Goal: Task Accomplishment & Management: Use online tool/utility

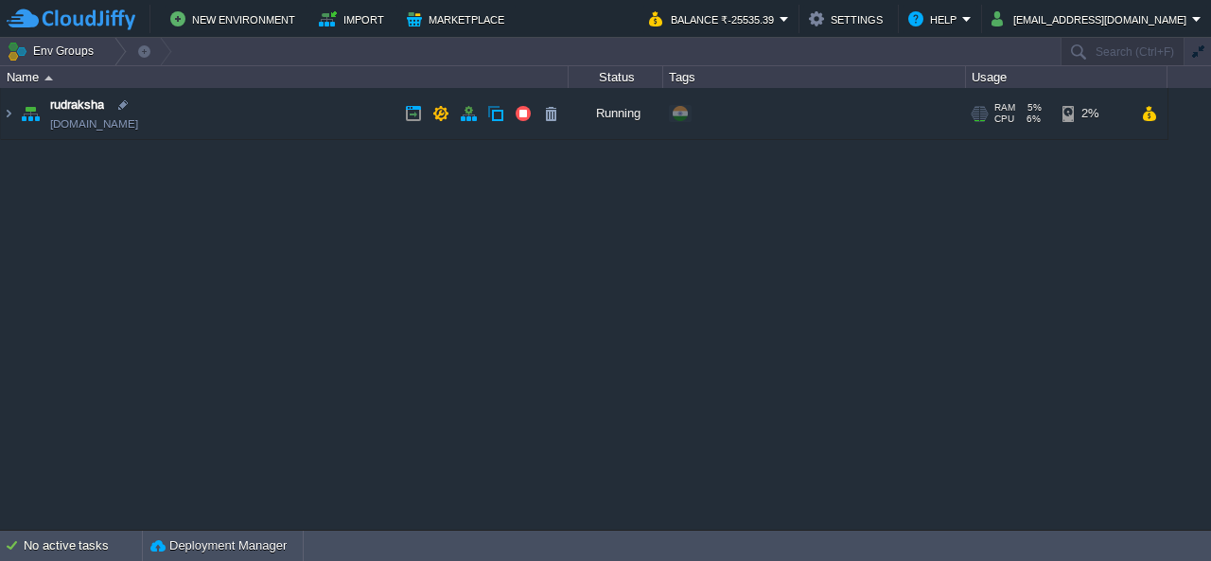
click at [15, 114] on td "rudraksha [DOMAIN_NAME]" at bounding box center [285, 114] width 568 height 52
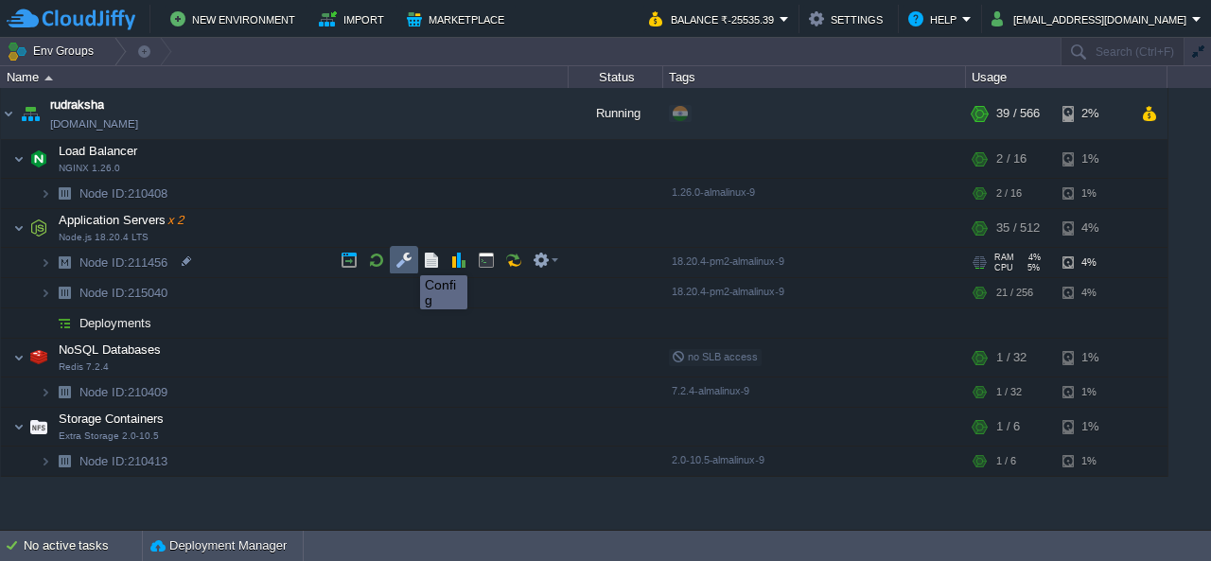
click at [406, 258] on button "button" at bounding box center [404, 260] width 17 height 17
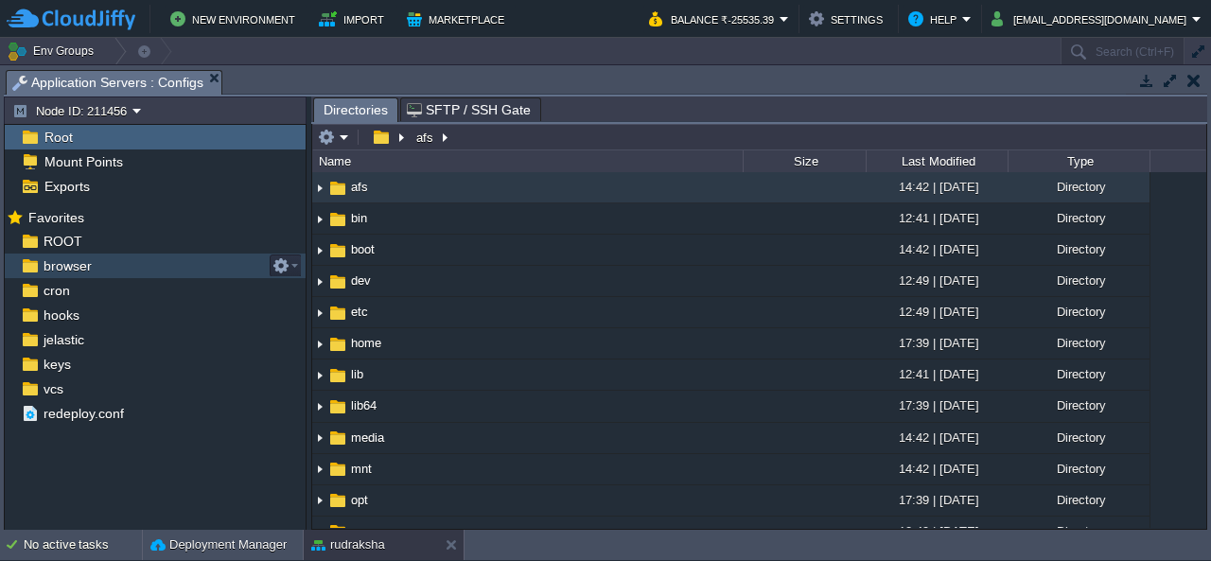
click at [40, 265] on link "browser" at bounding box center [67, 265] width 55 height 17
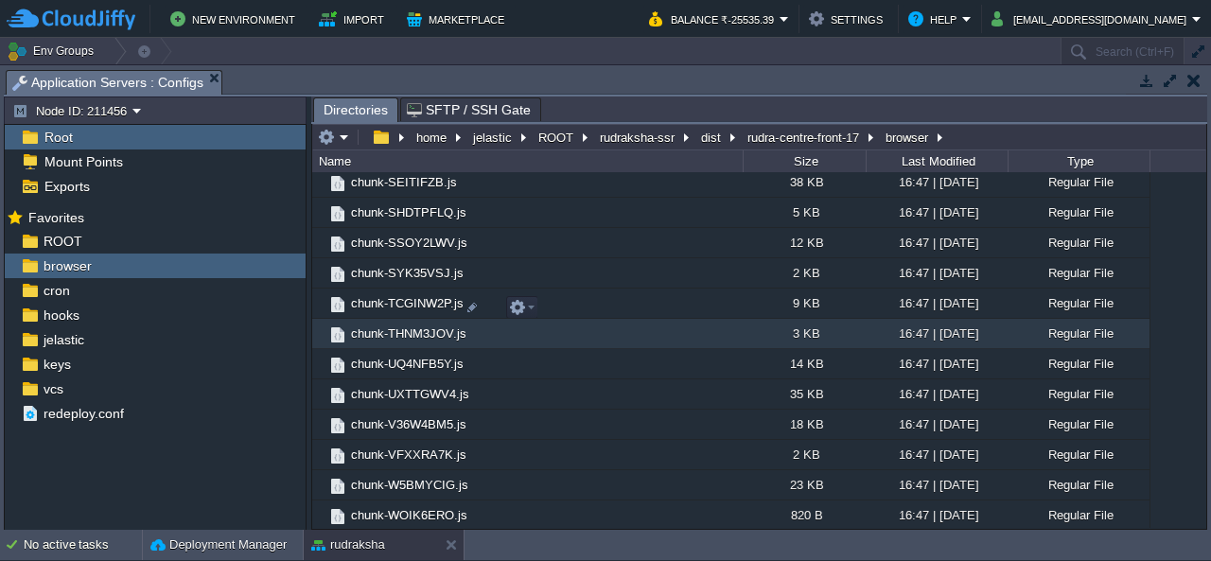
scroll to position [2884, 0]
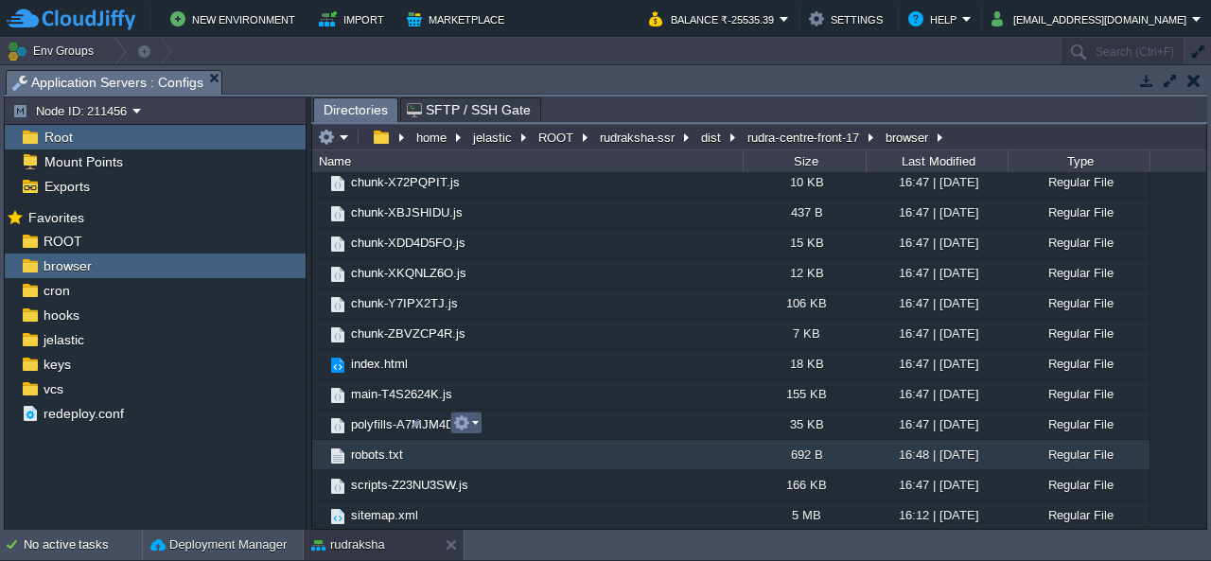
click at [470, 424] on em at bounding box center [466, 422] width 26 height 17
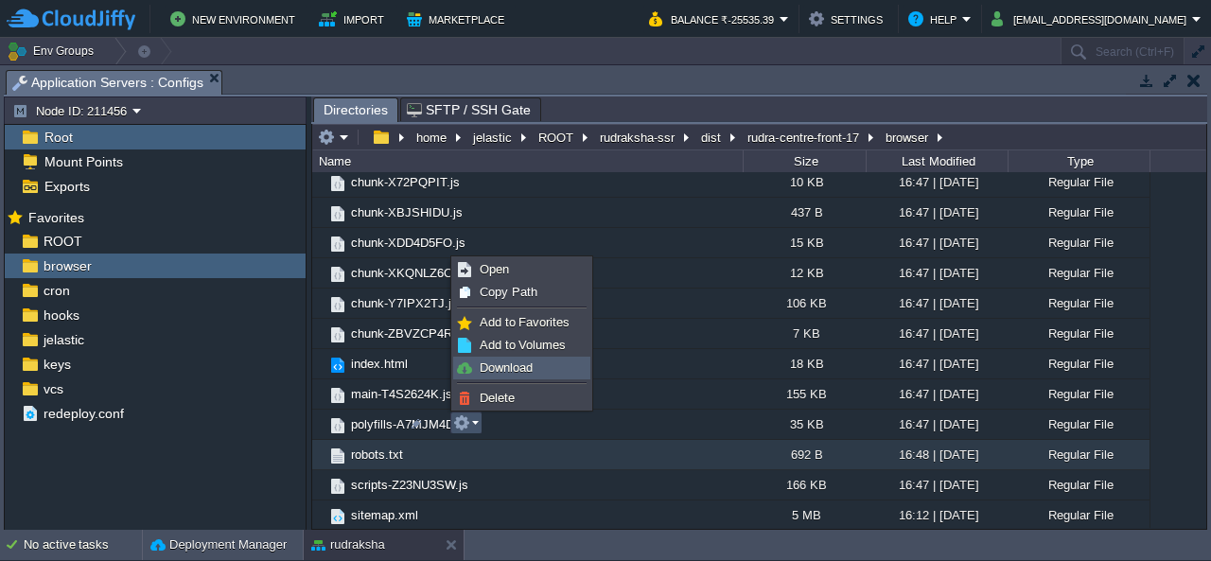
click at [526, 364] on span "Download" at bounding box center [506, 368] width 53 height 14
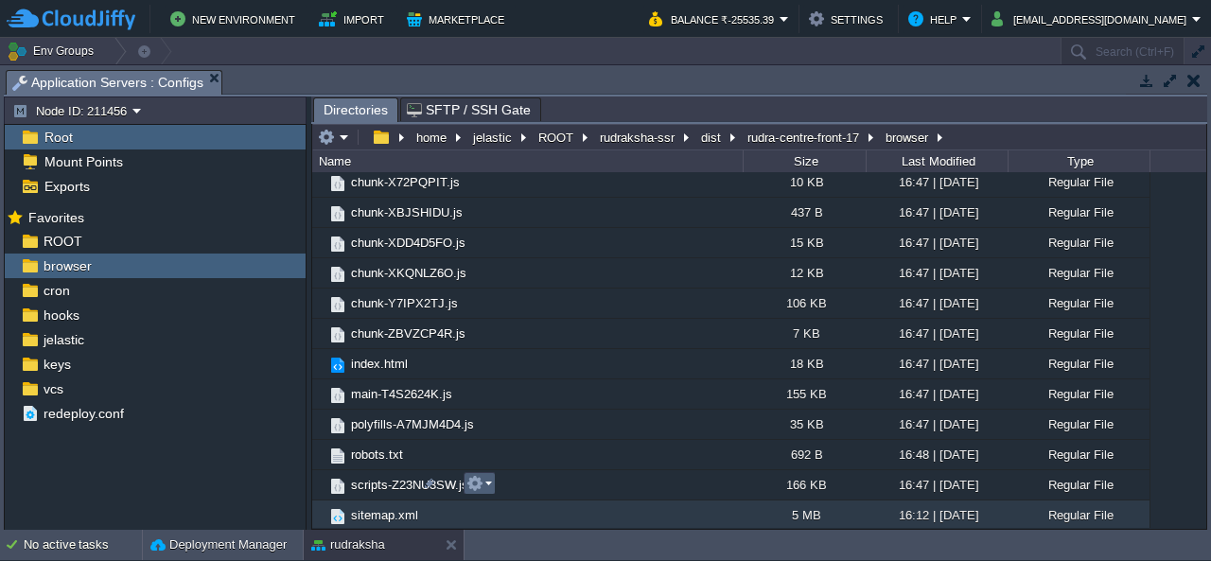
click at [475, 485] on button "button" at bounding box center [475, 483] width 17 height 17
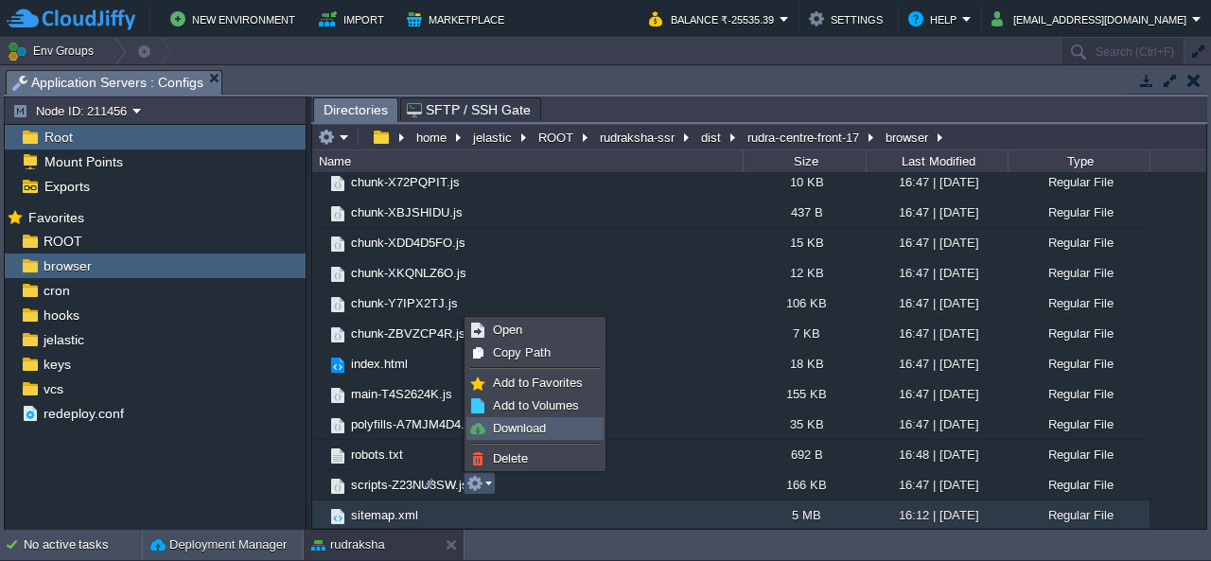
click at [534, 430] on span "Download" at bounding box center [519, 428] width 53 height 14
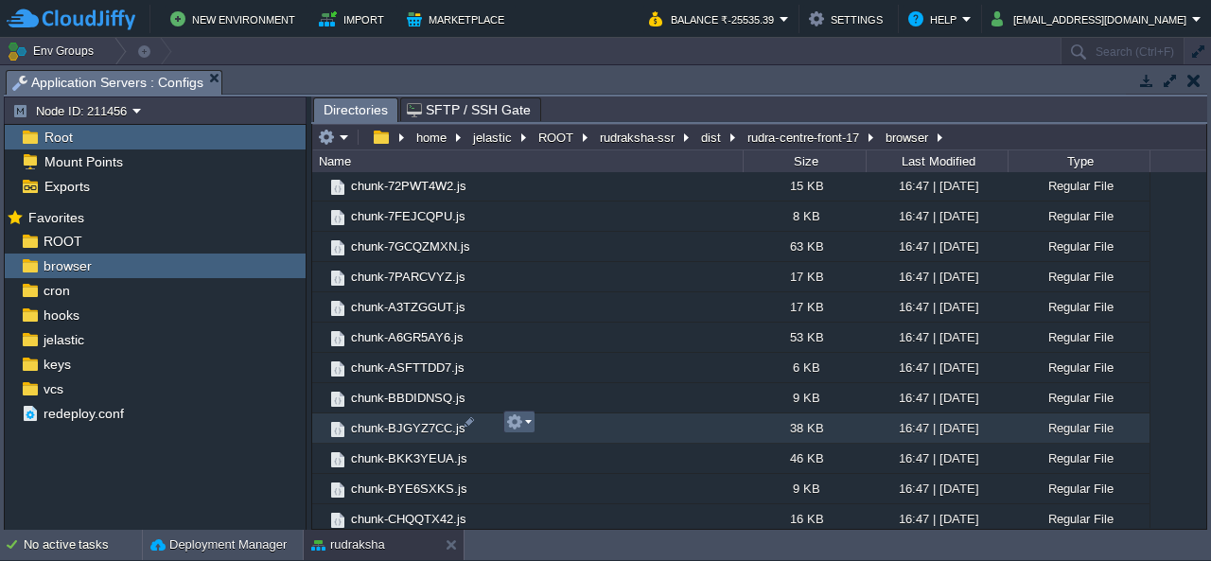
scroll to position [0, 0]
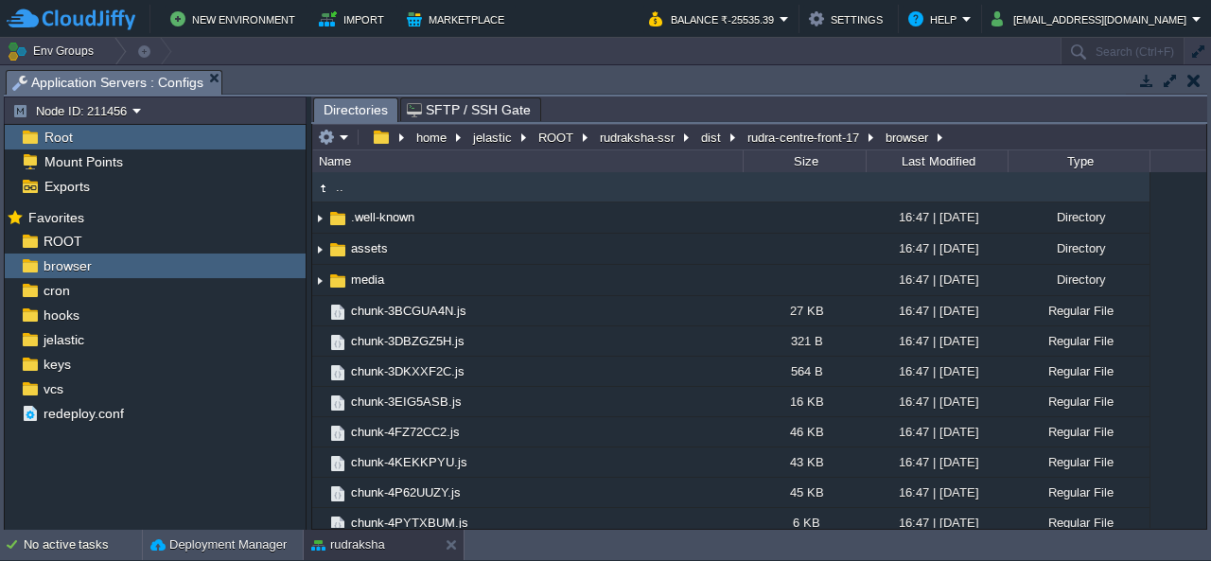
click at [1191, 77] on button "button" at bounding box center [1194, 80] width 13 height 17
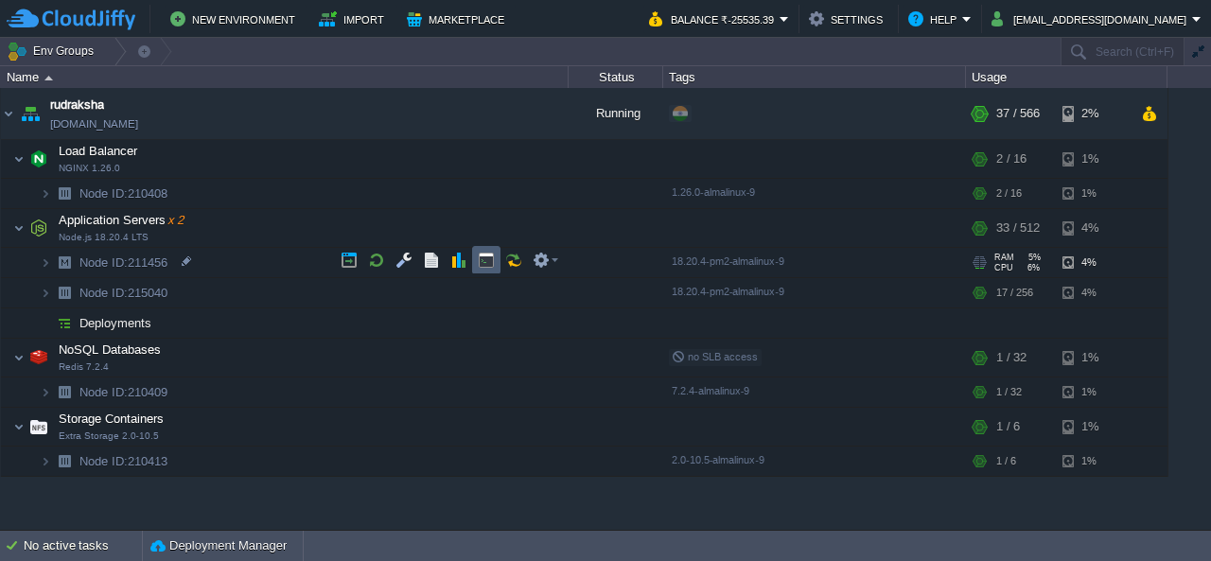
click at [488, 263] on button "button" at bounding box center [486, 260] width 17 height 17
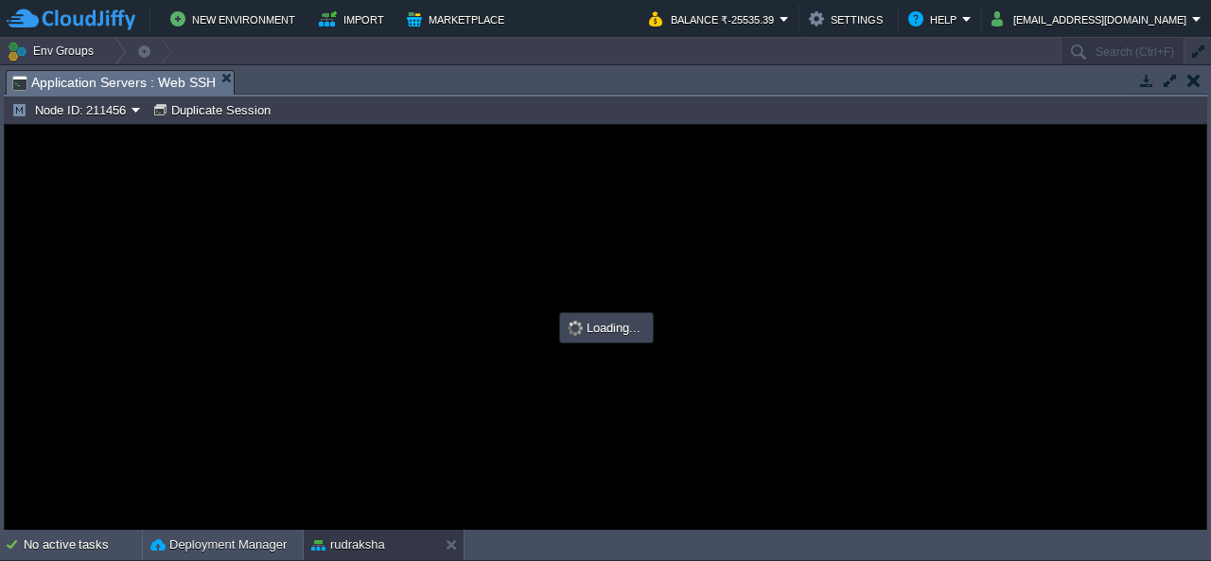
click at [1192, 88] on button "button" at bounding box center [1194, 80] width 13 height 17
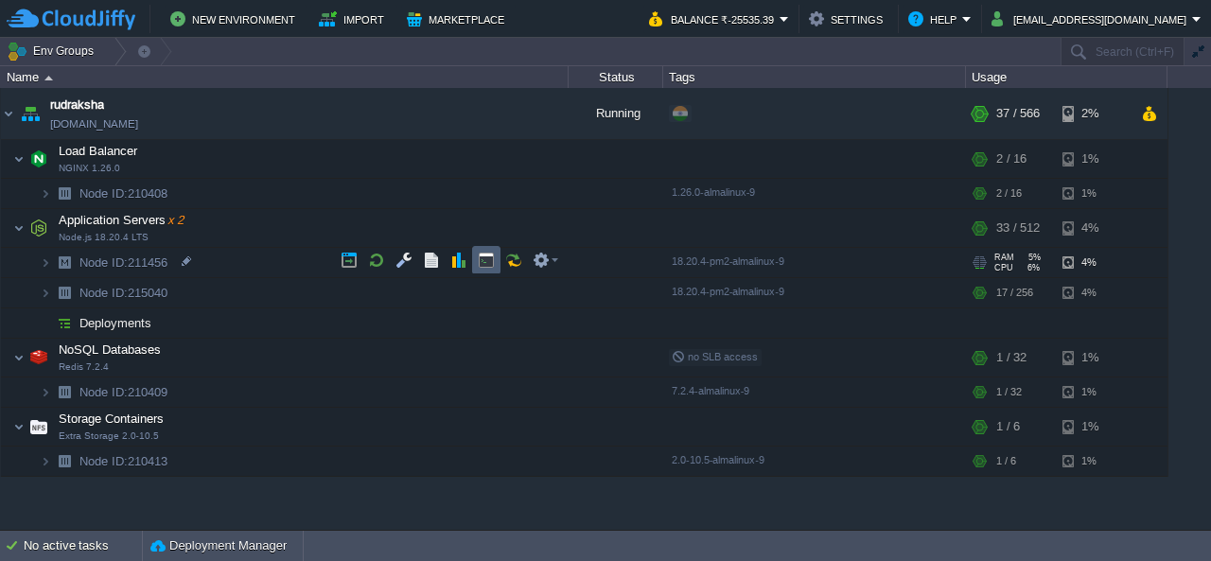
click at [485, 260] on button "button" at bounding box center [486, 260] width 17 height 17
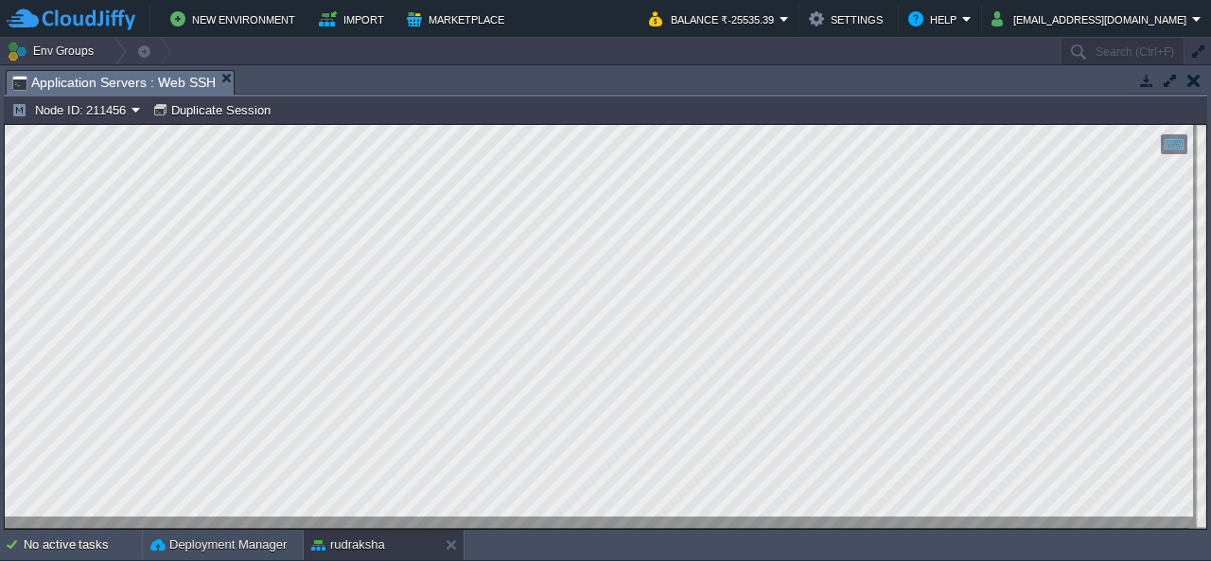
click at [1191, 81] on button "button" at bounding box center [1194, 80] width 13 height 17
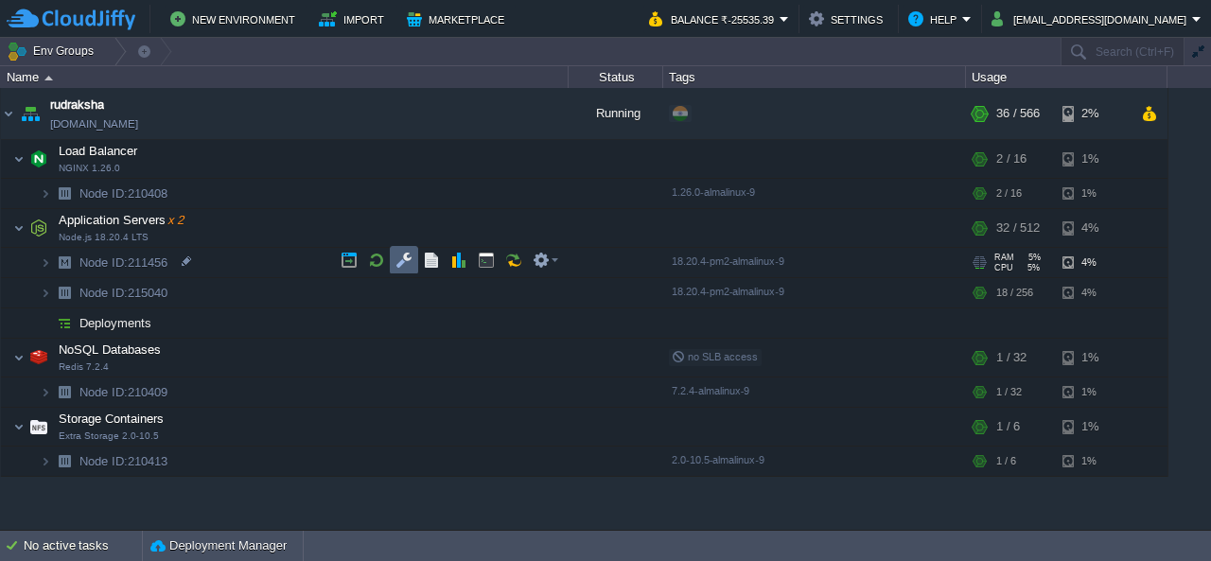
click at [411, 266] on button "button" at bounding box center [404, 260] width 17 height 17
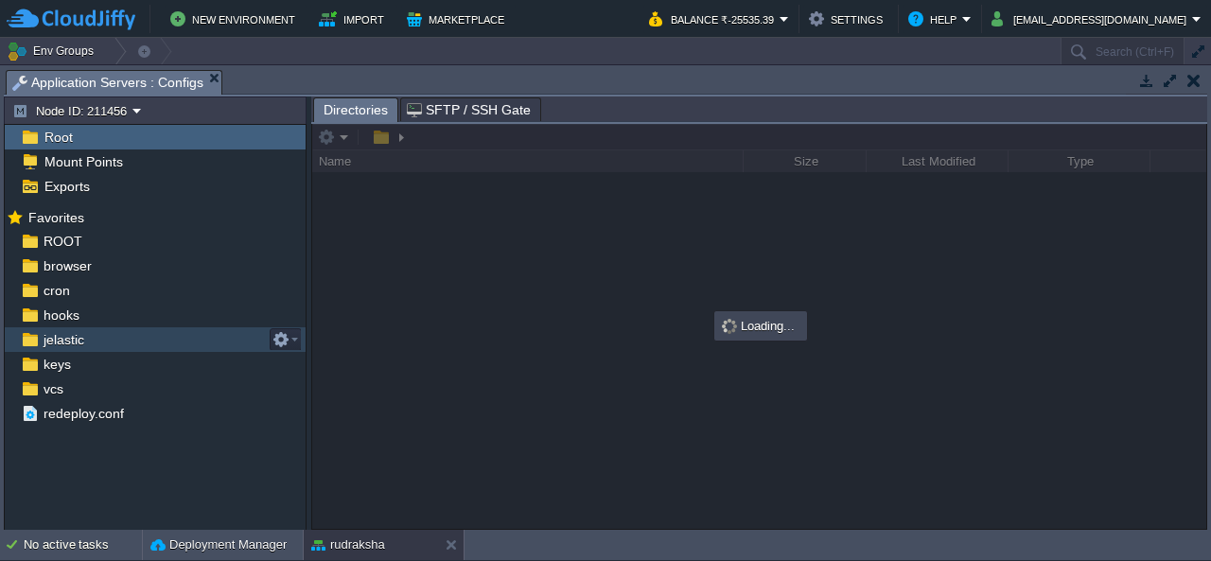
click at [74, 334] on span "jelastic" at bounding box center [63, 339] width 47 height 17
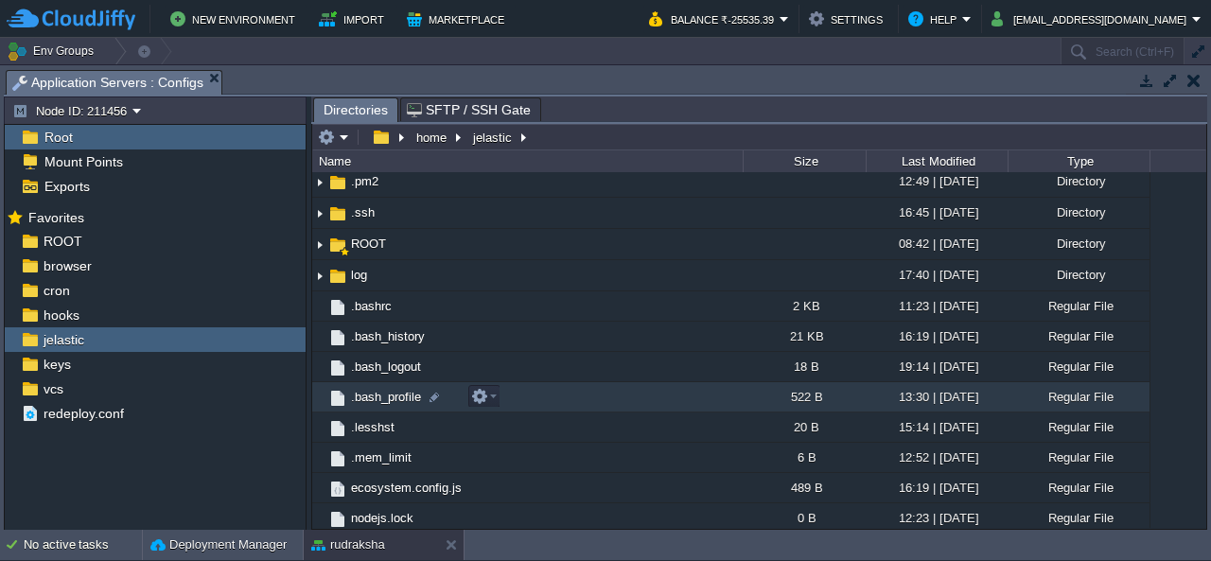
scroll to position [71, 0]
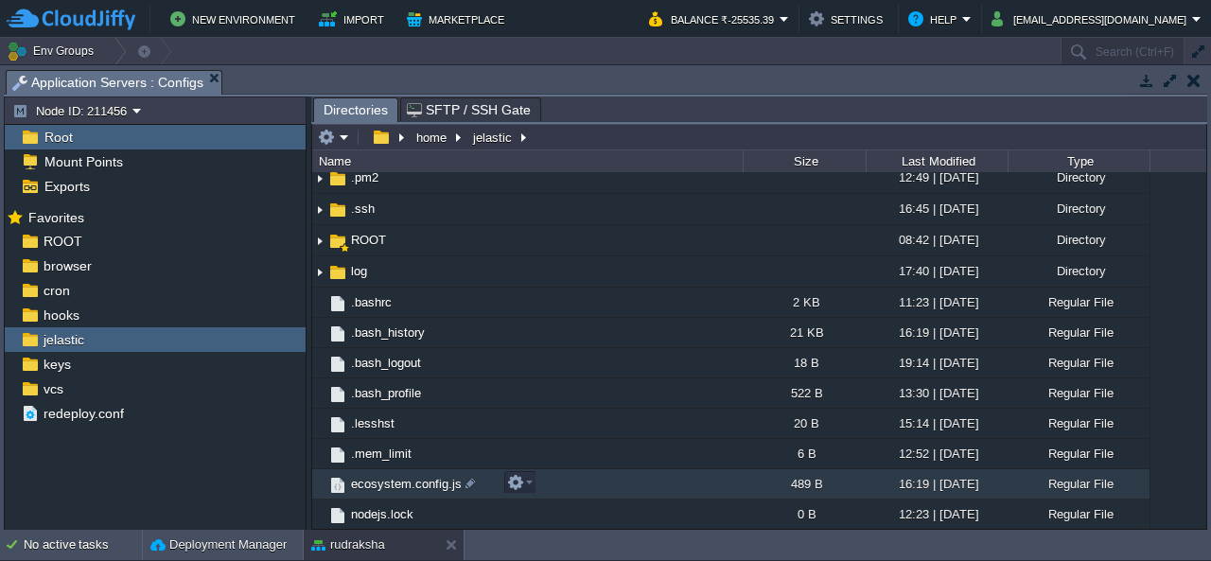
click at [417, 478] on span "ecosystem.config.js" at bounding box center [406, 484] width 116 height 16
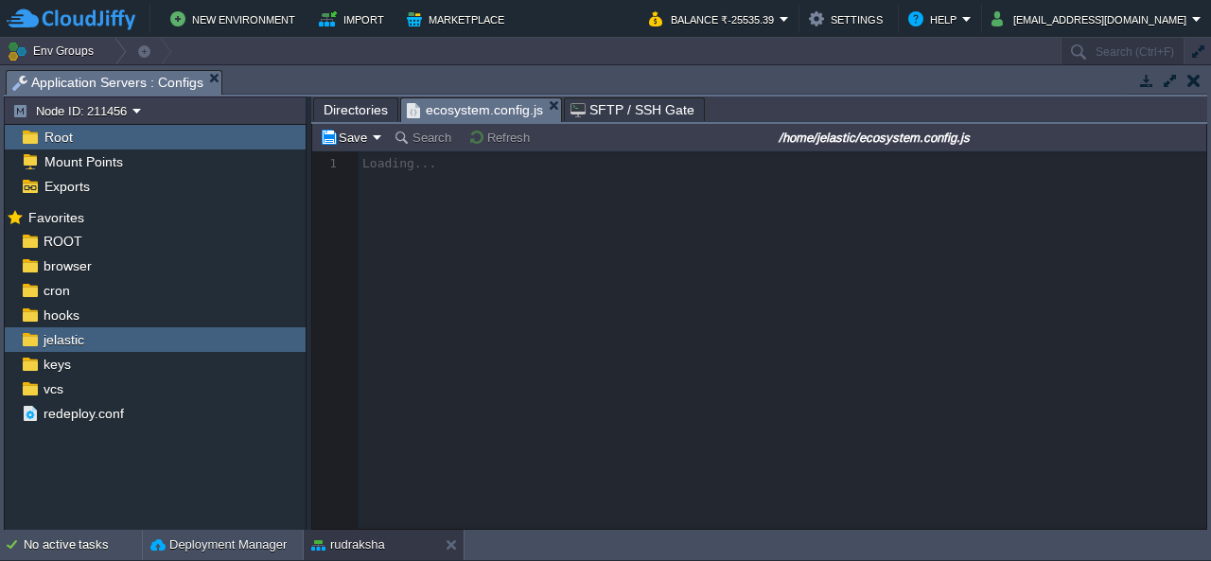
scroll to position [6, 0]
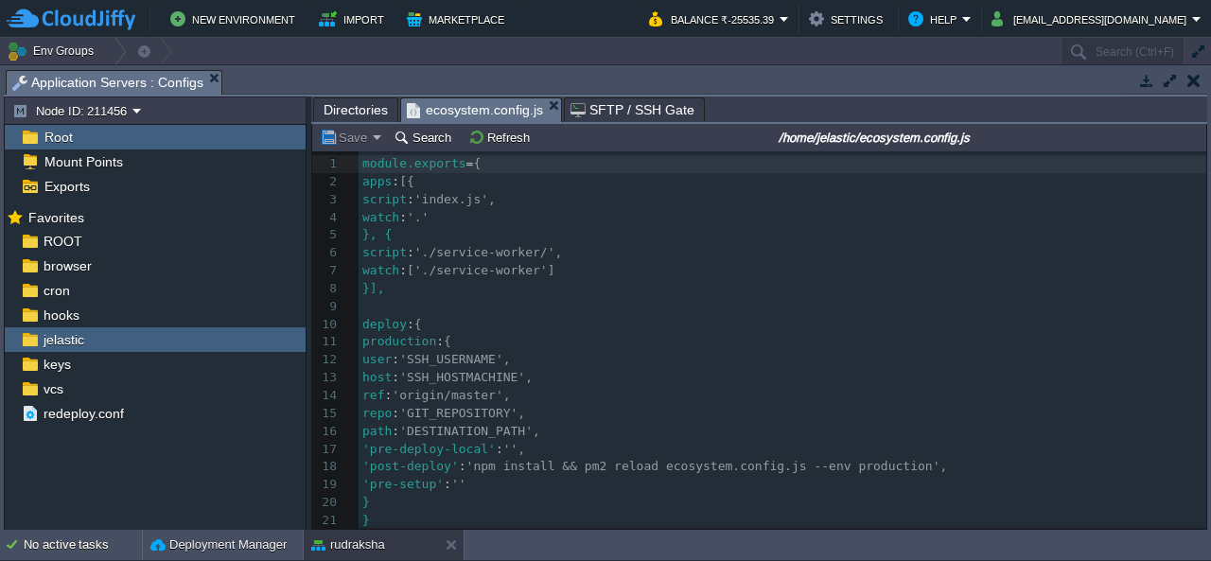
click at [676, 222] on pre "watch : '.'" at bounding box center [783, 218] width 848 height 18
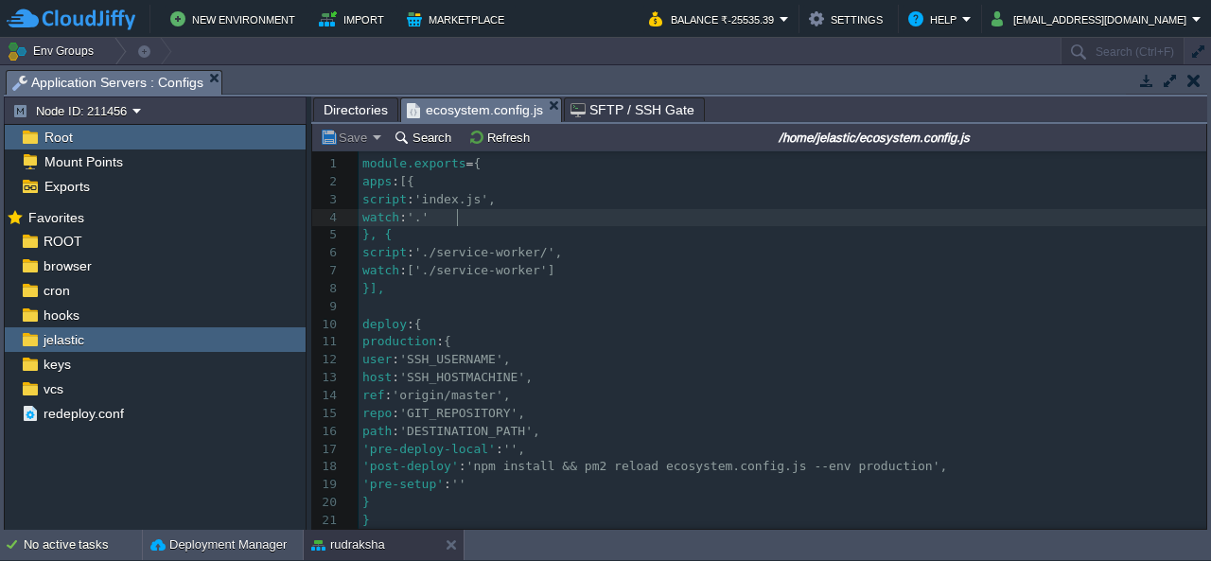
type textarea "module.exports = { apps : [{ script: 'index.js', watch: '.' }, { script: './ser…"
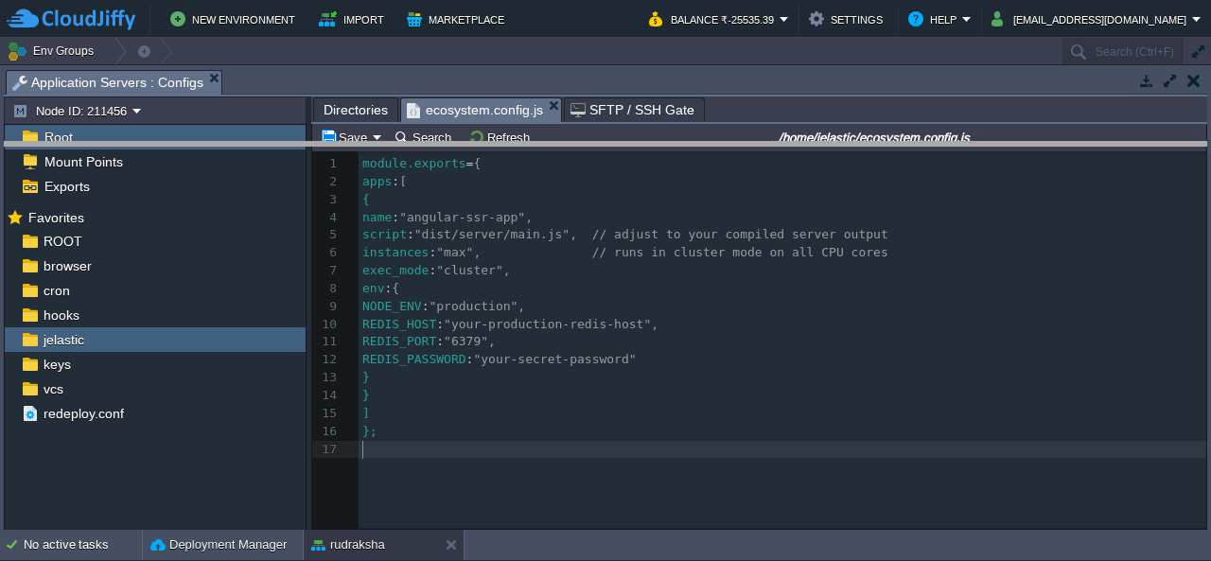
drag, startPoint x: 956, startPoint y: 72, endPoint x: 938, endPoint y: 257, distance: 186.3
click at [938, 257] on body "New Environment Import Marketplace Bonus ₹0.00 Upgrade Account Balance ₹-25535.…" at bounding box center [605, 280] width 1211 height 561
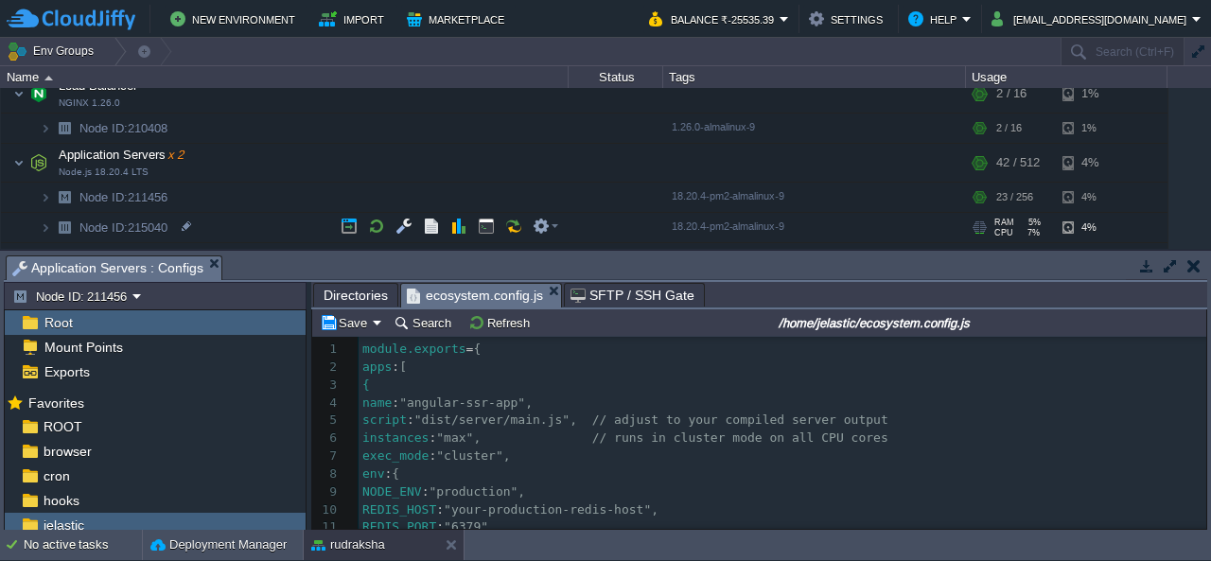
scroll to position [95, 0]
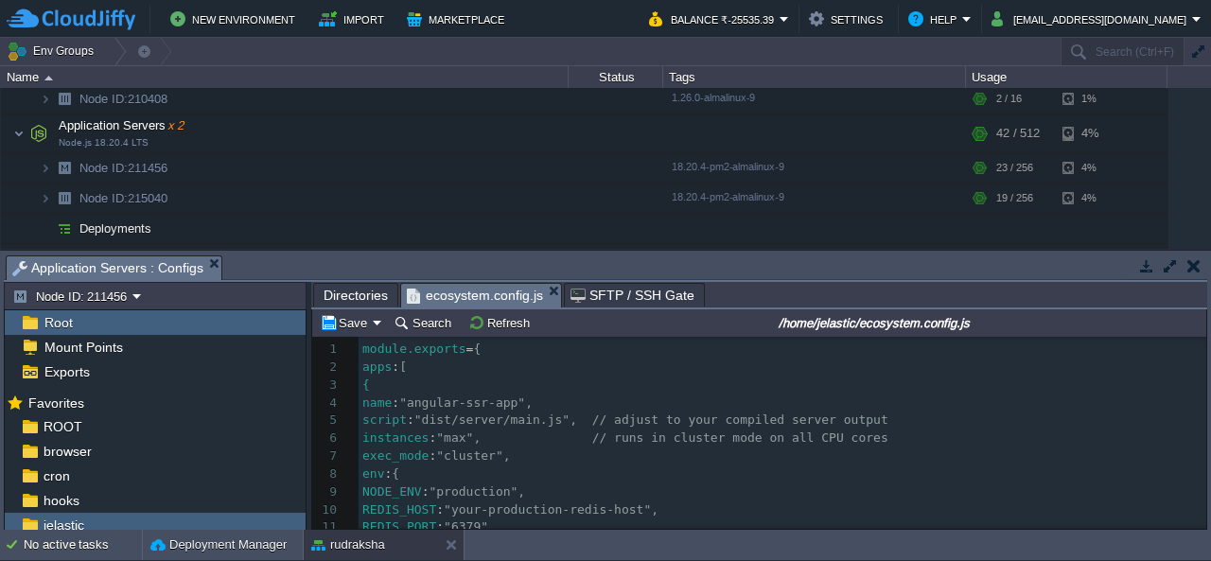
drag, startPoint x: 487, startPoint y: 196, endPoint x: 267, endPoint y: 273, distance: 233.4
click at [267, 273] on div "Env Groups Search (Ctrl+F) auto-gen Name Status Tags Usage rudraksha [DOMAIN_NA…" at bounding box center [605, 284] width 1211 height 492
click at [490, 169] on button "button" at bounding box center [486, 165] width 17 height 17
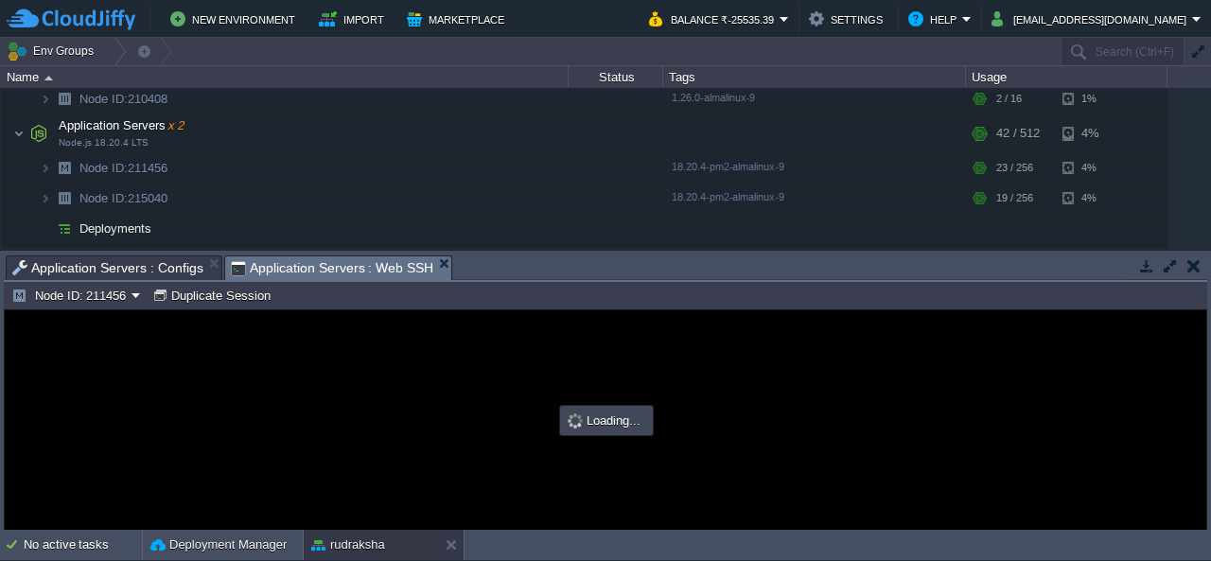
scroll to position [0, 0]
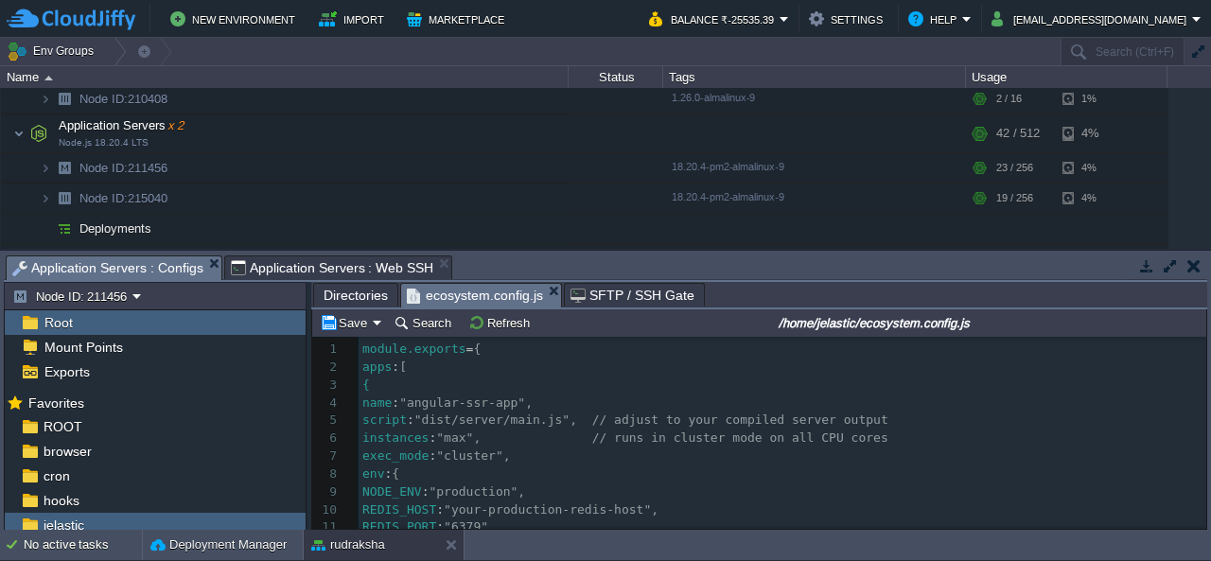
click at [123, 266] on span "Application Servers : Configs" at bounding box center [107, 268] width 191 height 24
click at [299, 263] on span "Application Servers : Web SSH" at bounding box center [332, 267] width 203 height 23
type input "#000000"
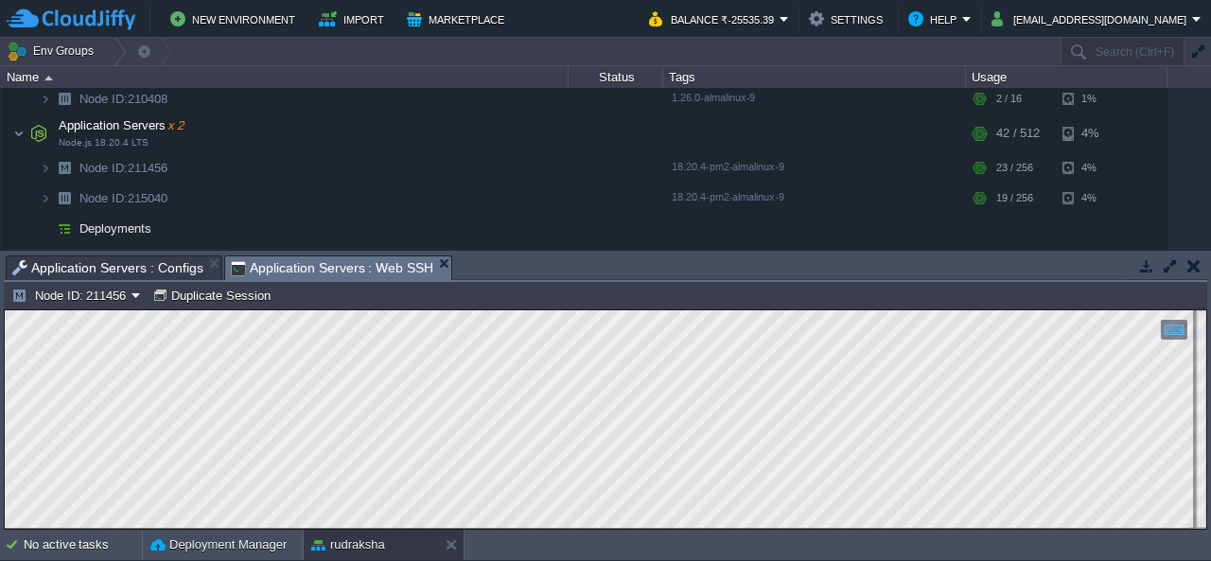
click at [85, 270] on span "Application Servers : Configs" at bounding box center [107, 267] width 191 height 23
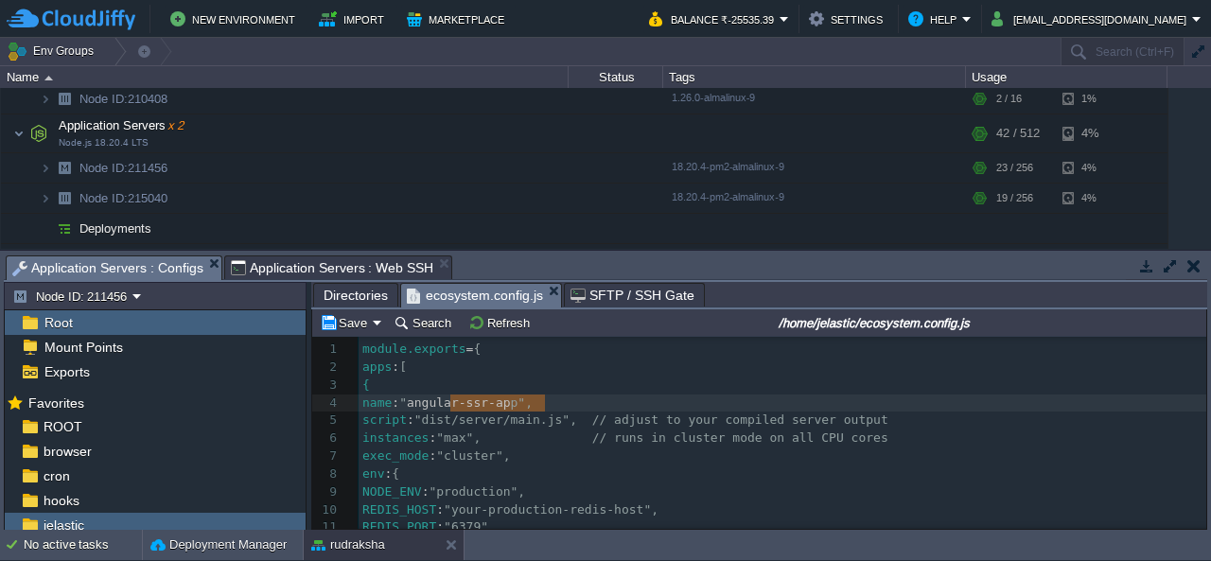
type textarea "angular-ssr-app"
drag, startPoint x: 450, startPoint y: 407, endPoint x: 549, endPoint y: 405, distance: 98.4
click at [546, 399] on div "xxxxxxxxxx 1 module.exports = { 2 apps : [ 3 { 4 name : "angular-ssr-app", 5 sc…" at bounding box center [783, 492] width 848 height 303
type textarea "app"
click at [469, 405] on span ""angular-ssr"," at bounding box center [451, 403] width 104 height 14
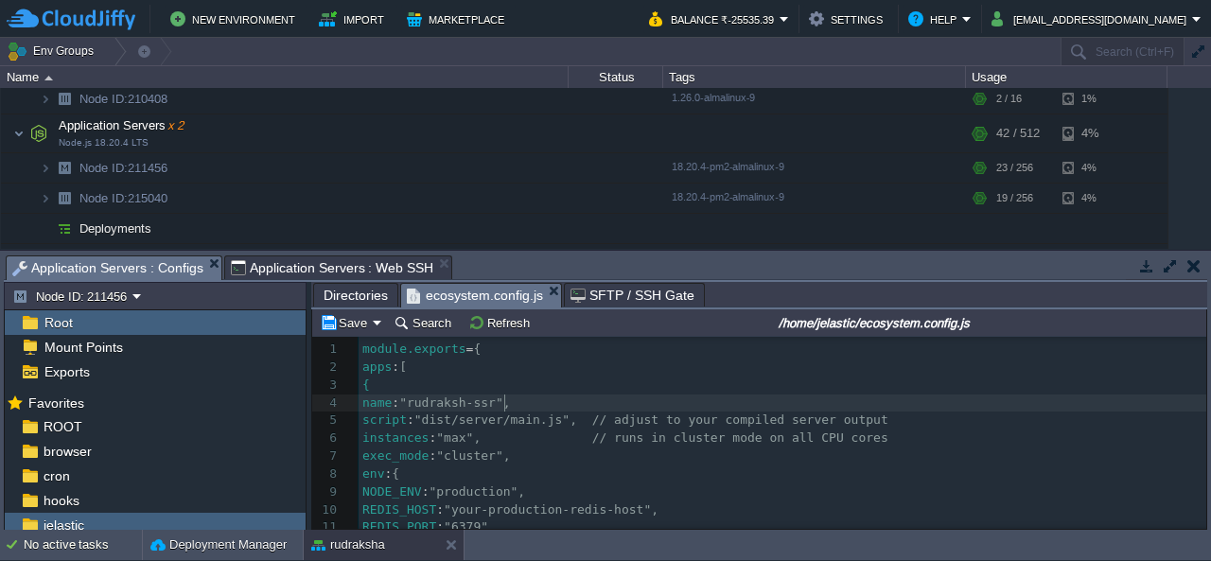
scroll to position [6, 61]
type textarea "rudraksha"
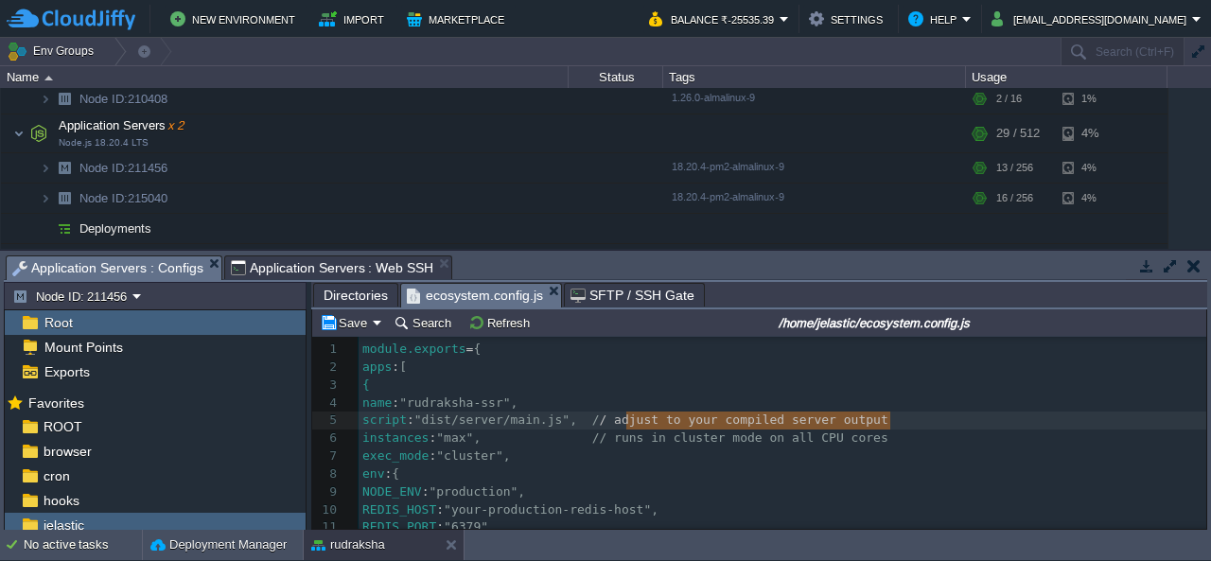
type textarea "// adjust to your compiled server output"
drag, startPoint x: 905, startPoint y: 415, endPoint x: 622, endPoint y: 417, distance: 282.9
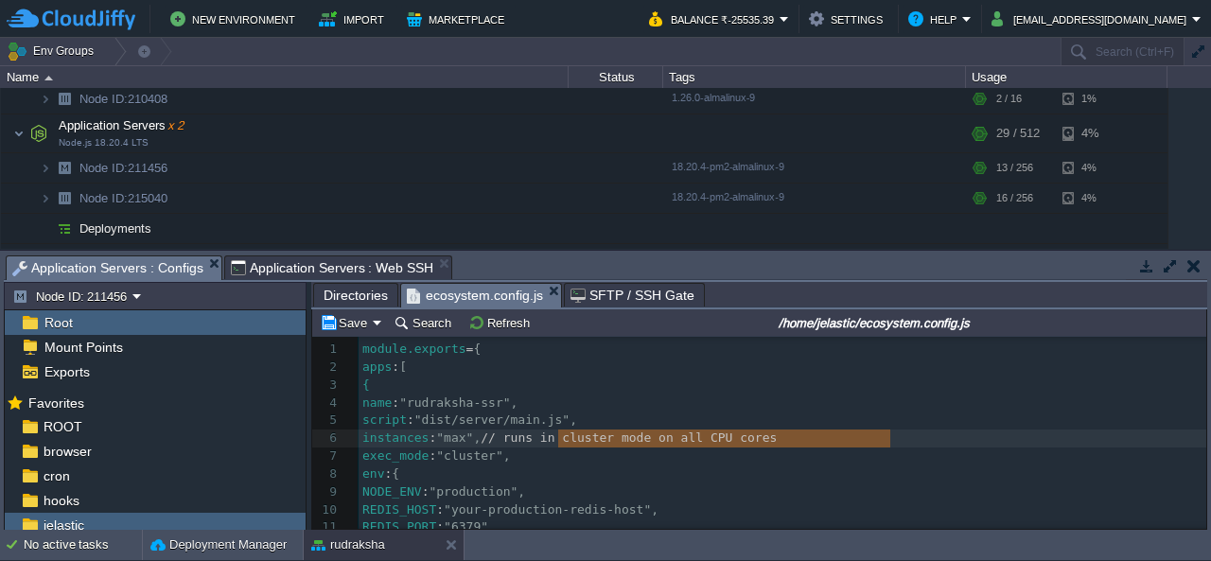
type textarea "// runs in cluster mode on all CPU cores"
drag, startPoint x: 894, startPoint y: 437, endPoint x: 517, endPoint y: 441, distance: 377.6
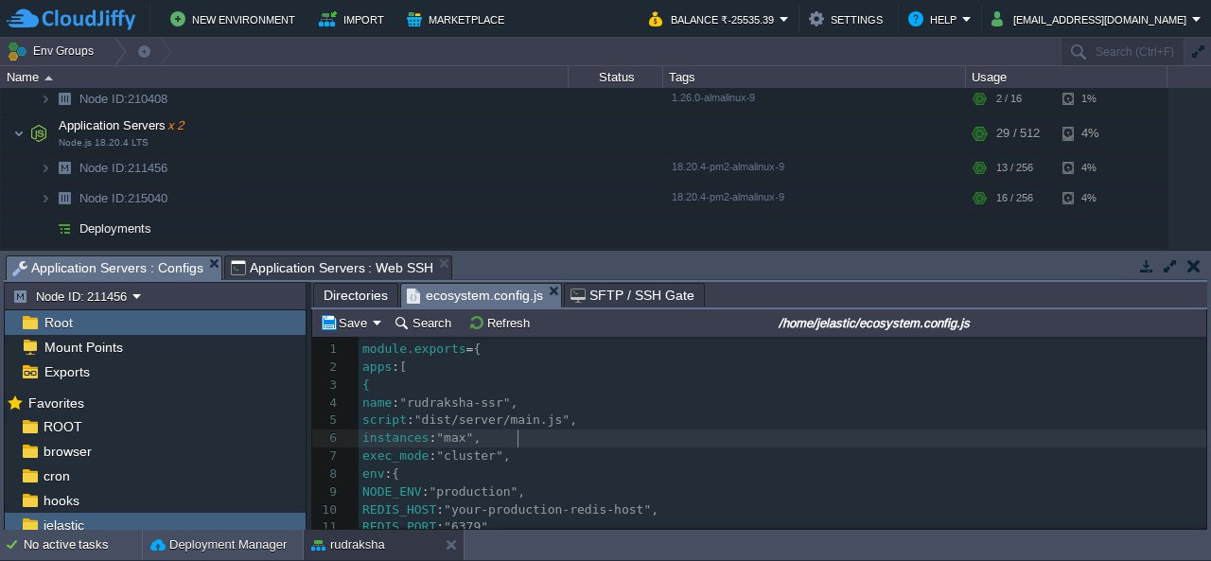
click at [693, 441] on pre "instances : "max"," at bounding box center [783, 439] width 848 height 18
click at [365, 292] on span "Directories" at bounding box center [356, 295] width 64 height 23
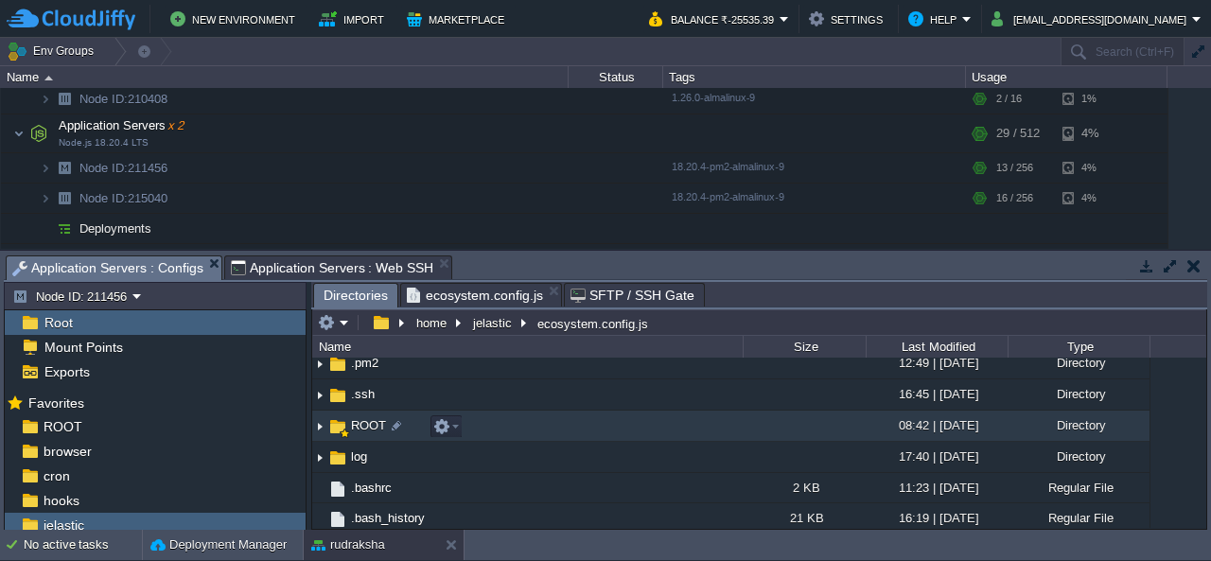
click at [363, 425] on span "ROOT" at bounding box center [368, 425] width 41 height 16
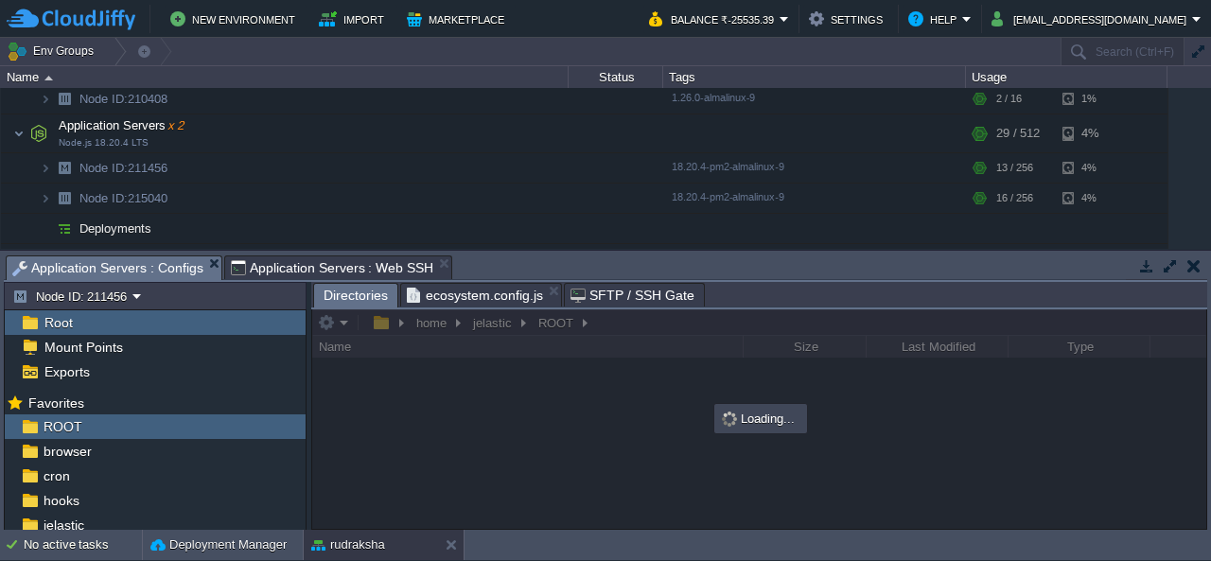
scroll to position [0, 0]
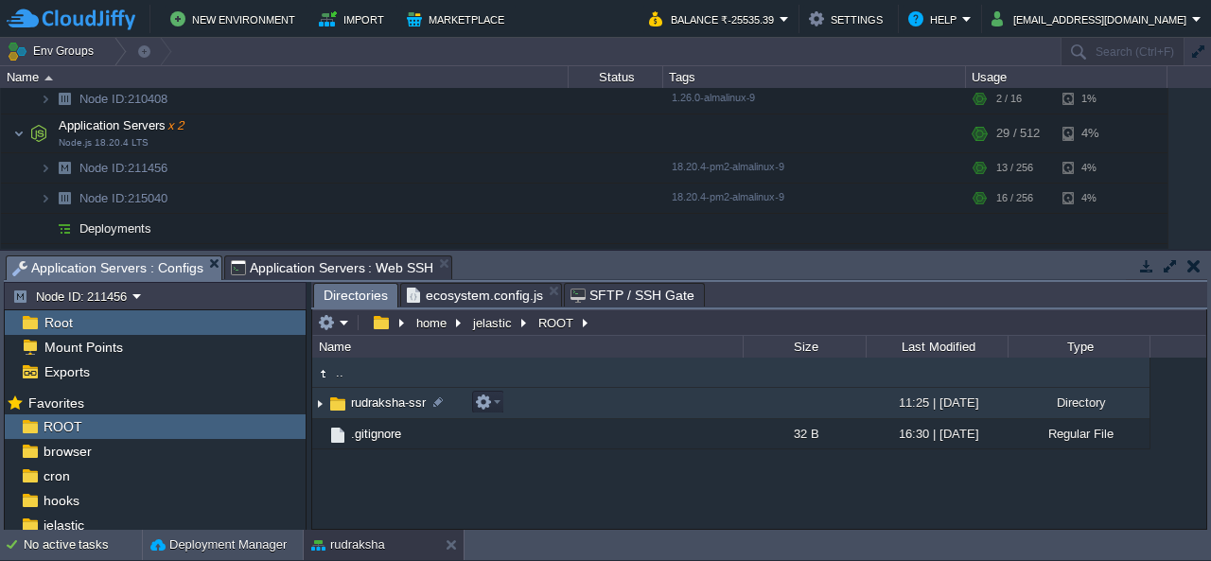
click at [390, 399] on span "rudraksha-ssr" at bounding box center [388, 403] width 80 height 16
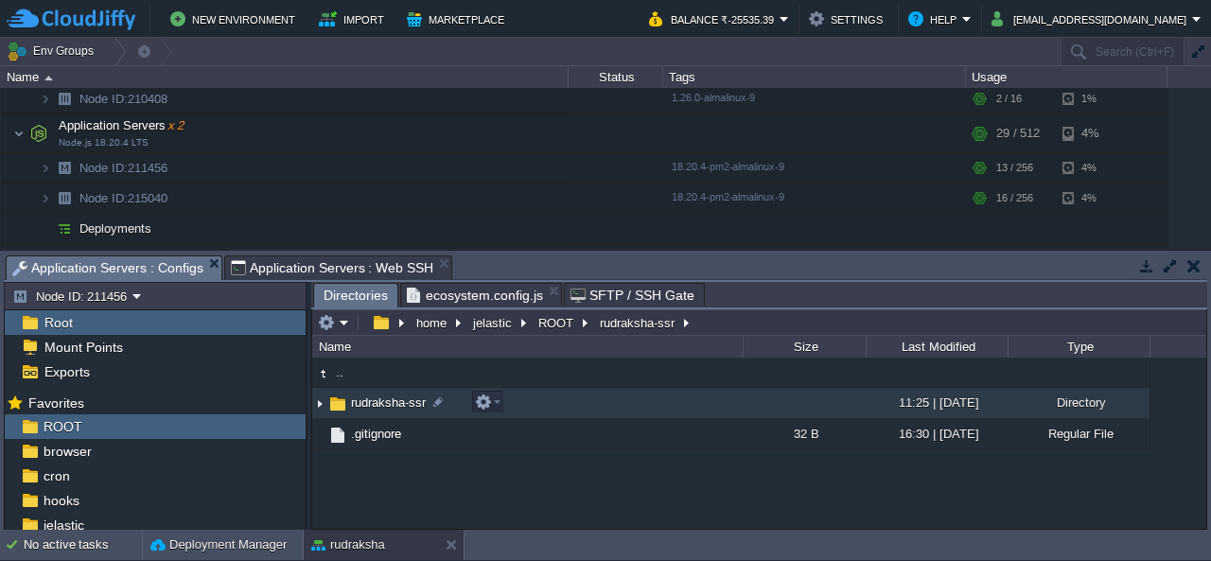
click at [390, 399] on span "rudraksha-ssr" at bounding box center [388, 403] width 80 height 16
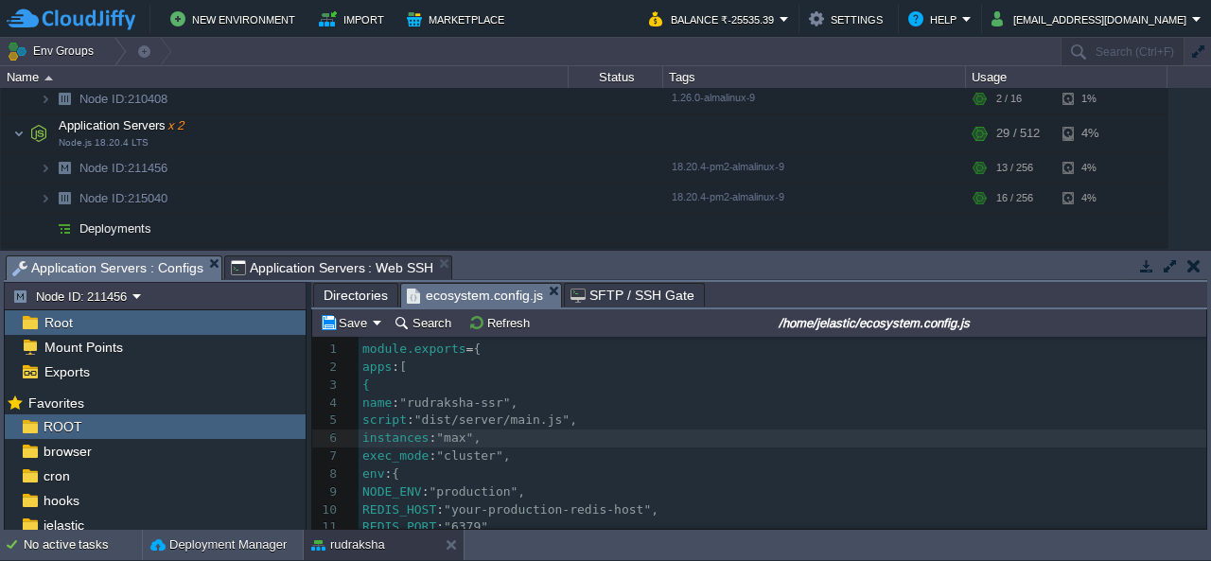
click at [488, 296] on span "ecosystem.config.js" at bounding box center [475, 296] width 136 height 24
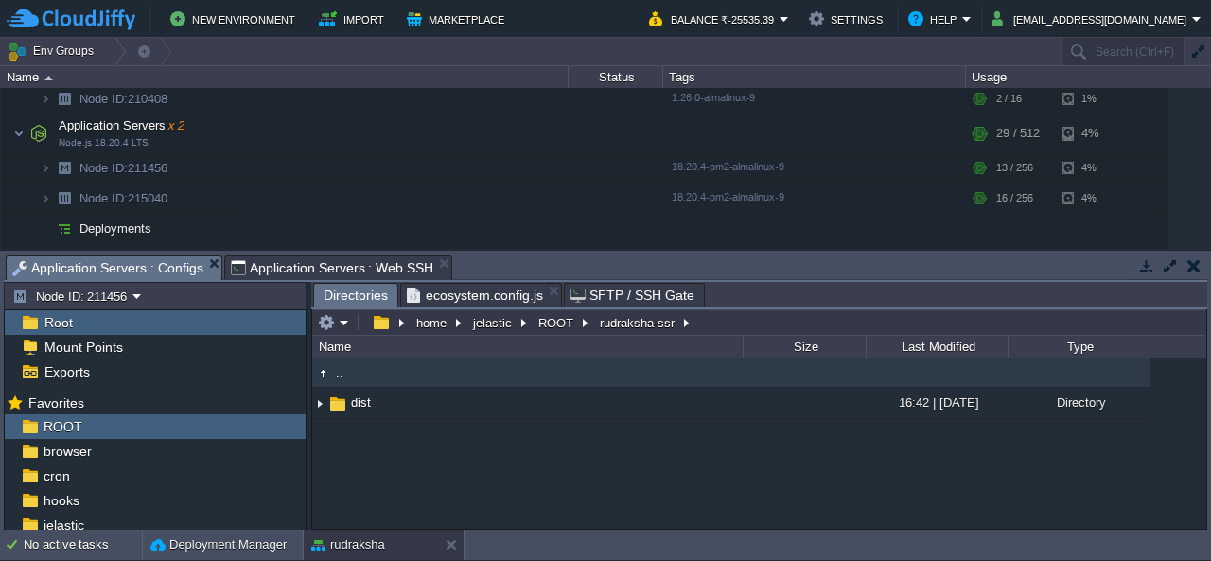
click at [356, 300] on span "Directories" at bounding box center [356, 296] width 64 height 24
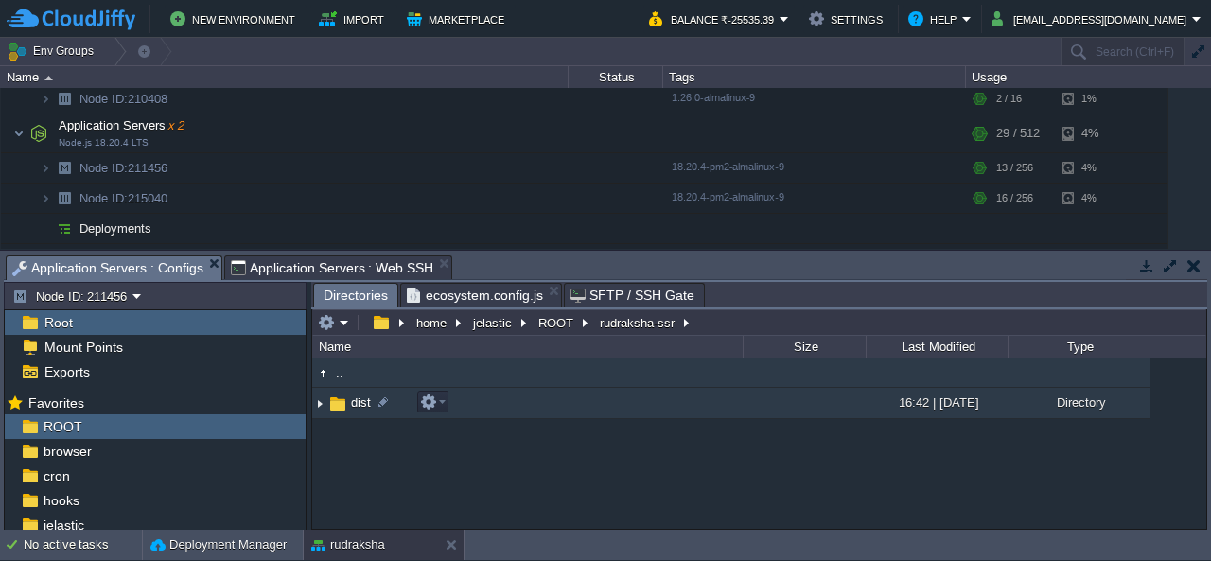
click at [361, 406] on span "dist" at bounding box center [361, 403] width 26 height 16
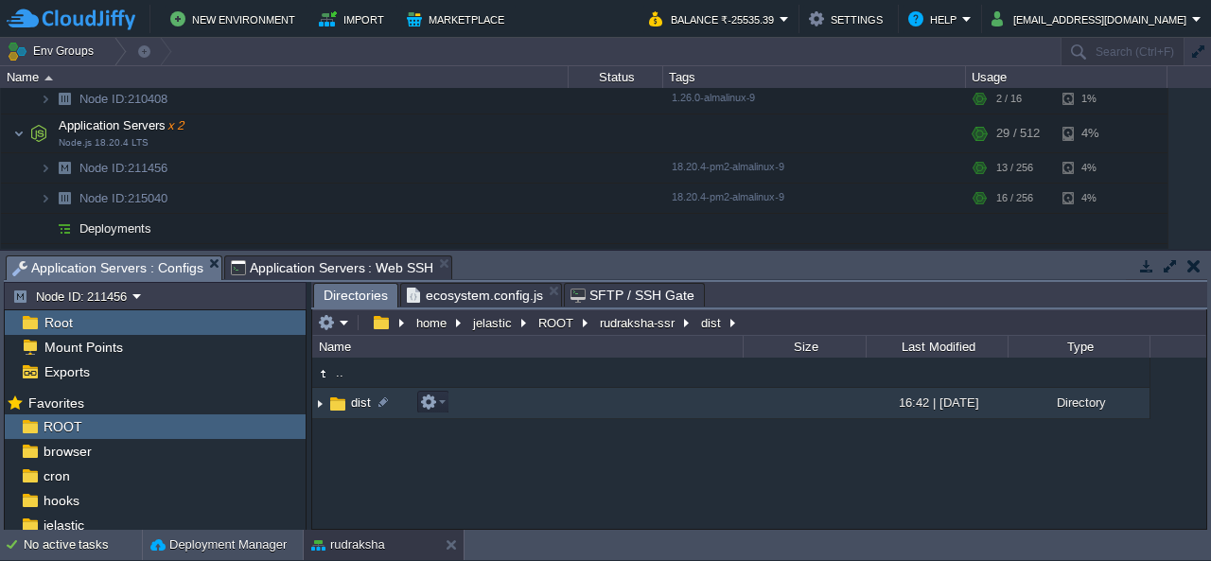
click at [361, 406] on span "dist" at bounding box center [361, 403] width 26 height 16
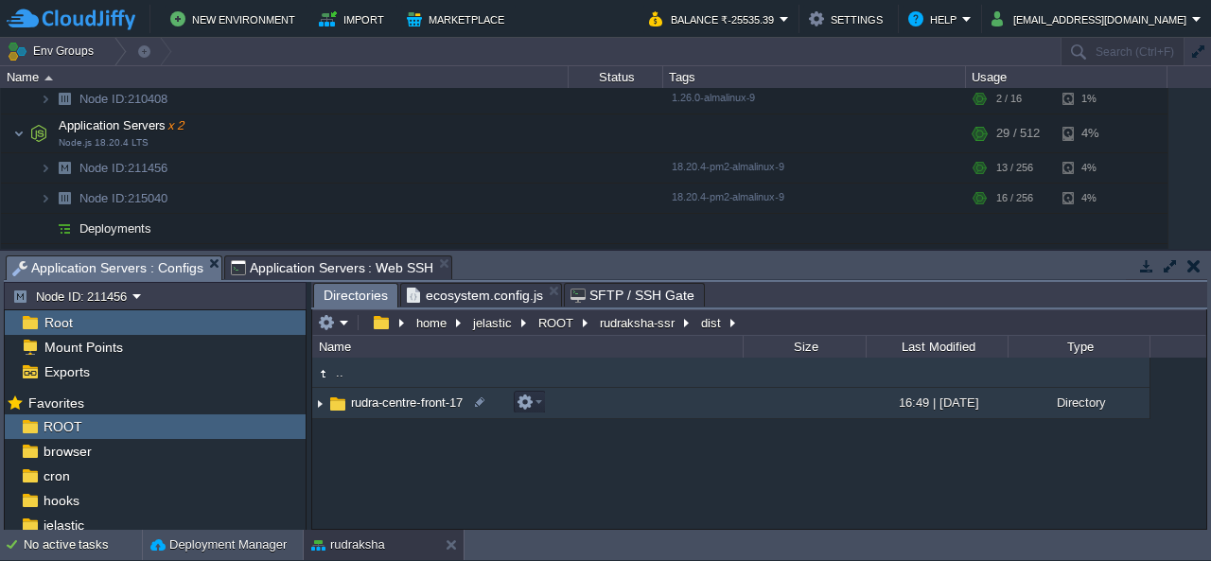
click at [396, 409] on span "rudra-centre-front-17" at bounding box center [406, 403] width 117 height 16
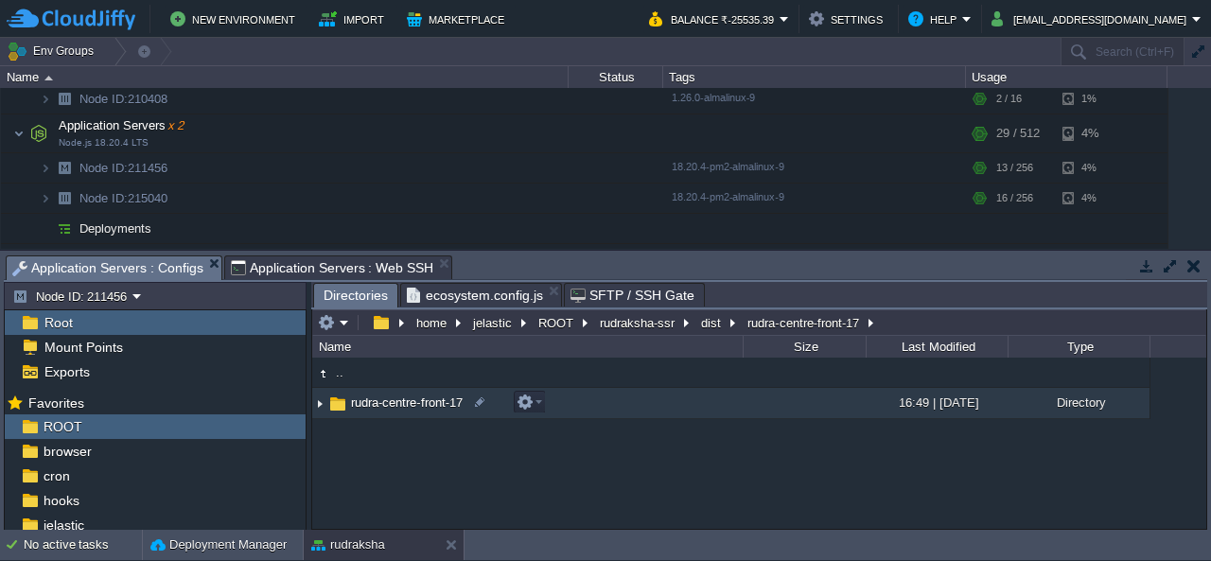
click at [396, 409] on span "rudra-centre-front-17" at bounding box center [406, 403] width 117 height 16
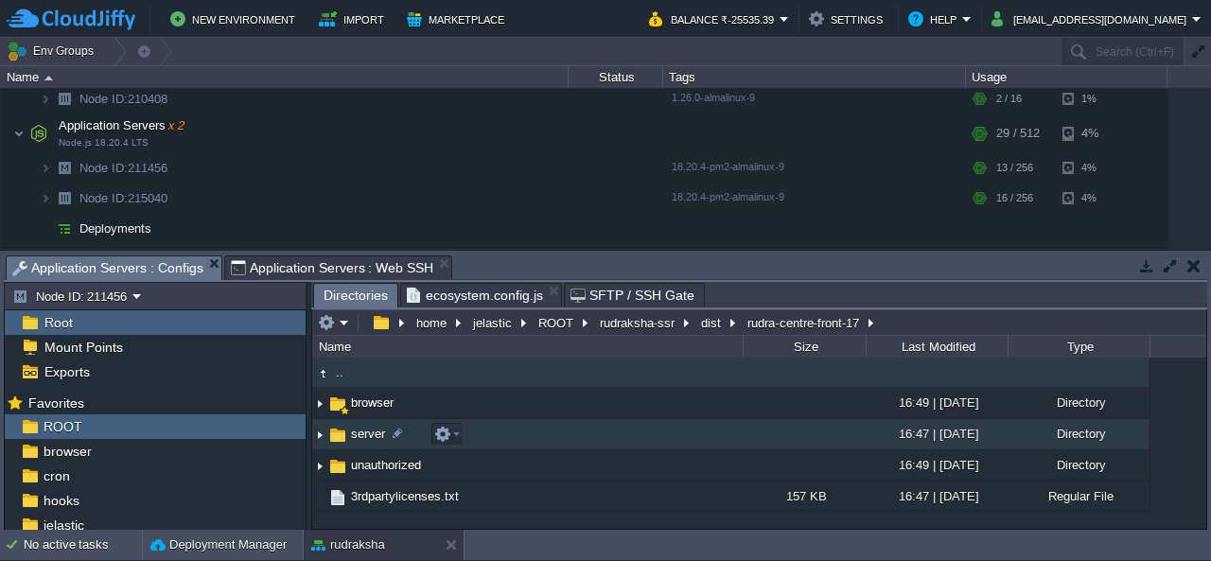
click at [369, 437] on span "server" at bounding box center [368, 434] width 40 height 16
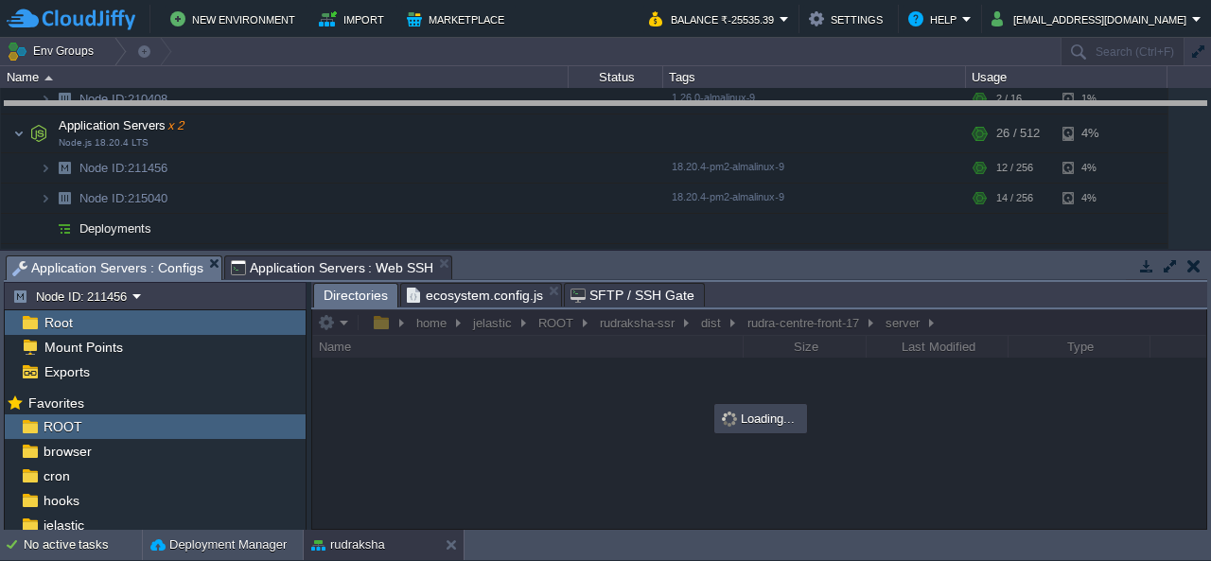
drag, startPoint x: 931, startPoint y: 270, endPoint x: 991, endPoint y: 115, distance: 165.4
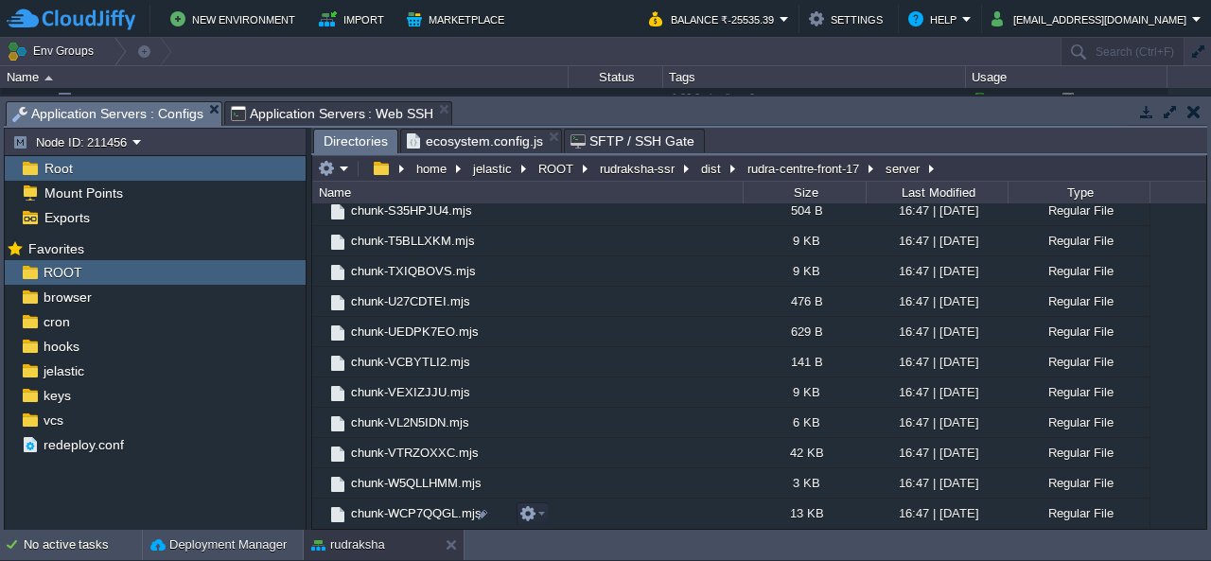
scroll to position [2881, 0]
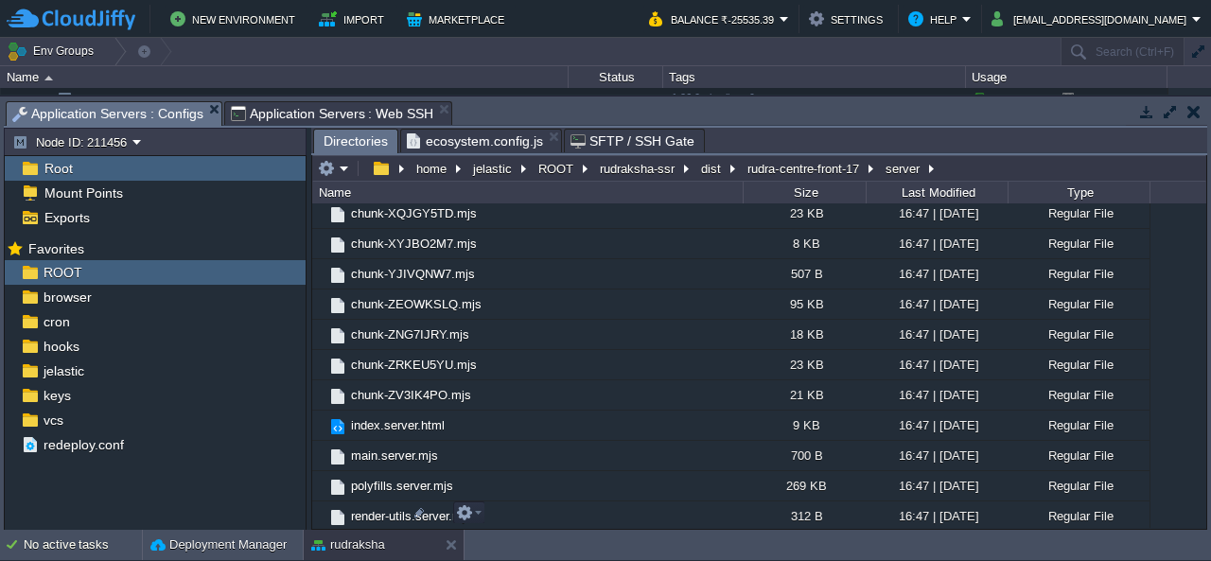
drag, startPoint x: 373, startPoint y: 514, endPoint x: 469, endPoint y: 518, distance: 96.6
click at [469, 518] on button "button" at bounding box center [464, 512] width 17 height 17
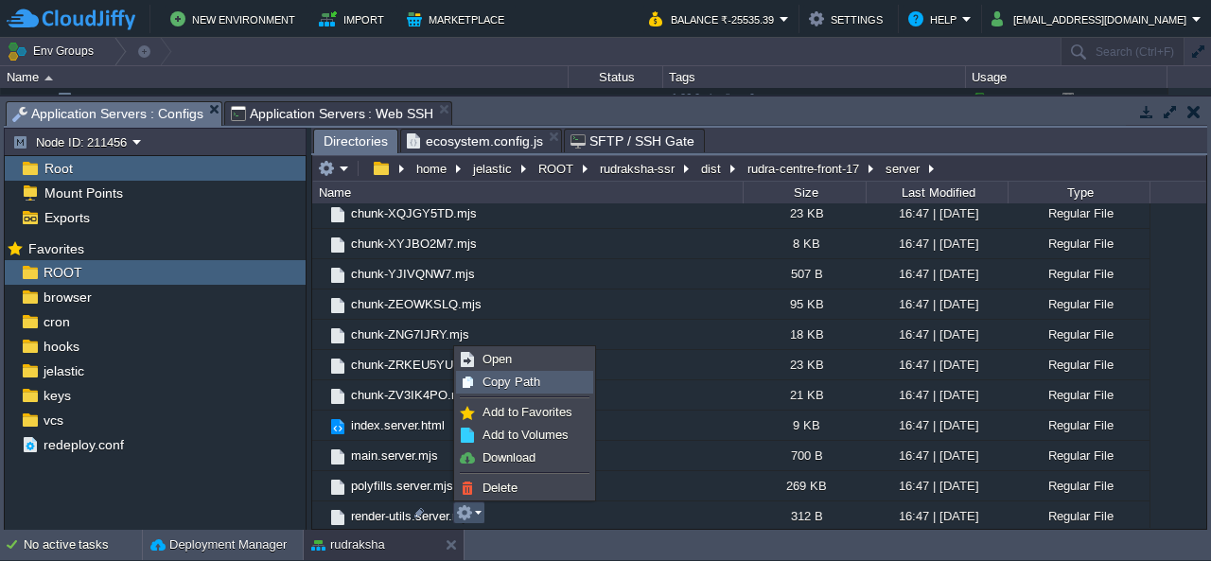
click at [539, 383] on div "Copy Path" at bounding box center [524, 382] width 135 height 21
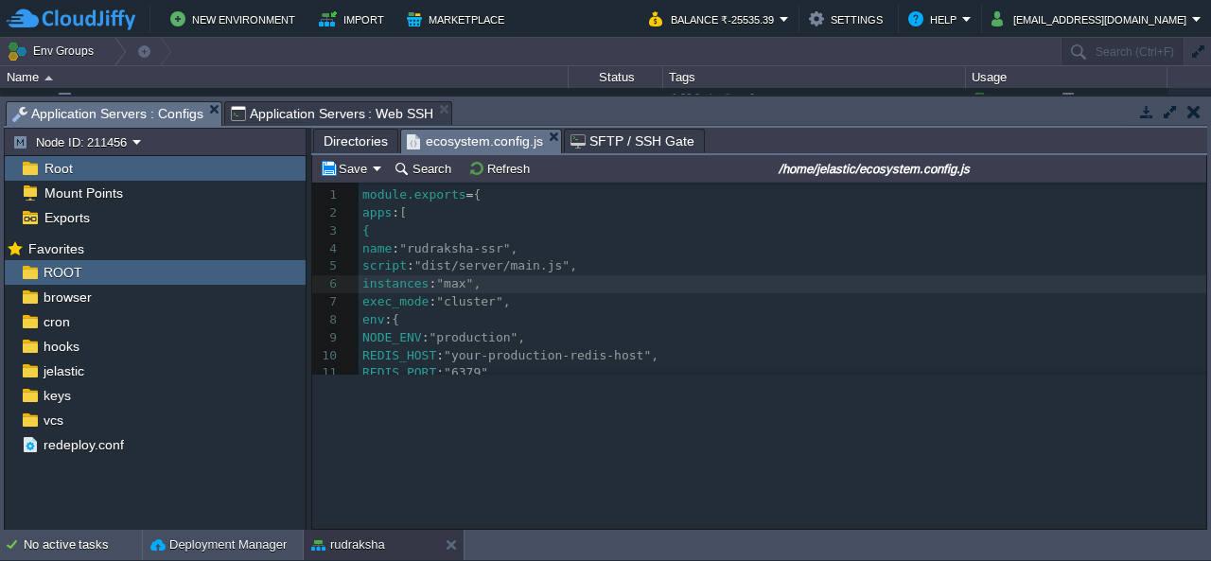
click at [484, 144] on span "ecosystem.config.js" at bounding box center [475, 142] width 136 height 24
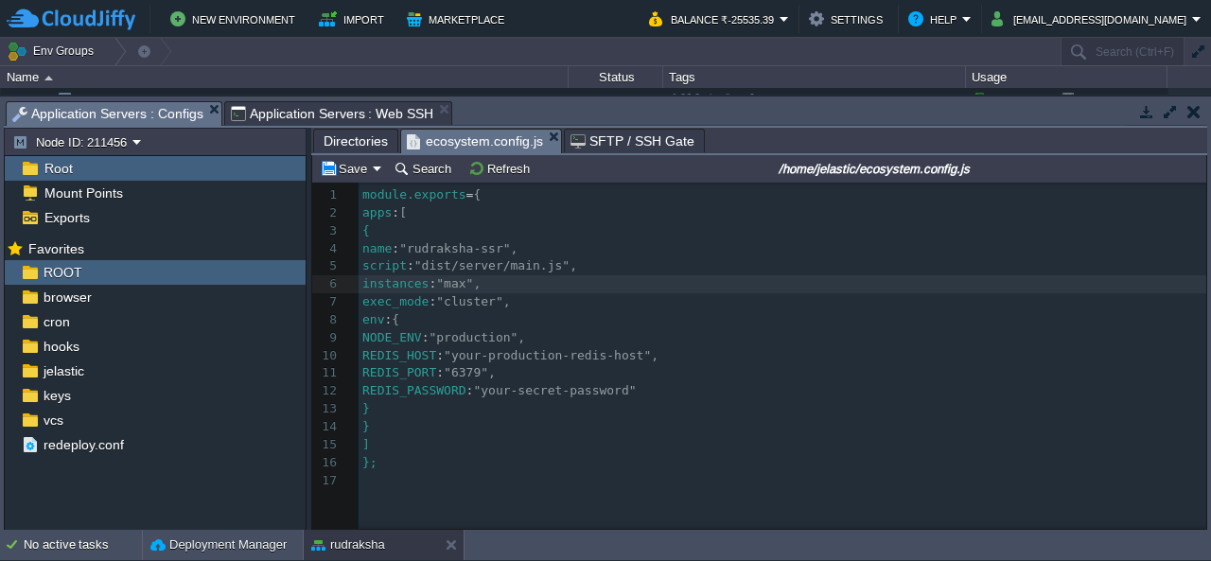
click at [556, 294] on pre "exec_mode : "cluster"," at bounding box center [786, 302] width 855 height 18
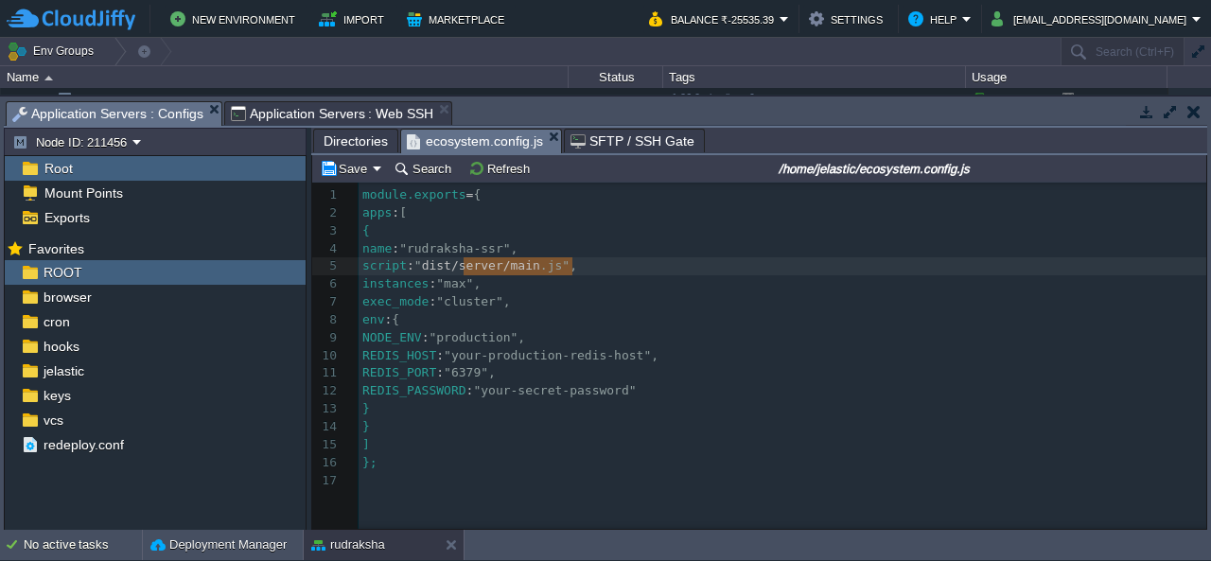
type textarea "dist/server/main.js"
drag, startPoint x: 464, startPoint y: 272, endPoint x: 591, endPoint y: 262, distance: 128.1
click at [463, 266] on div "xxxxxxxxxx 1 module.exports = { 2 apps : [ 3 { 4 name : "rudraksha-ssr", 5 scri…" at bounding box center [786, 337] width 855 height 303
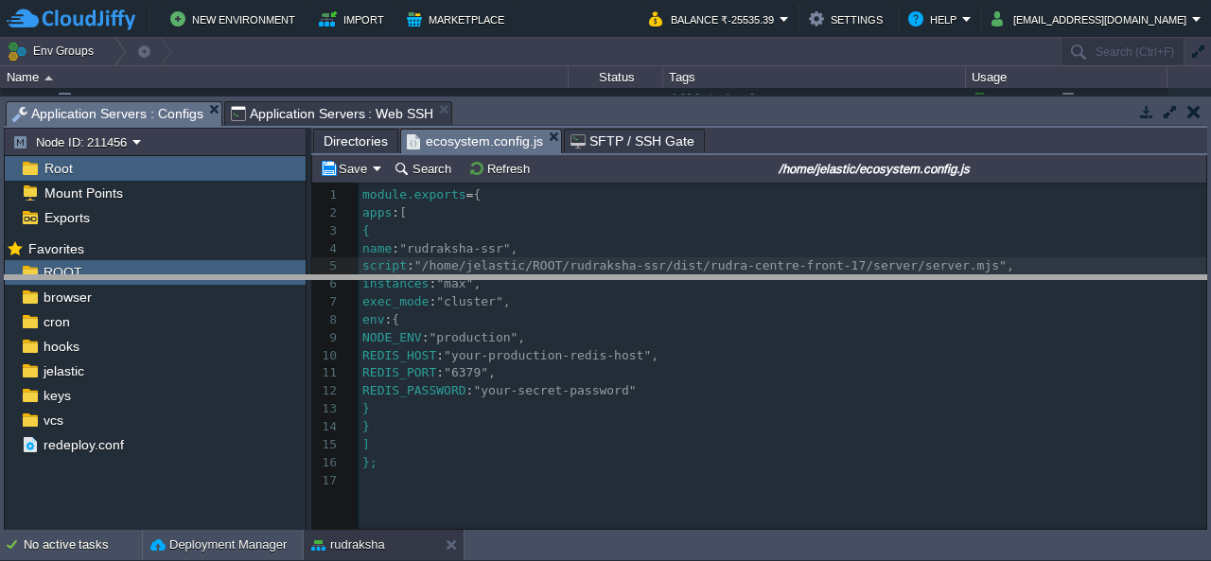
drag, startPoint x: 857, startPoint y: 116, endPoint x: 826, endPoint y: 294, distance: 180.6
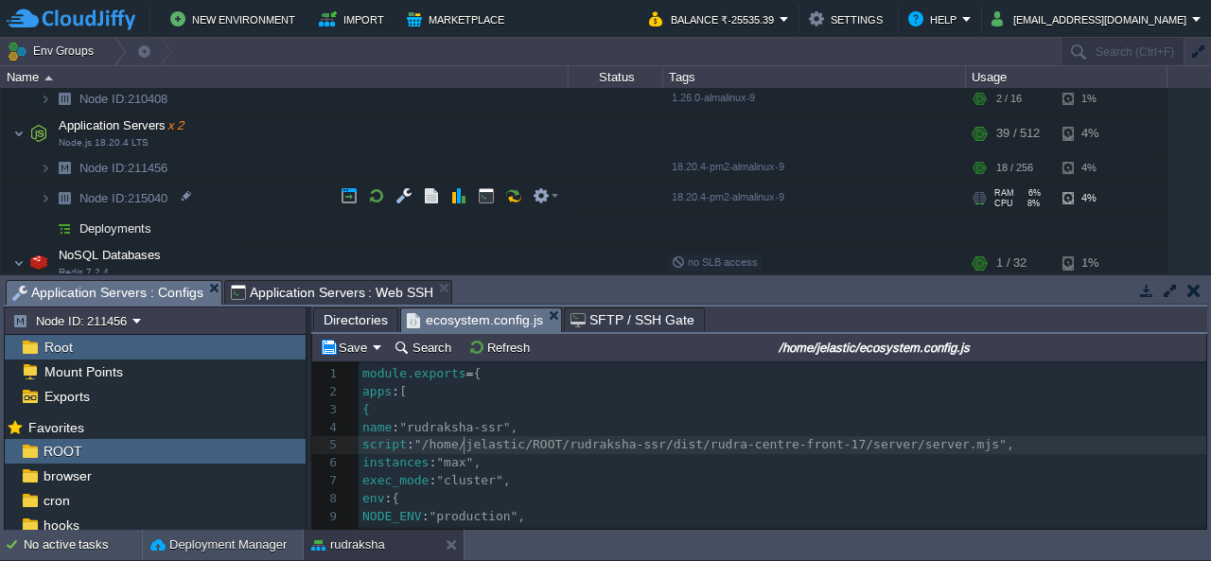
scroll to position [200, 0]
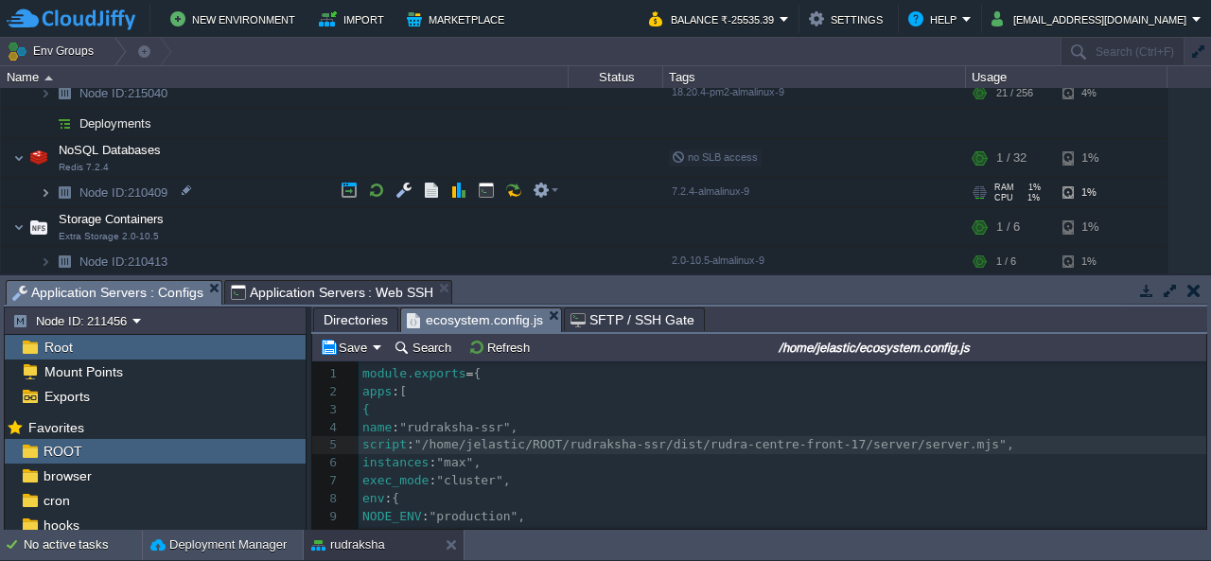
click at [45, 190] on img at bounding box center [45, 192] width 11 height 29
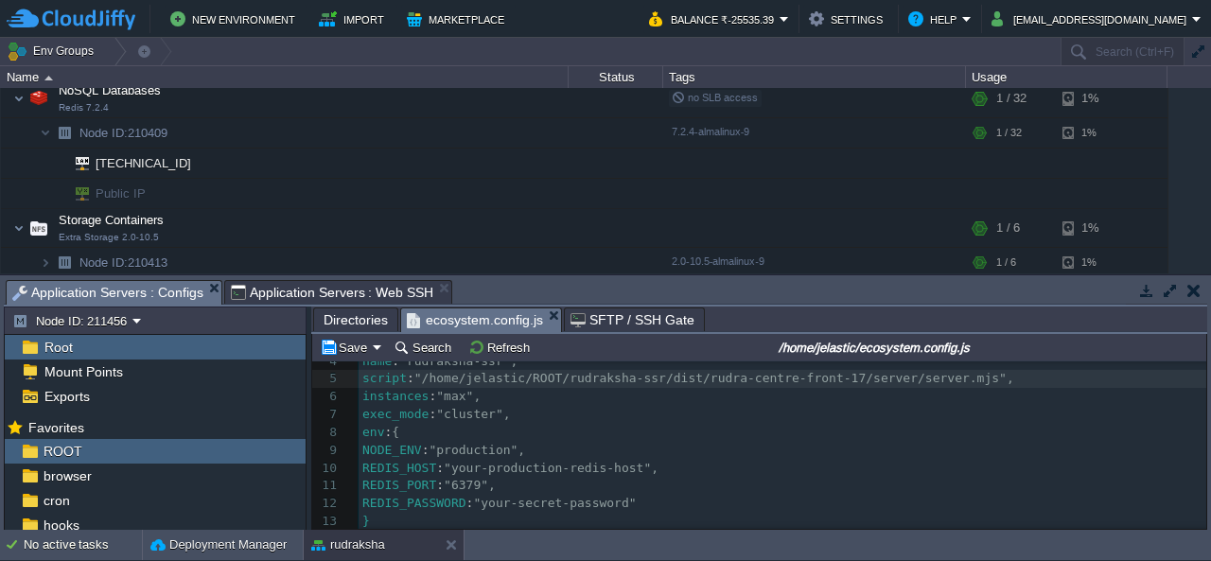
scroll to position [95, 0]
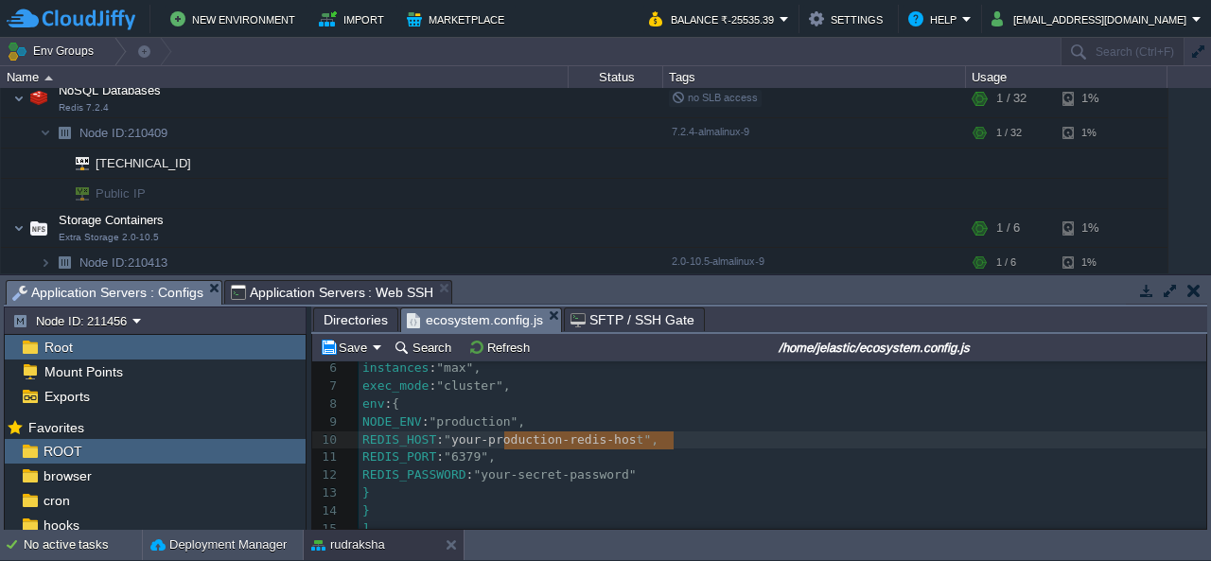
type textarea "your-production-redis-host"
drag, startPoint x: 503, startPoint y: 440, endPoint x: 678, endPoint y: 442, distance: 174.1
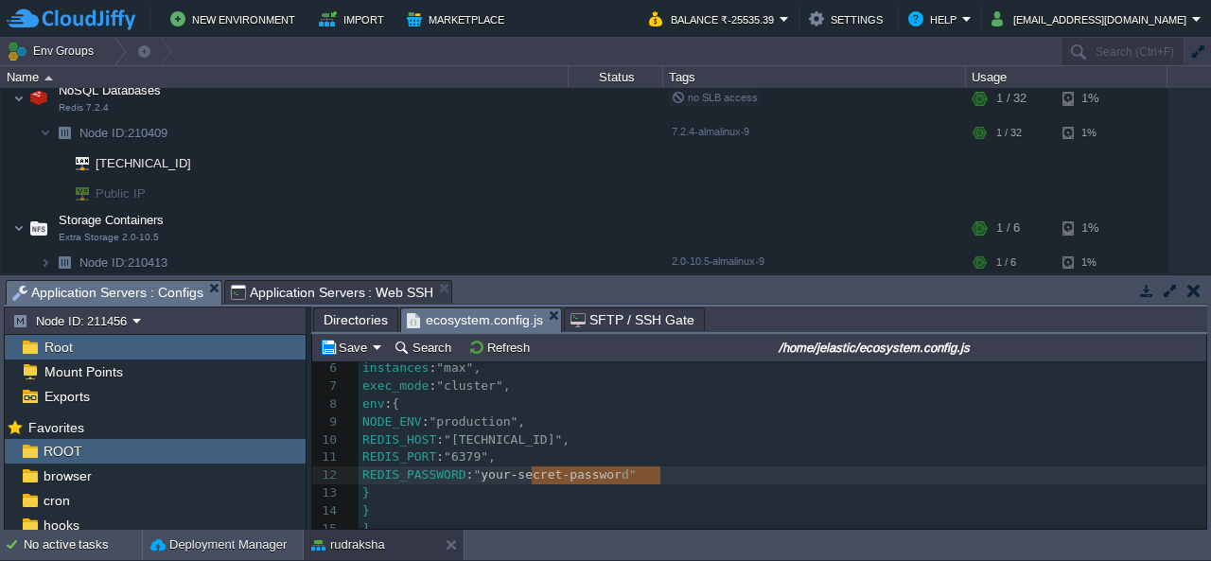
type textarea "your-secret-password"
drag, startPoint x: 530, startPoint y: 478, endPoint x: 664, endPoint y: 471, distance: 134.5
paste textarea
click at [712, 481] on pre "REDIS_PASSWORD : "SEHhyo81480"" at bounding box center [783, 476] width 848 height 18
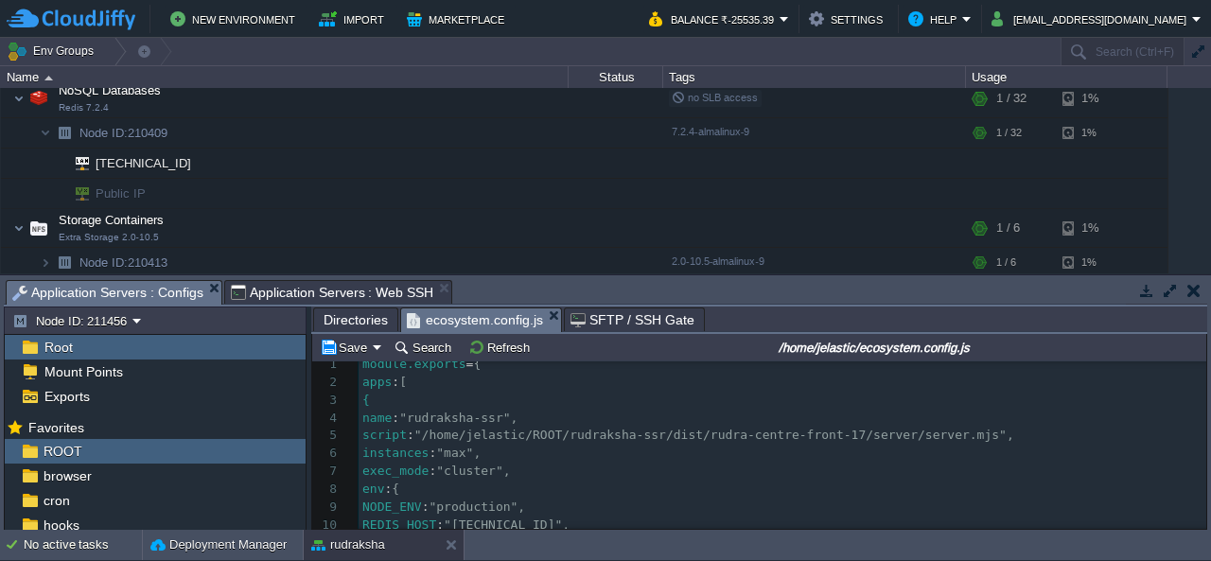
scroll to position [0, 0]
click at [346, 350] on button "Save" at bounding box center [346, 347] width 53 height 17
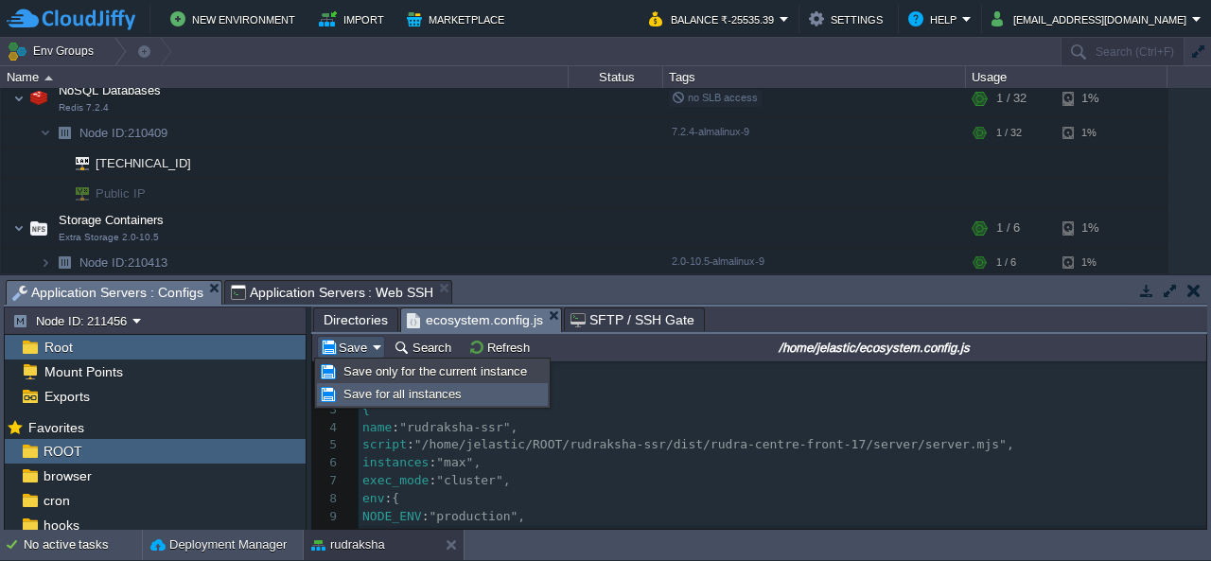
click at [407, 387] on span "Save for all instances" at bounding box center [403, 394] width 118 height 14
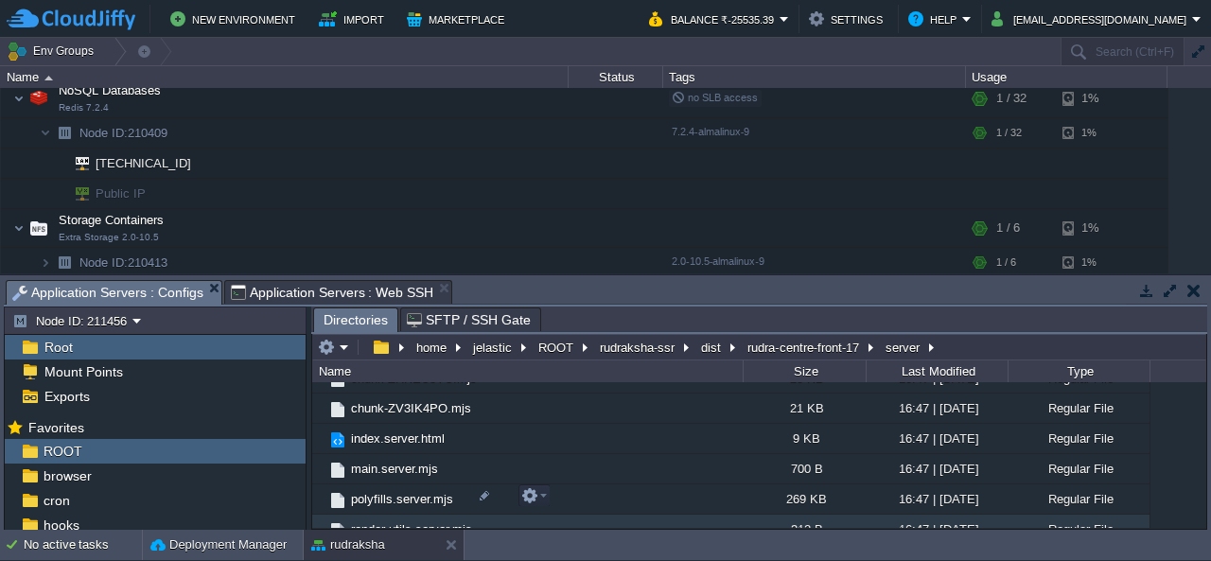
scroll to position [3060, 0]
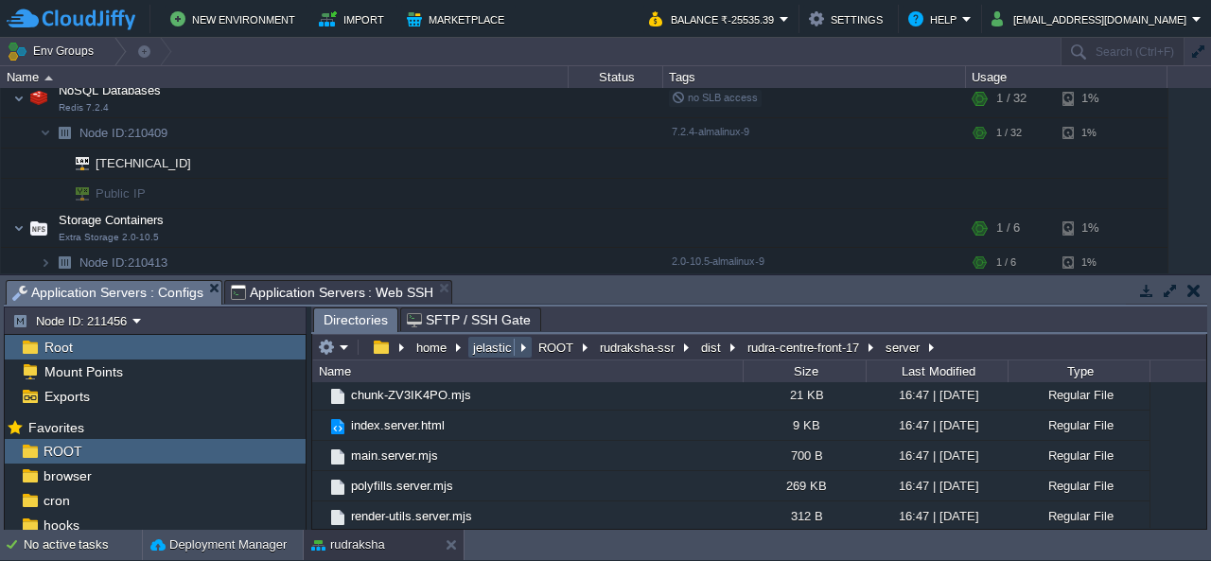
click at [496, 351] on button "jelastic" at bounding box center [493, 347] width 46 height 17
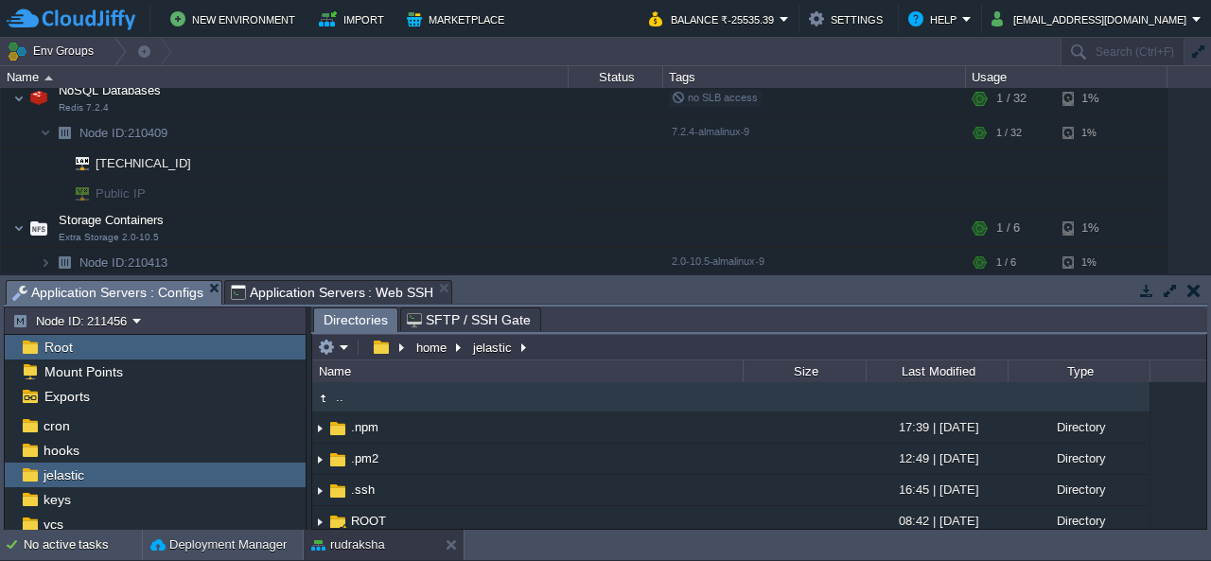
scroll to position [281, 0]
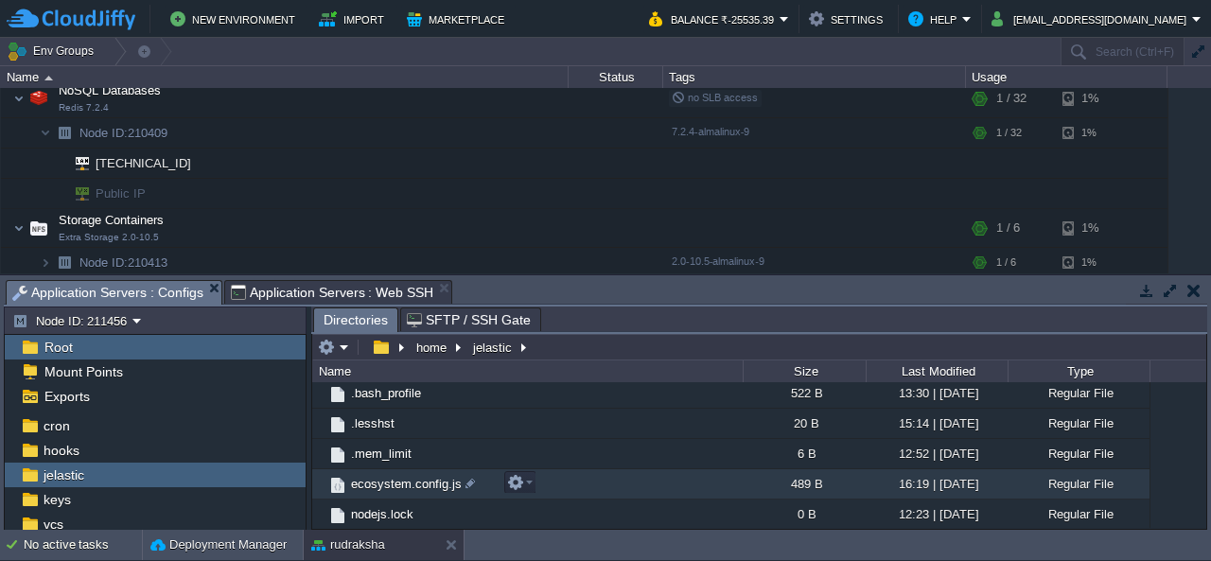
click at [383, 474] on td "ecosystem.config.js" at bounding box center [527, 484] width 431 height 30
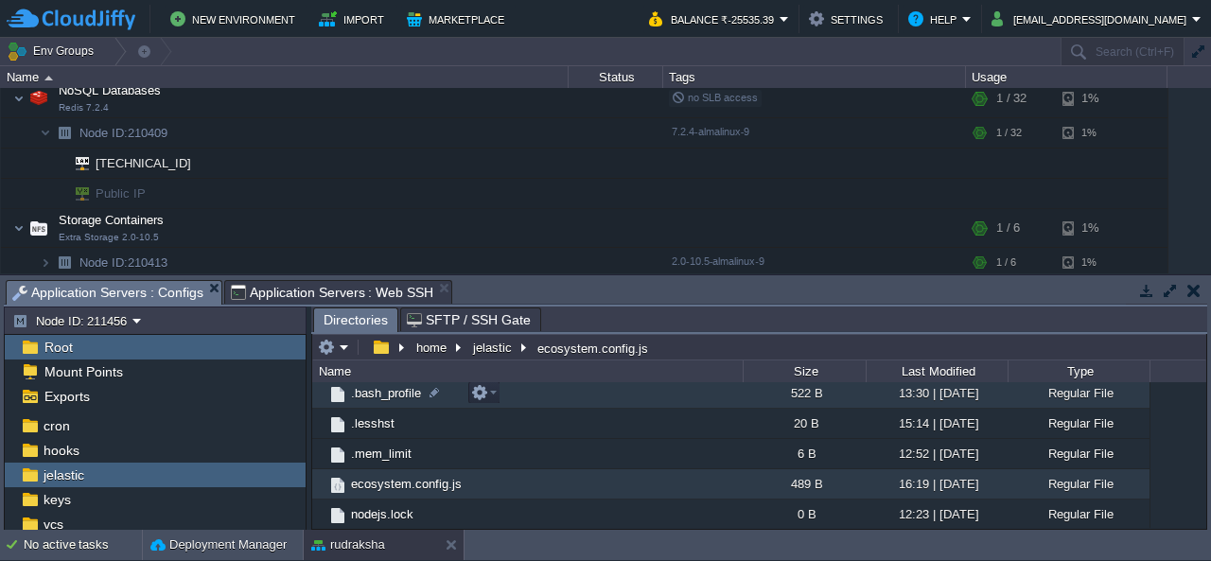
scroll to position [0, 0]
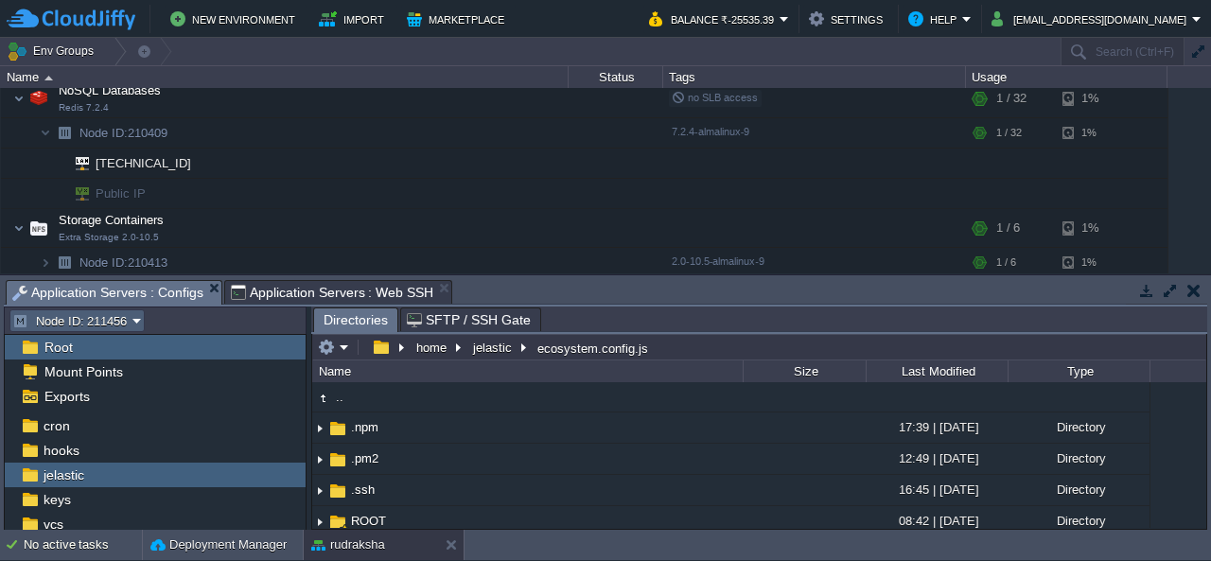
click at [70, 312] on button "Node ID: 211456" at bounding box center [72, 320] width 120 height 17
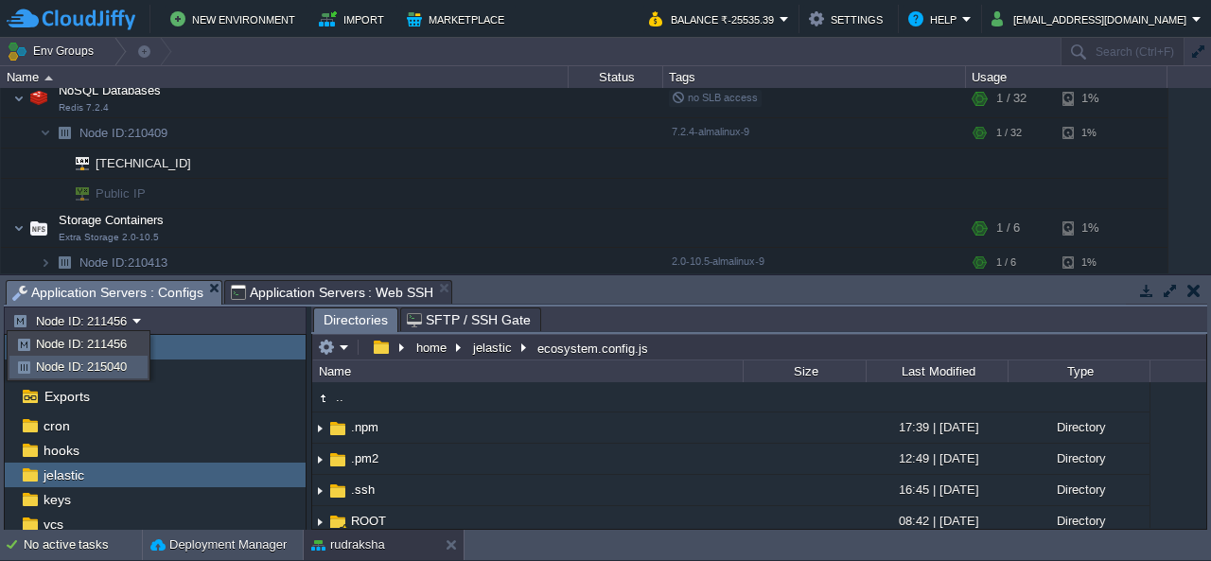
click at [107, 361] on span "Node ID: 215040" at bounding box center [81, 367] width 91 height 14
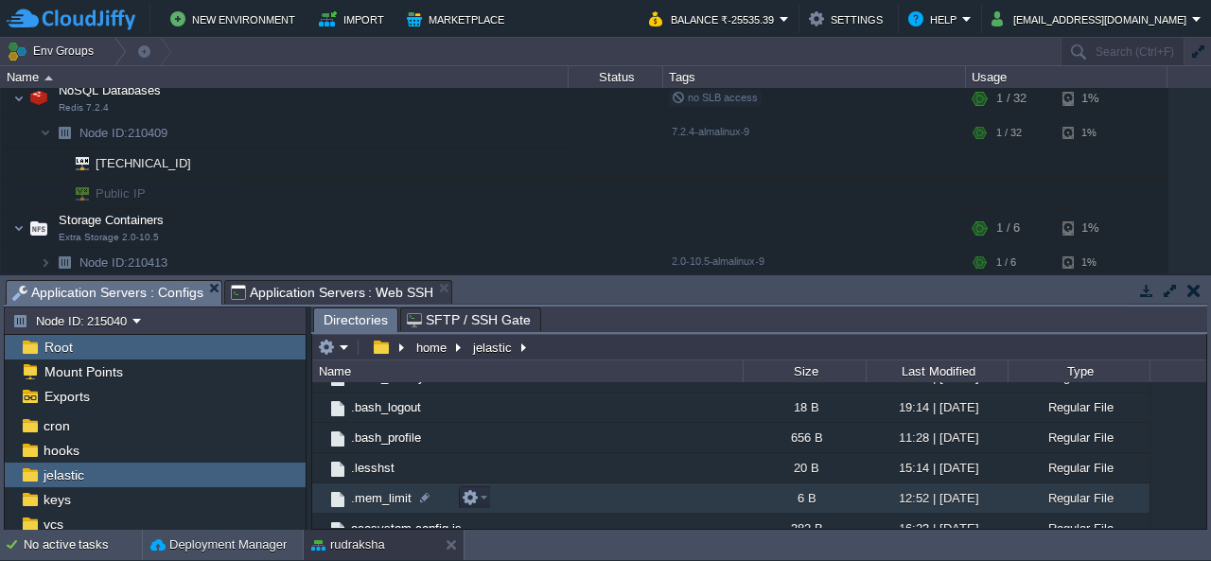
scroll to position [281, 0]
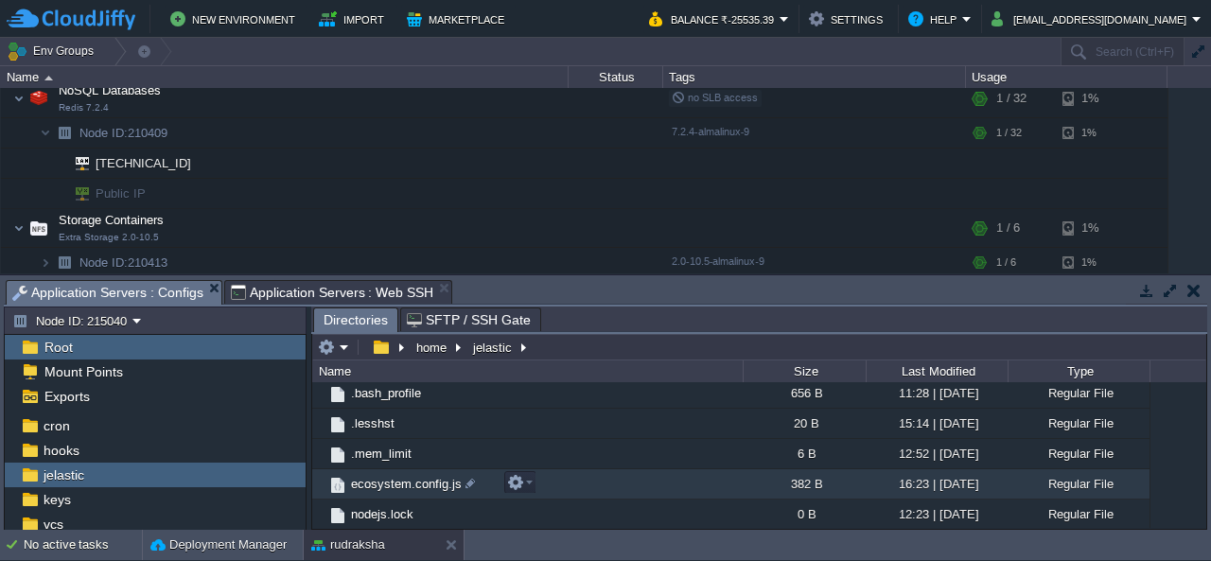
click at [413, 485] on span "ecosystem.config.js" at bounding box center [406, 484] width 116 height 16
click at [412, 485] on span "ecosystem.config.js" at bounding box center [406, 484] width 116 height 16
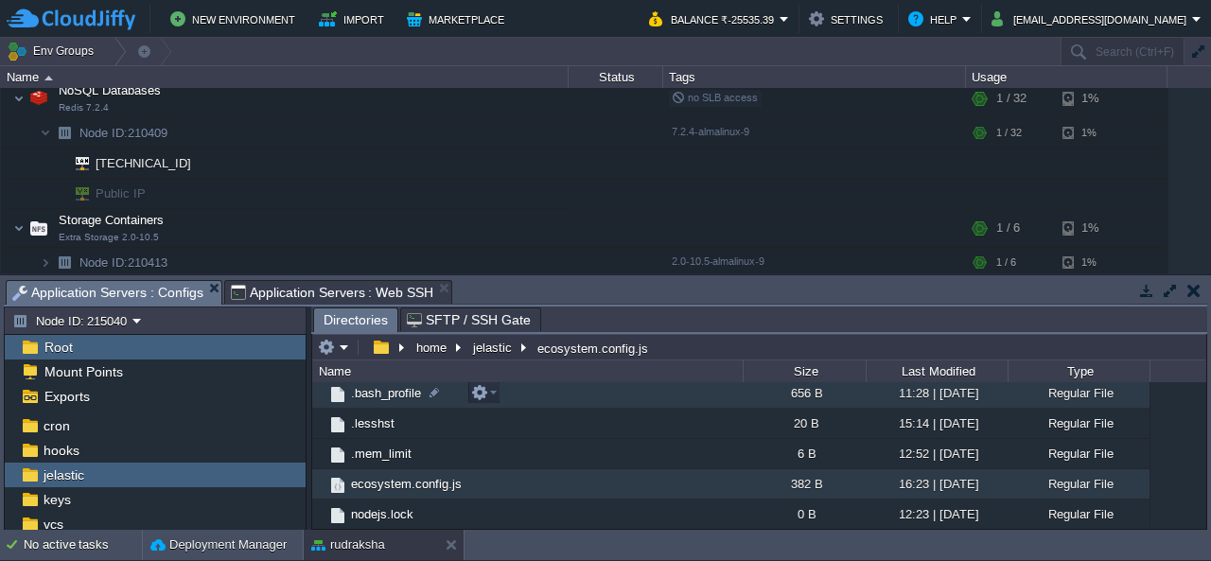
scroll to position [0, 0]
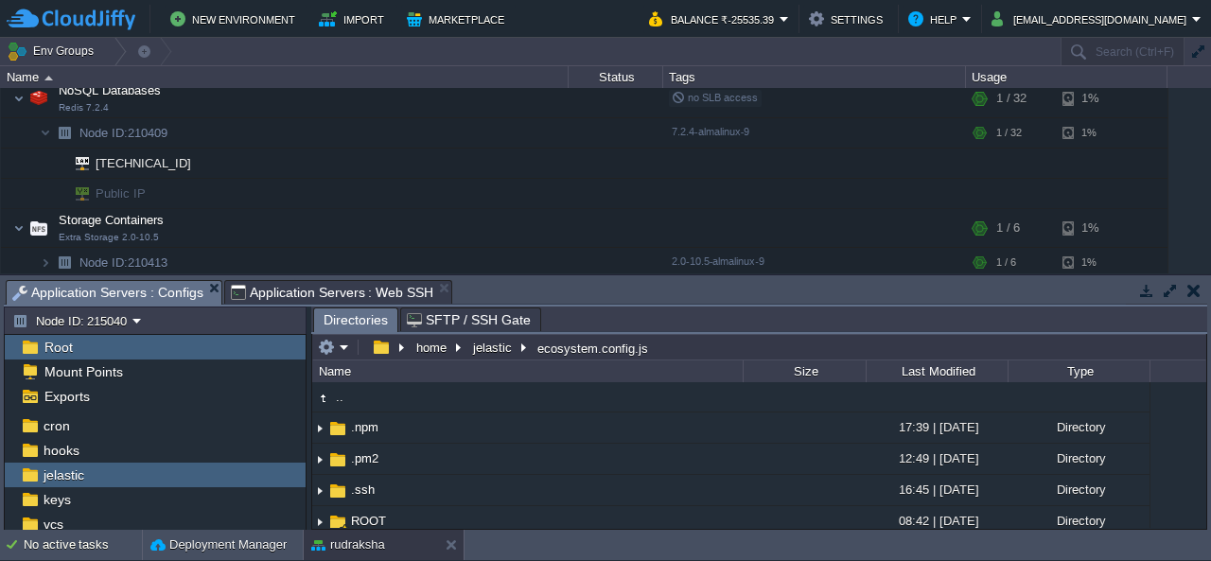
click at [1194, 294] on button "button" at bounding box center [1194, 290] width 13 height 17
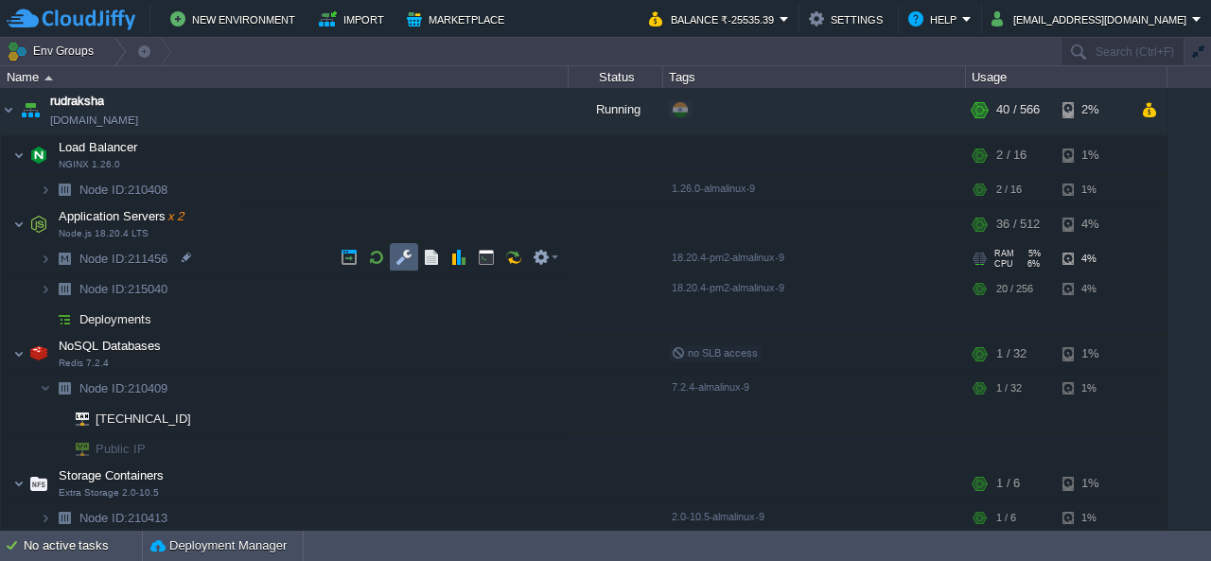
click at [411, 261] on button "button" at bounding box center [404, 257] width 17 height 17
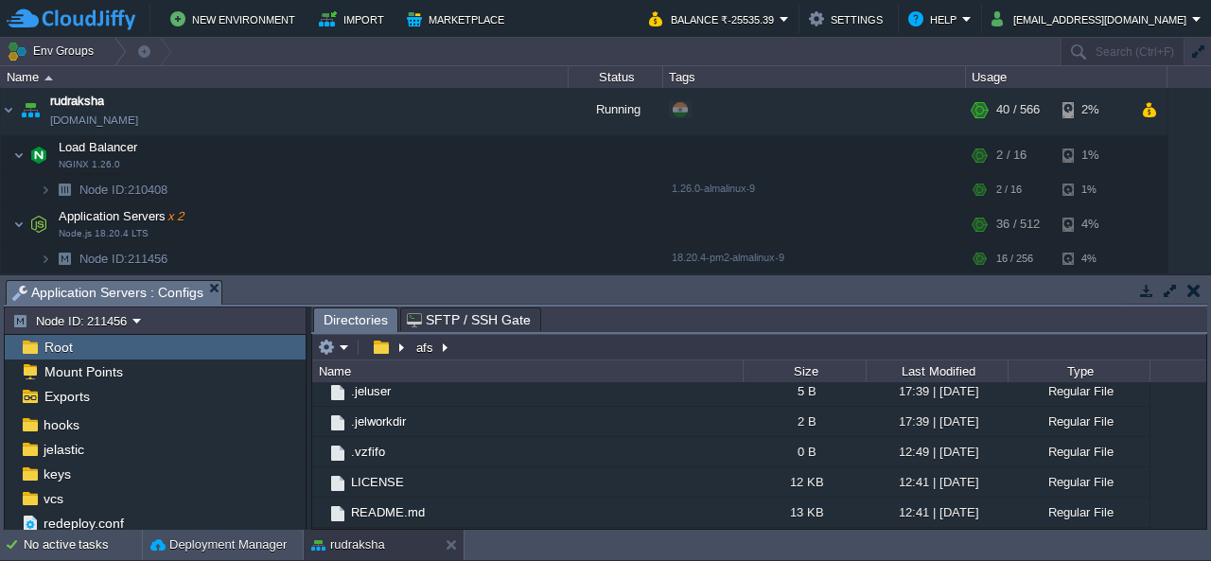
scroll to position [102, 0]
click at [75, 444] on span "jelastic" at bounding box center [63, 447] width 47 height 17
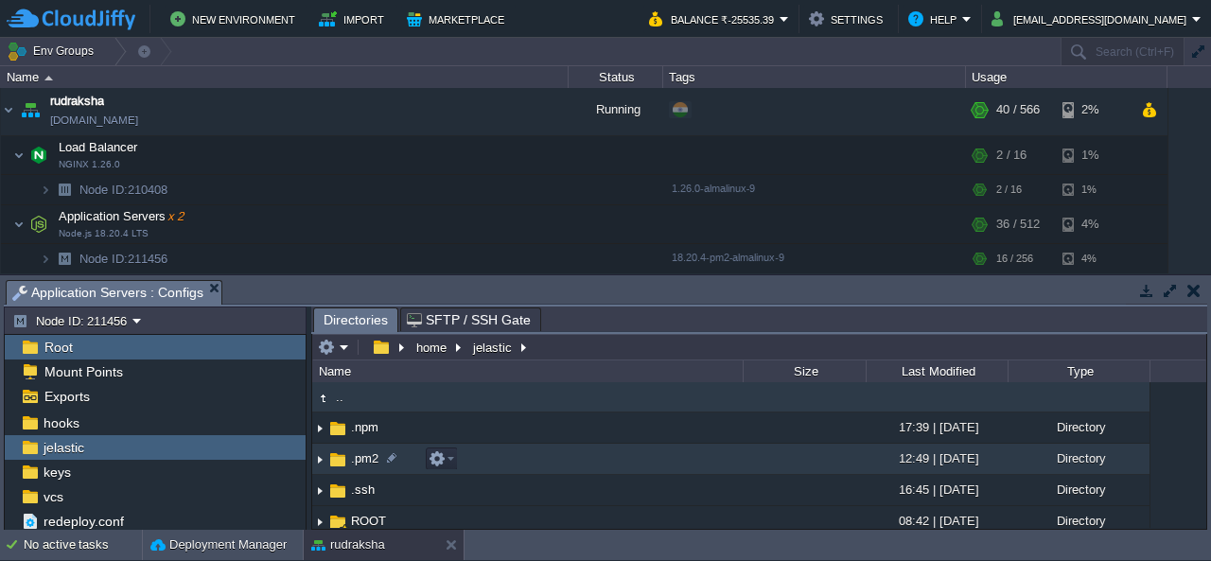
scroll to position [281, 0]
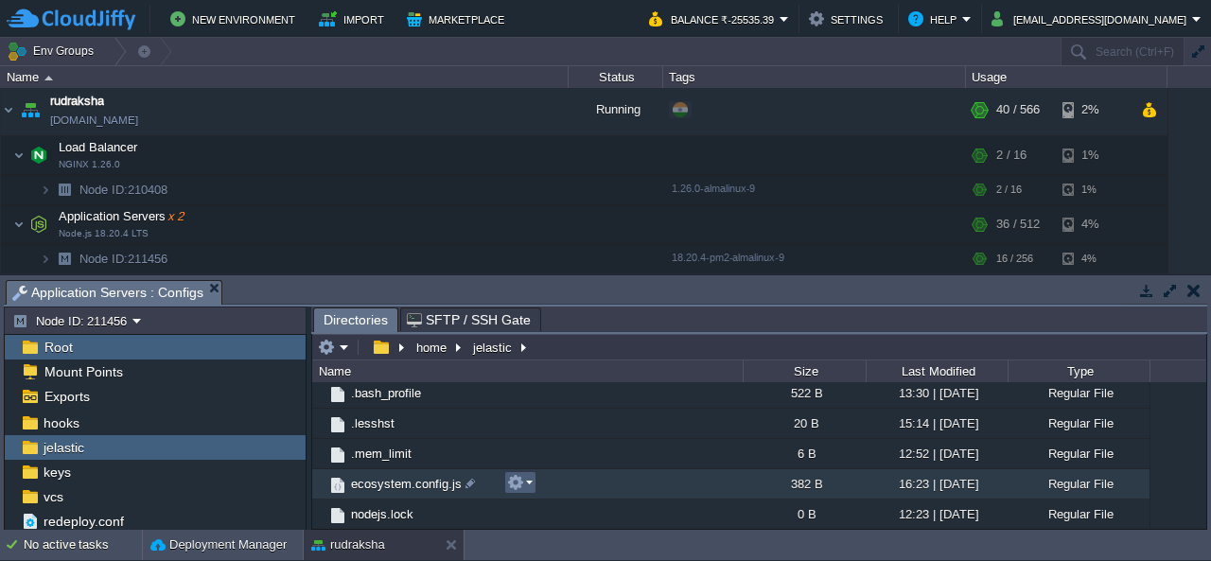
click at [517, 483] on button "button" at bounding box center [515, 482] width 17 height 17
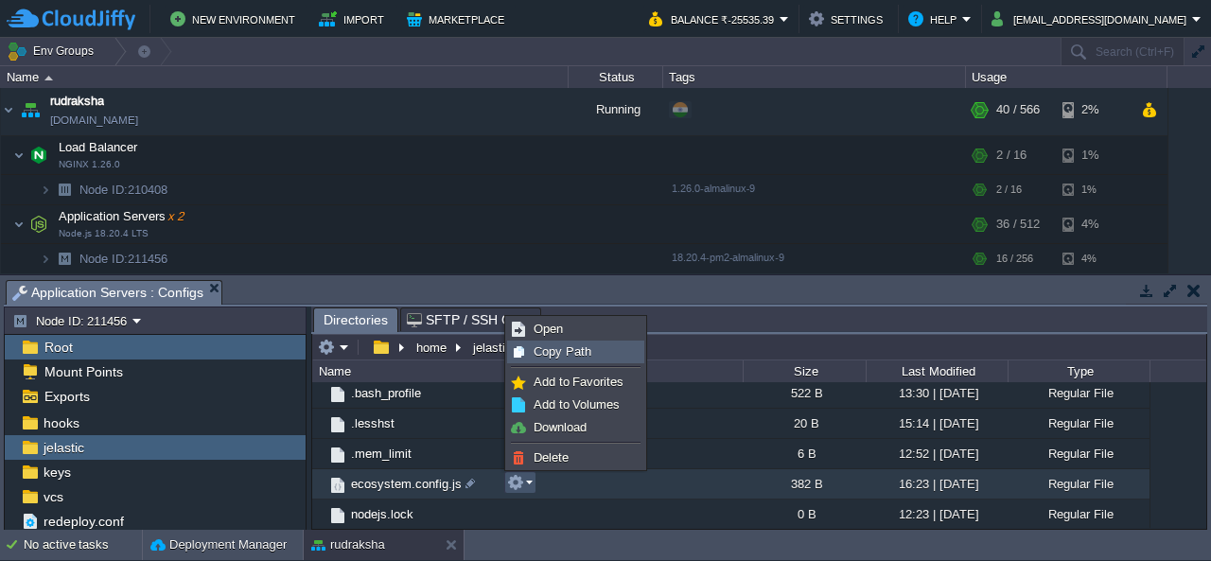
click at [565, 357] on span "Copy Path" at bounding box center [563, 351] width 58 height 14
type textarea "/home/jelastic/ecosystem.config.js"
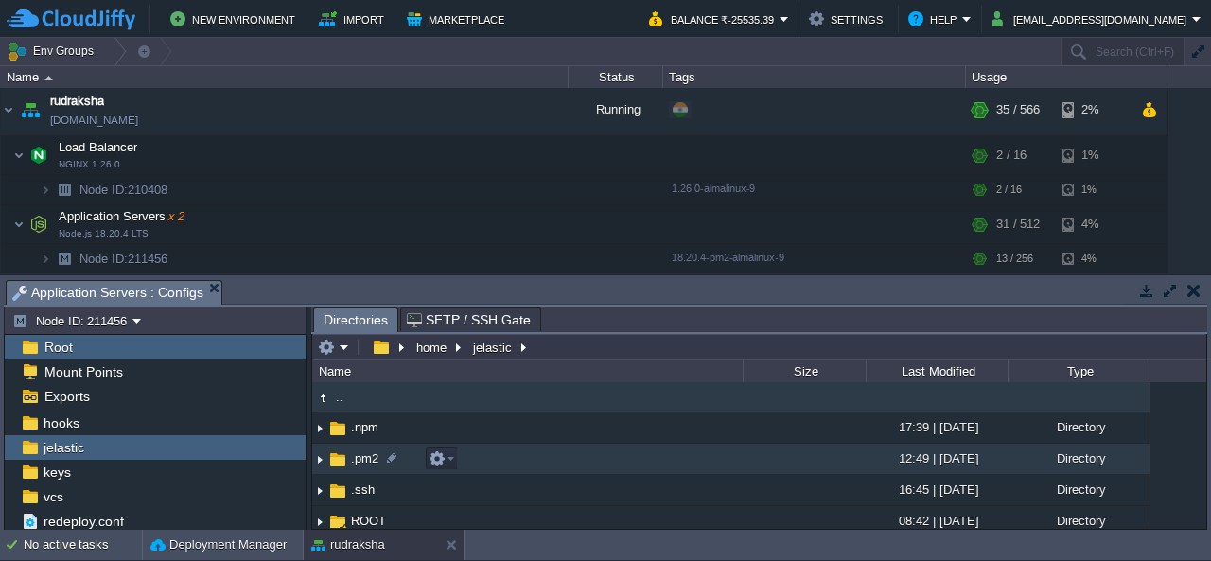
scroll to position [0, 0]
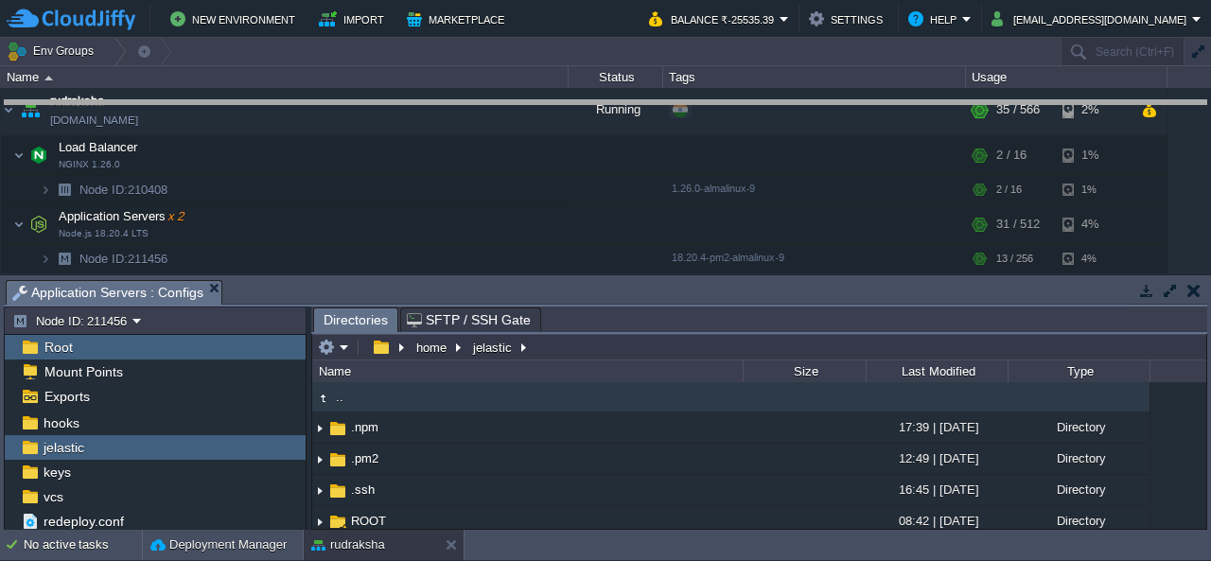
drag, startPoint x: 725, startPoint y: 287, endPoint x: 797, endPoint y: 62, distance: 236.4
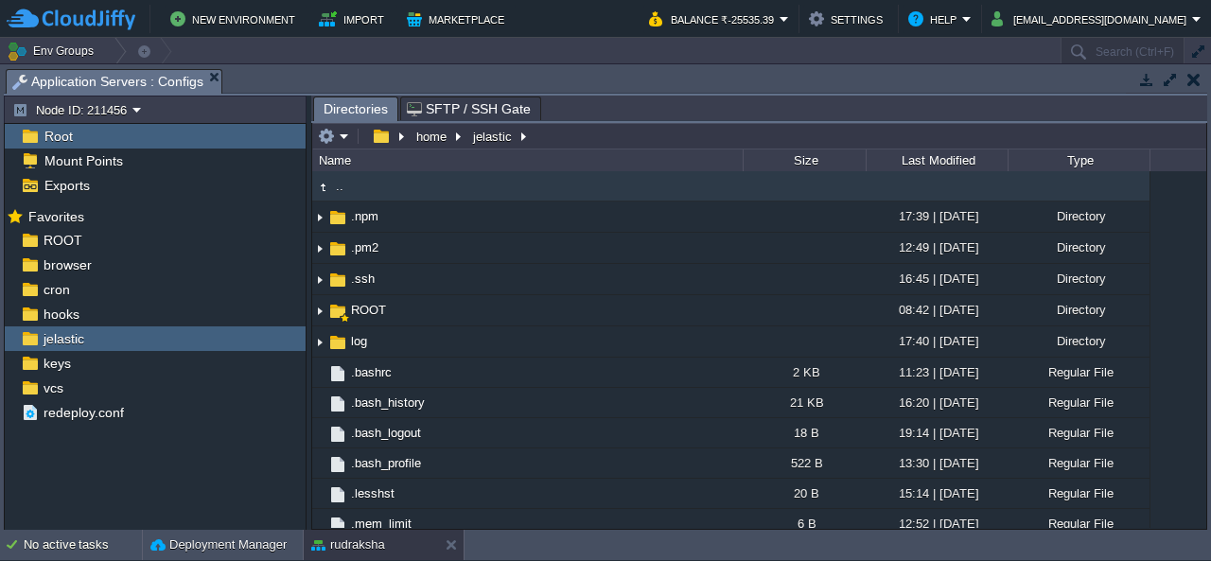
click at [1198, 73] on button "button" at bounding box center [1194, 79] width 13 height 17
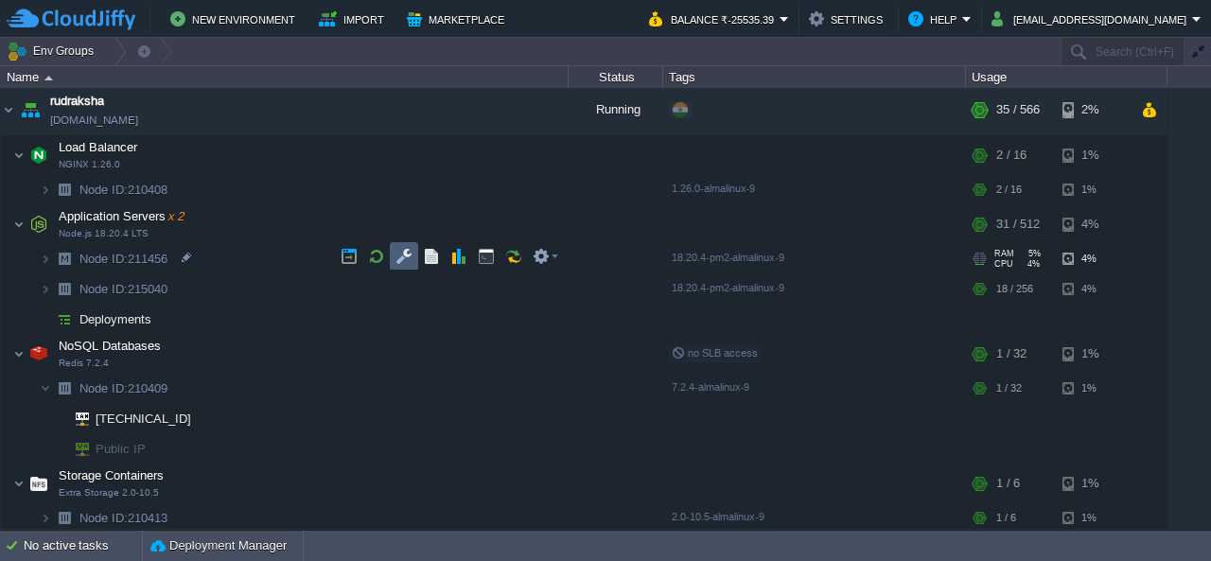
click at [402, 255] on button "button" at bounding box center [404, 256] width 17 height 17
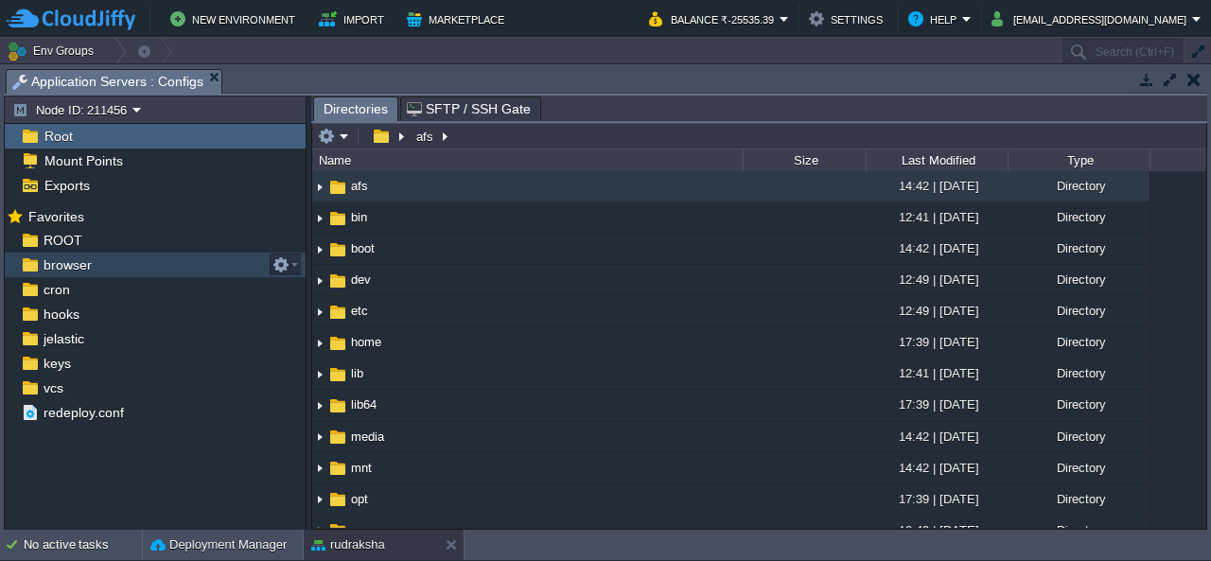
click at [62, 266] on span "browser" at bounding box center [67, 264] width 55 height 17
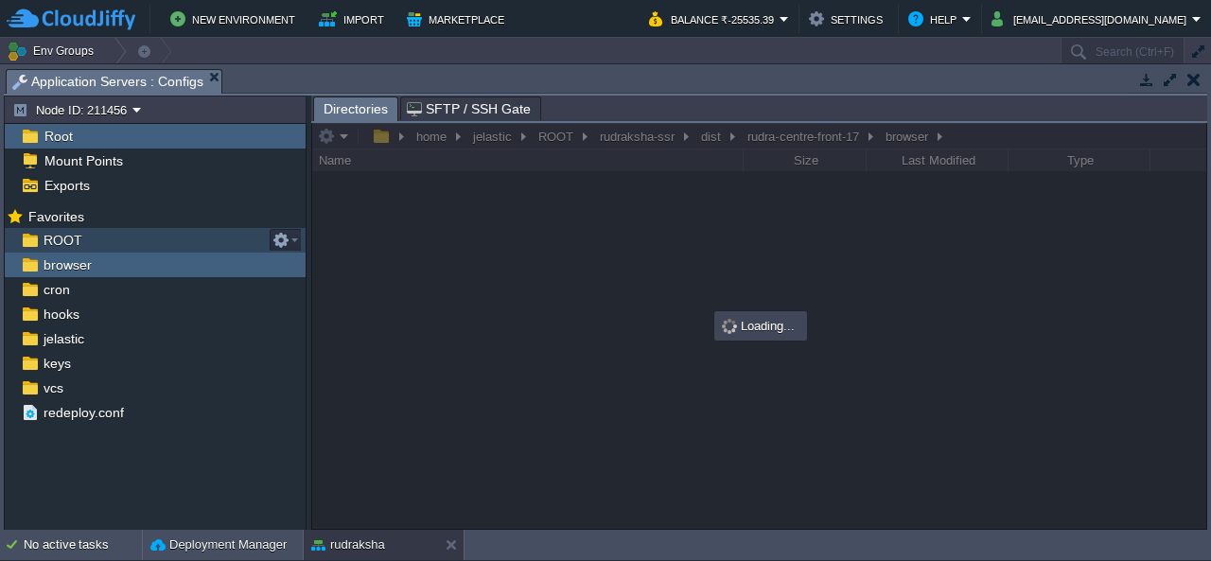
click at [64, 236] on span "ROOT" at bounding box center [62, 240] width 45 height 17
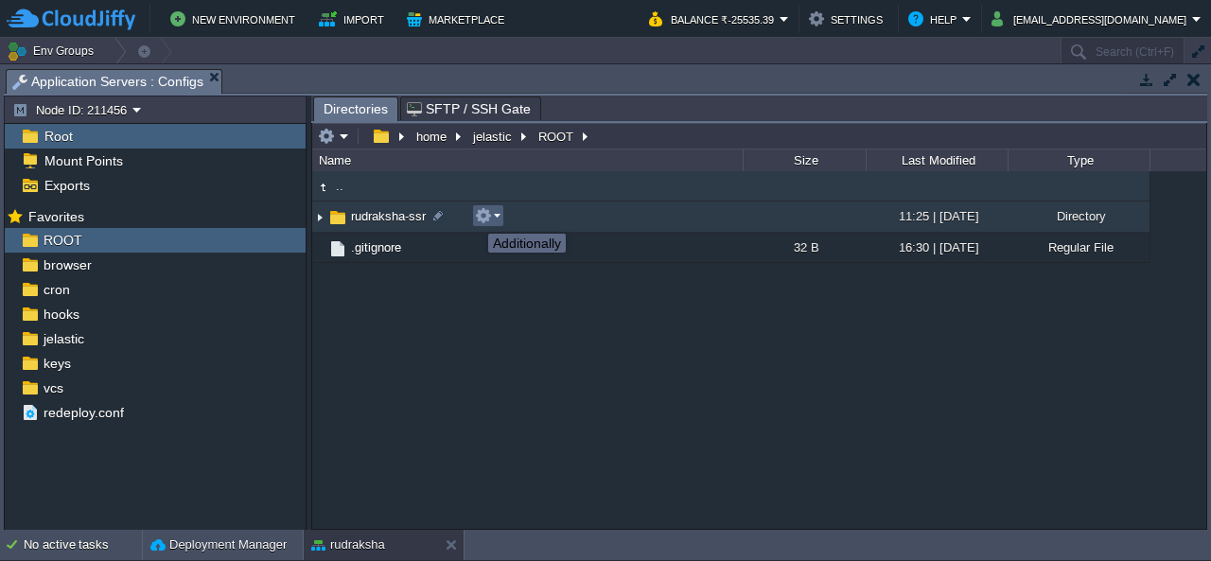
click at [475, 217] on button "button" at bounding box center [483, 215] width 17 height 17
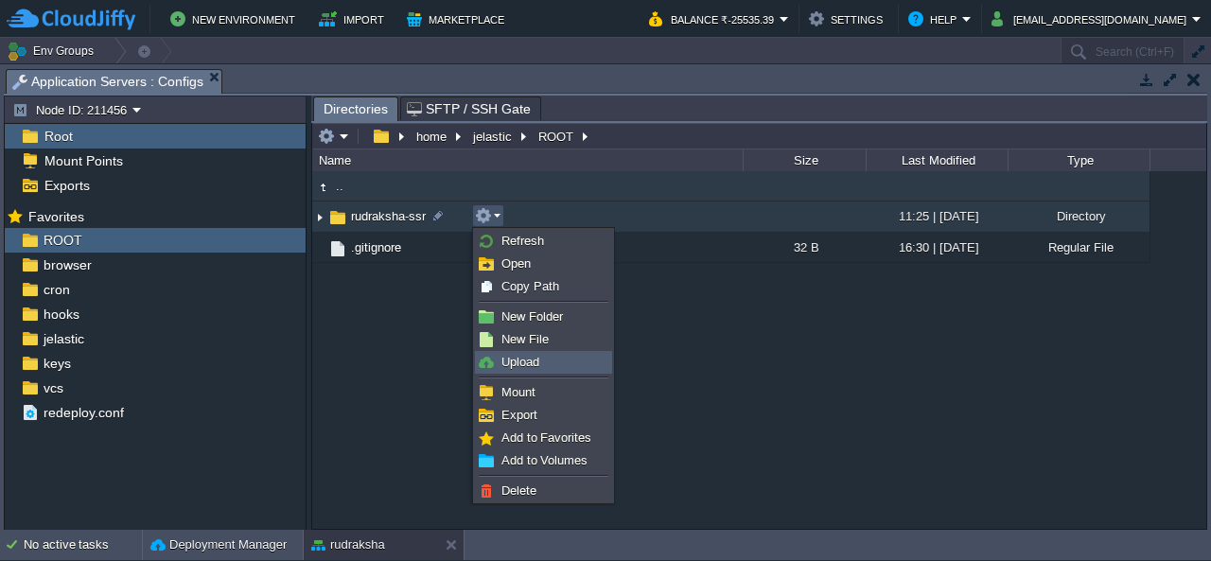
click at [512, 365] on span "Upload" at bounding box center [521, 362] width 38 height 14
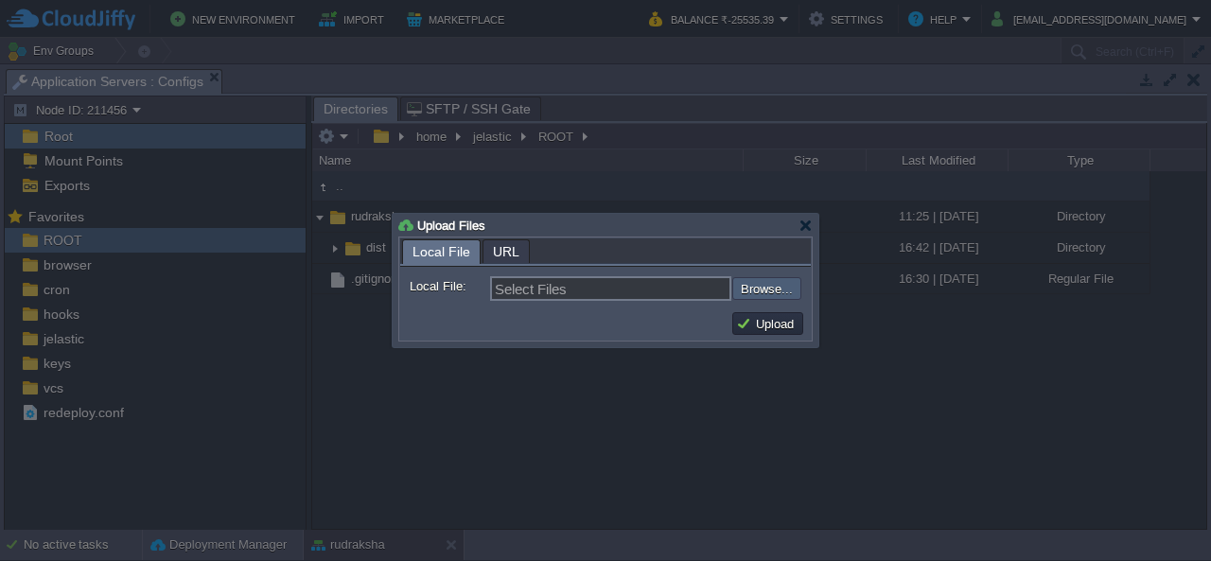
click at [784, 296] on input "file" at bounding box center [681, 288] width 239 height 22
type input "C:\fakepath\dist.zip"
type input "dist.zip"
click at [795, 327] on button "Upload" at bounding box center [767, 323] width 63 height 17
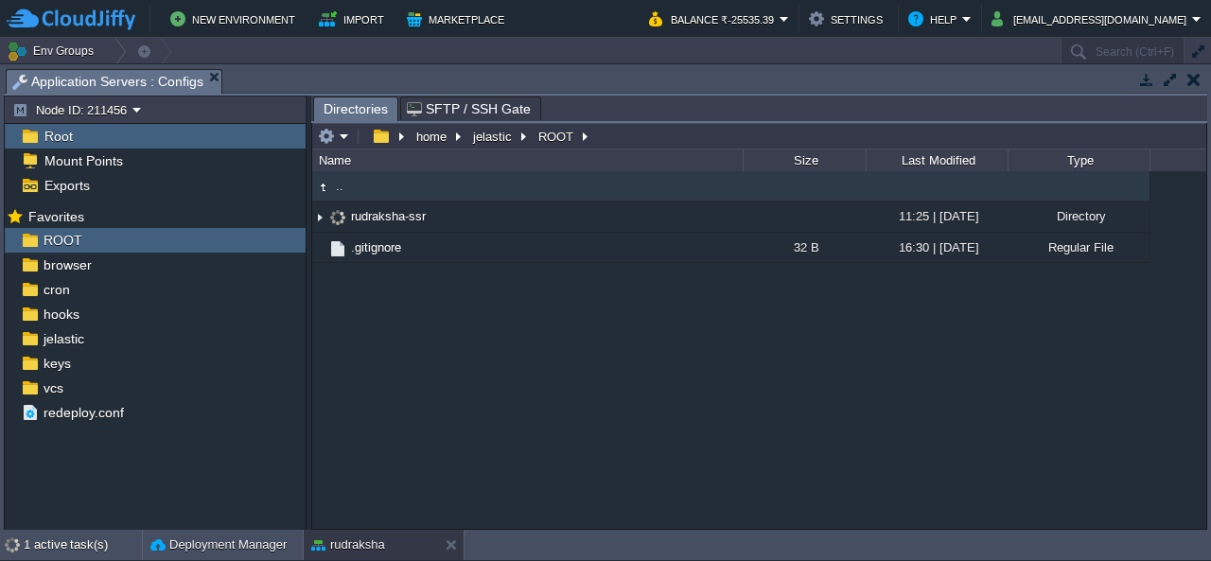
click at [795, 425] on div ".. rudraksha-ssr 11:25 | [DATE] Directory .. dist 16:42 | [DATE] Directory .git…" at bounding box center [759, 349] width 894 height 357
click at [458, 395] on div ".. rudraksha-ssr 11:25 | [DATE] Directory .. dist 16:42 | [DATE] Directory .git…" at bounding box center [759, 349] width 894 height 357
click at [585, 410] on div ".. rudraksha-ssr 11:25 | [DATE] Directory .. dist 16:42 | [DATE] Directory .git…" at bounding box center [759, 349] width 894 height 357
click at [547, 400] on div ".. rudraksha-ssr 11:25 | [DATE] Directory .. dist 16:42 | [DATE] Directory .git…" at bounding box center [759, 349] width 894 height 357
click at [590, 367] on div ".. rudraksha-ssr 11:25 | [DATE] Directory .. dist 16:42 | [DATE] Directory .git…" at bounding box center [759, 349] width 894 height 357
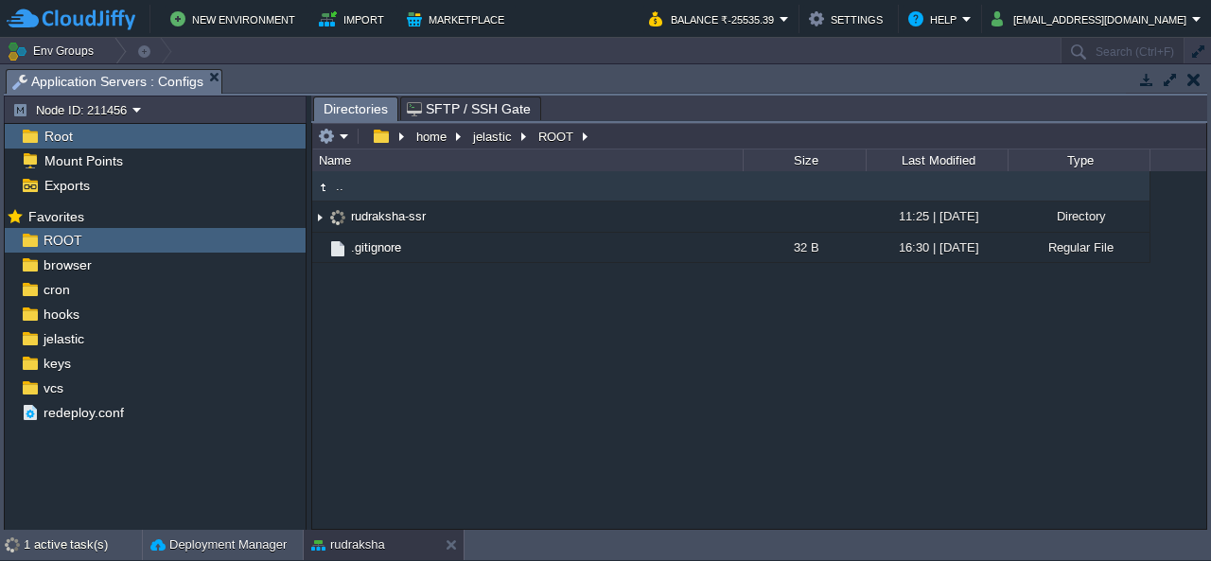
click at [590, 367] on div ".. rudraksha-ssr 11:25 | [DATE] Directory .. dist 16:42 | [DATE] Directory .git…" at bounding box center [759, 349] width 894 height 357
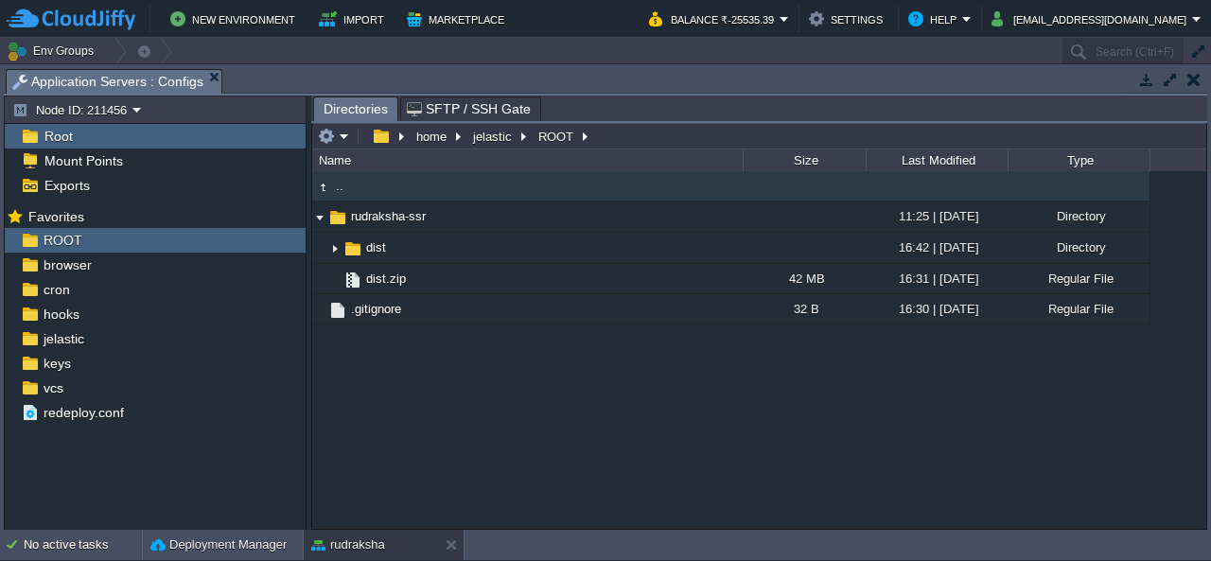
click at [1203, 71] on td at bounding box center [1194, 79] width 24 height 23
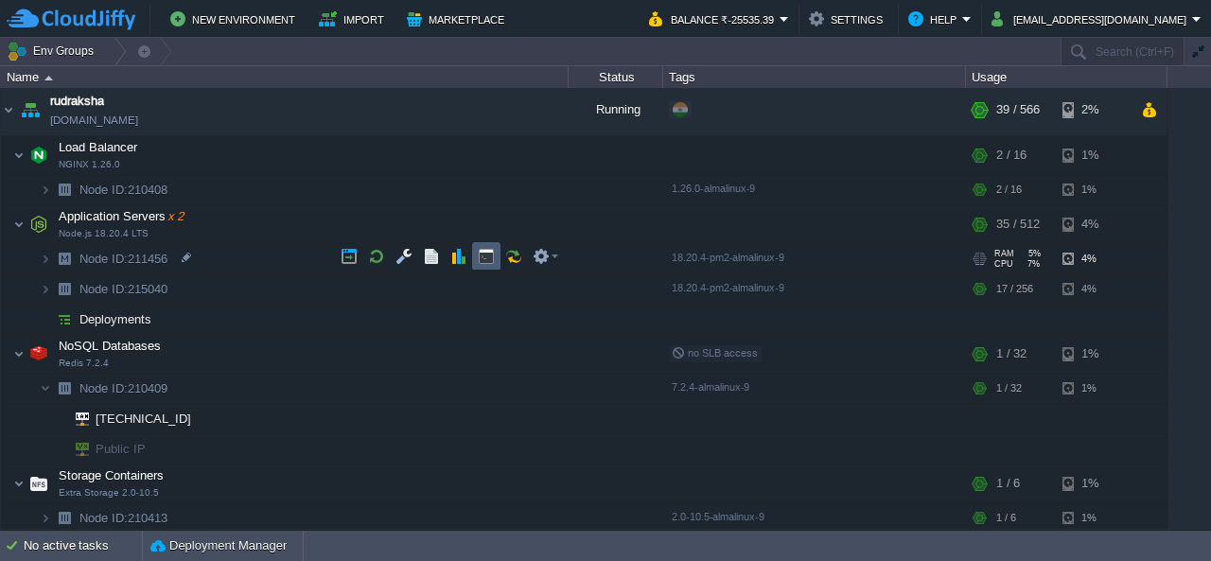
click at [485, 254] on button "button" at bounding box center [486, 256] width 17 height 17
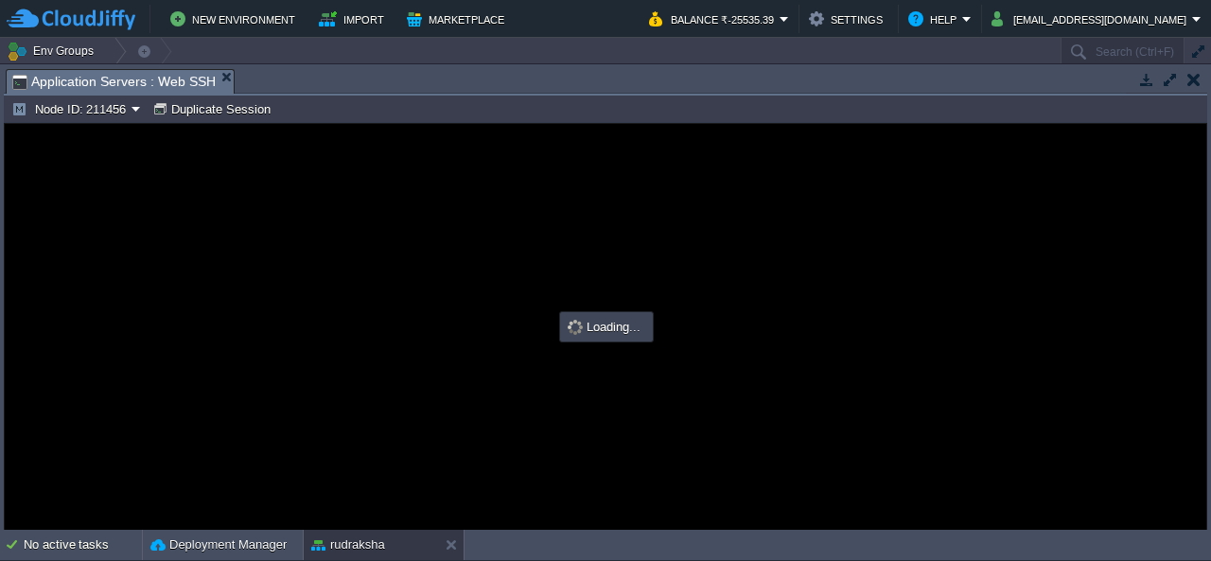
scroll to position [0, 0]
type input "#000000"
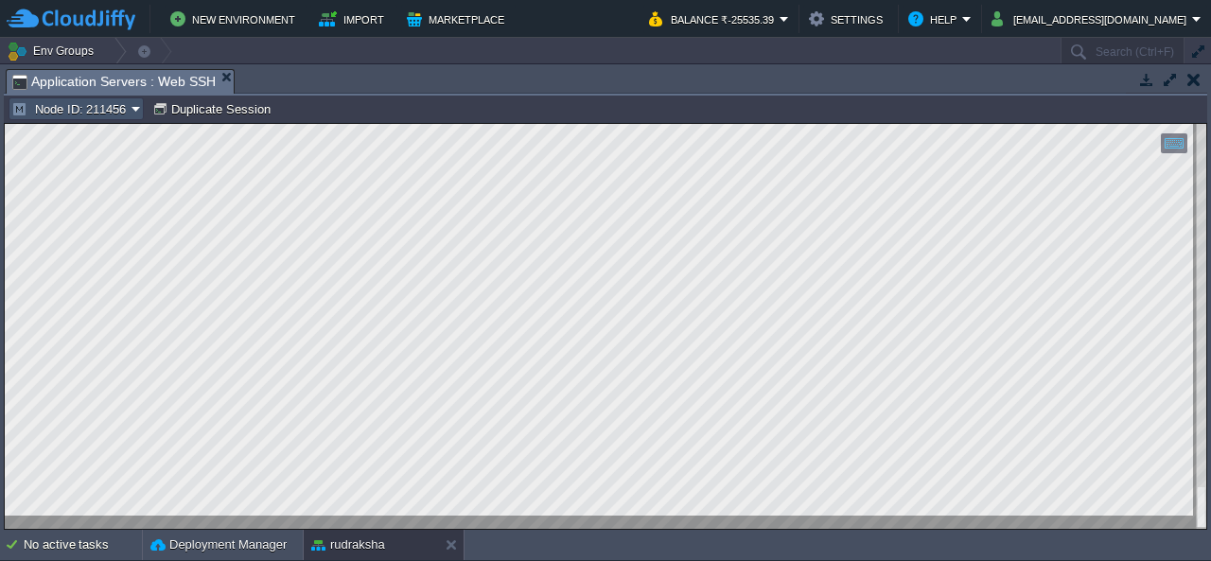
click at [114, 113] on button "Node ID: 211456" at bounding box center [71, 108] width 120 height 17
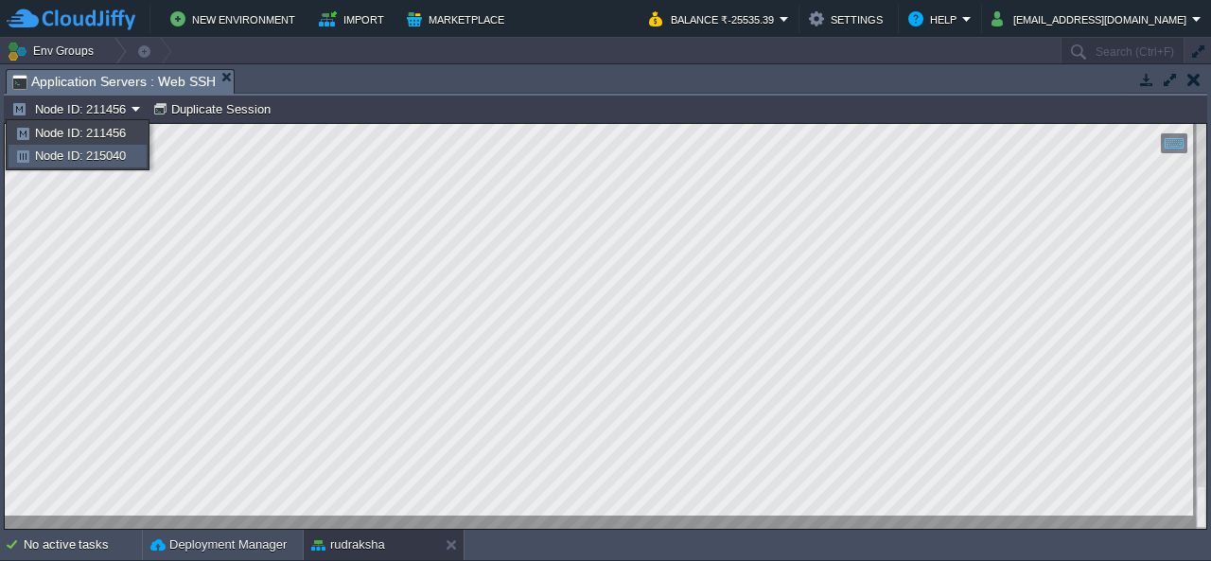
click at [125, 153] on span "Node ID: 215040" at bounding box center [80, 156] width 91 height 14
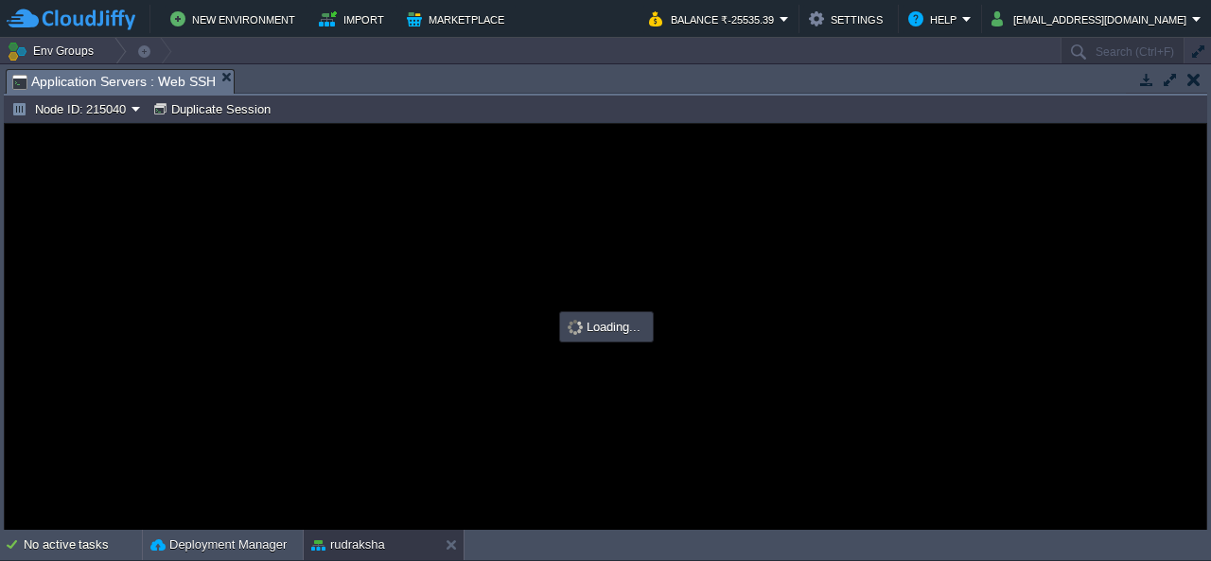
type input "#000000"
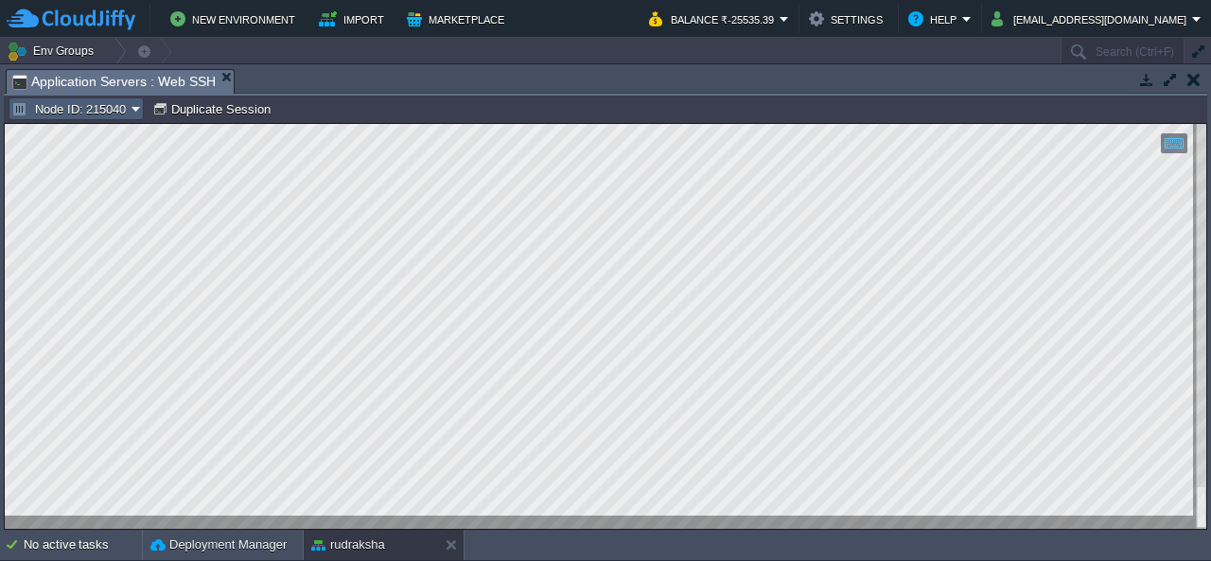
click at [89, 115] on button "Node ID: 215040" at bounding box center [71, 108] width 120 height 17
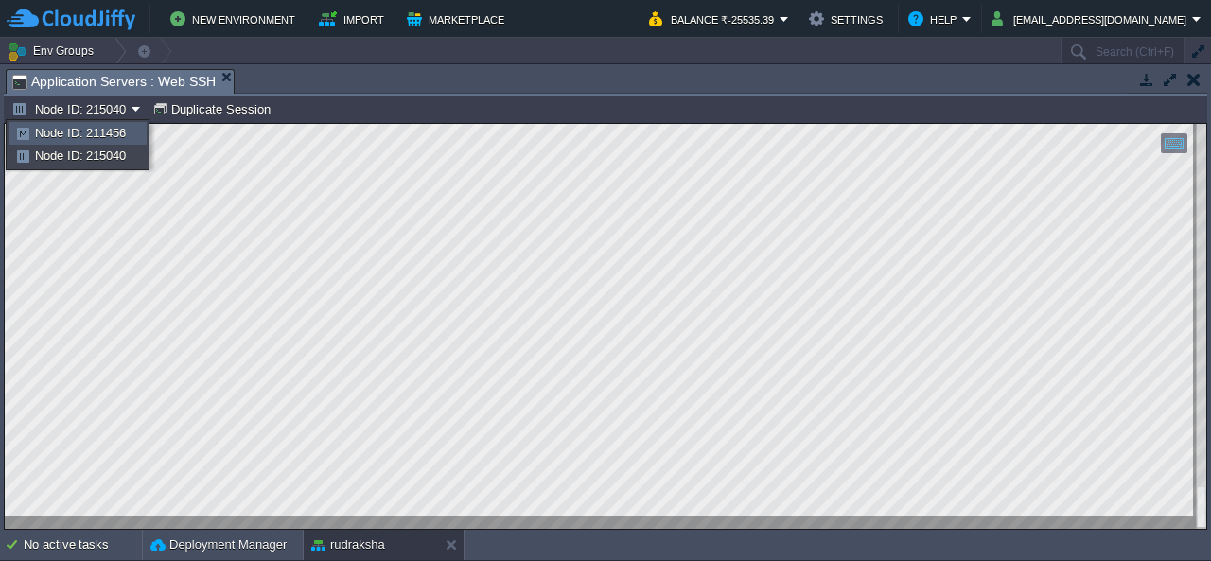
click at [103, 139] on span "Node ID: 211456" at bounding box center [80, 133] width 91 height 14
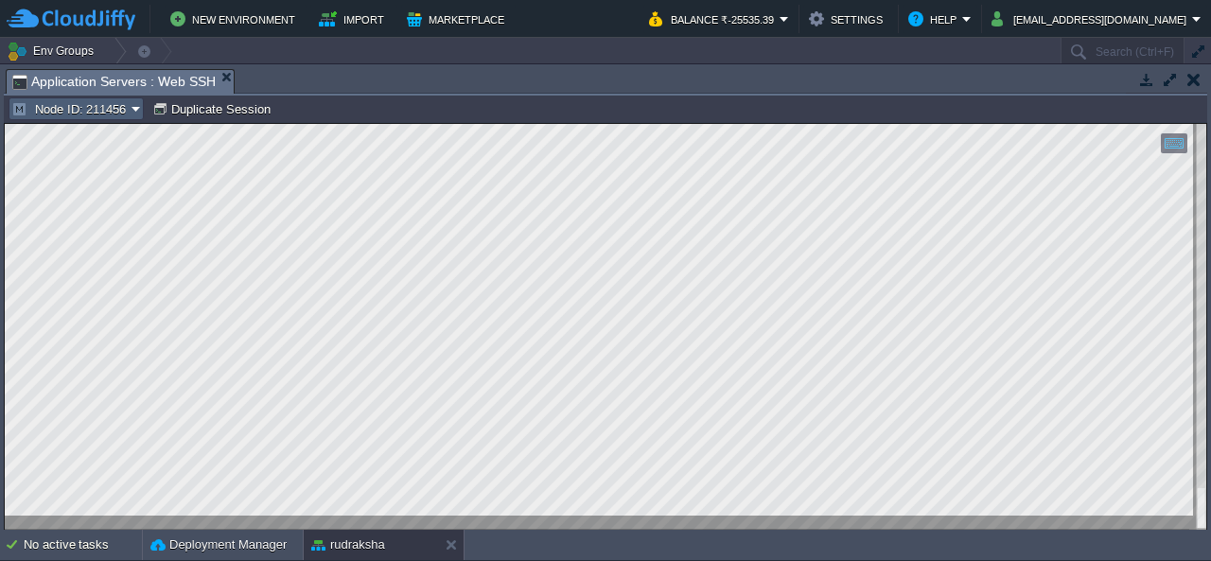
click at [121, 111] on button "Node ID: 211456" at bounding box center [71, 108] width 120 height 17
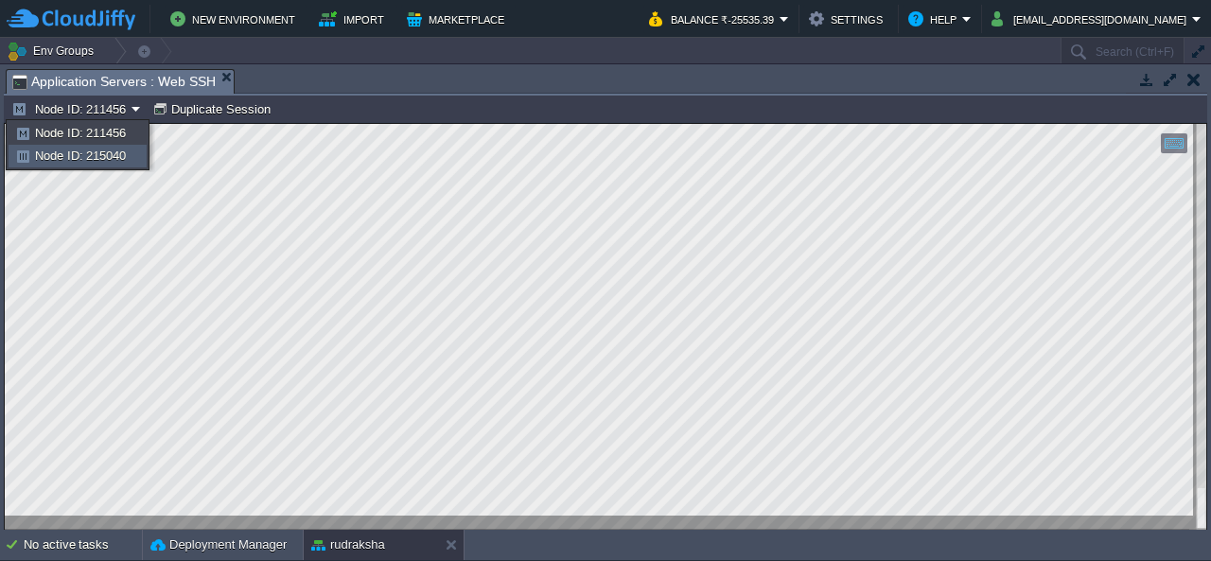
click at [123, 152] on span "Node ID: 215040" at bounding box center [80, 156] width 91 height 14
click at [1198, 76] on button "button" at bounding box center [1194, 79] width 13 height 17
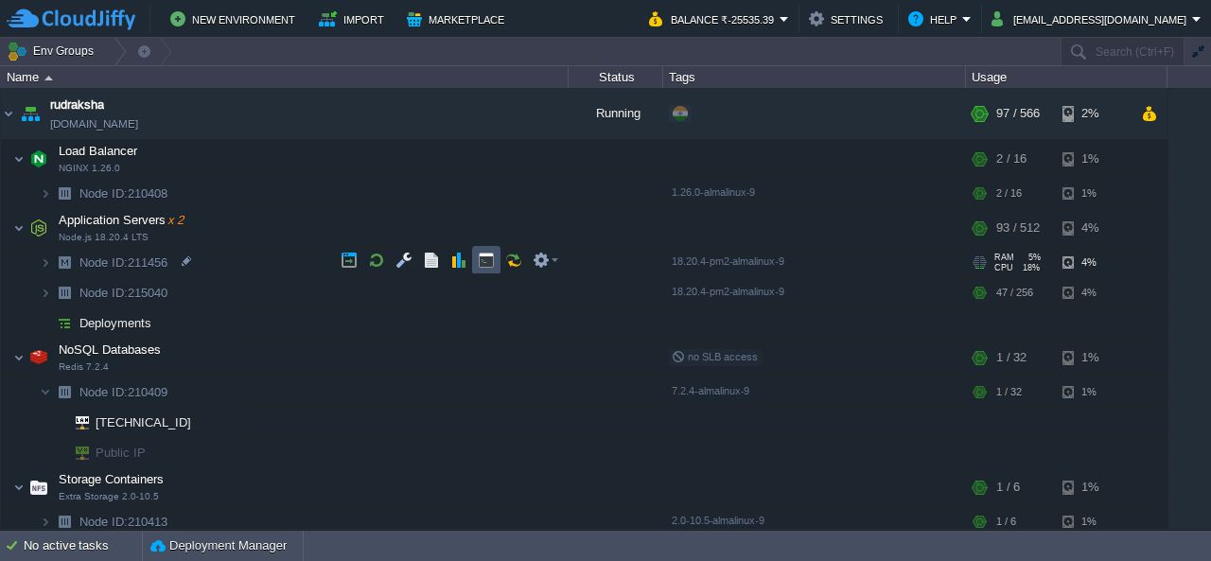
click at [488, 266] on button "button" at bounding box center [486, 260] width 17 height 17
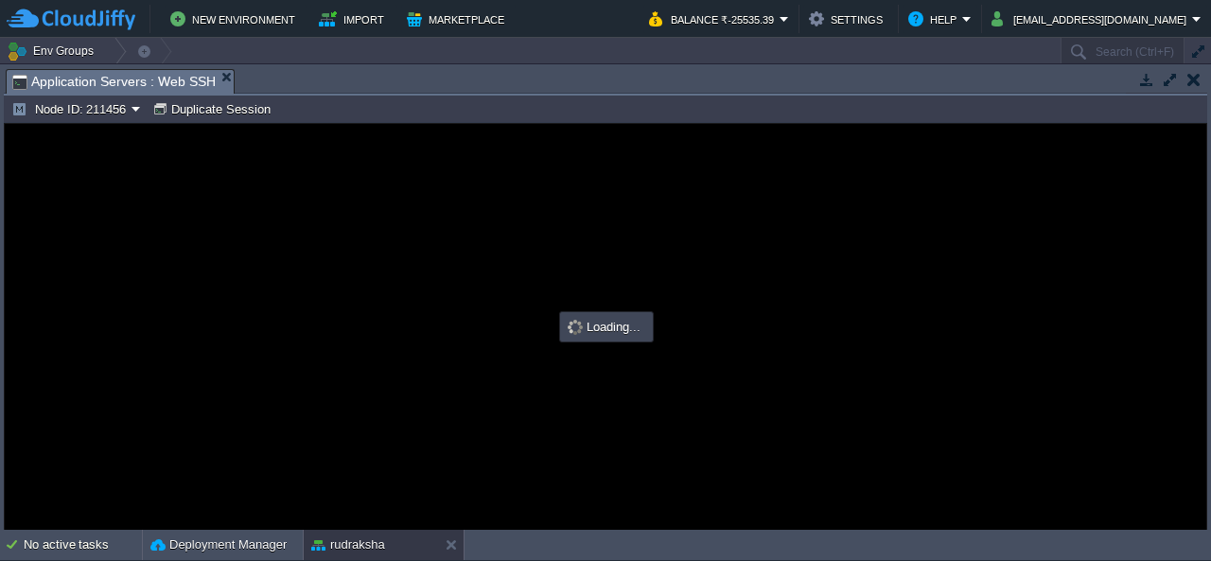
type input "#000000"
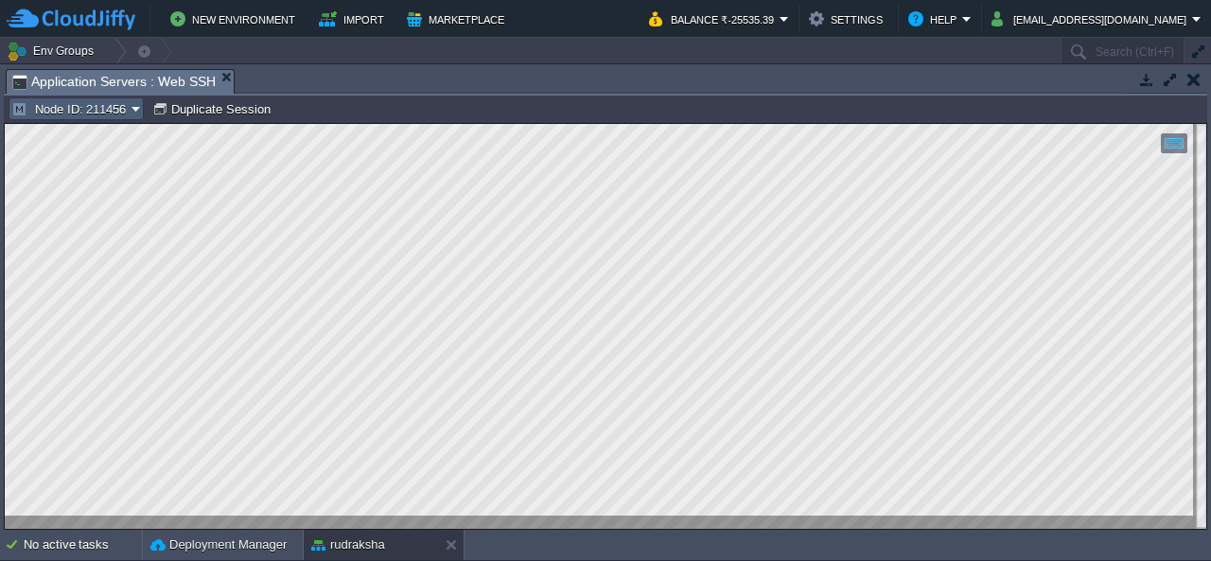
click at [113, 106] on button "Node ID: 211456" at bounding box center [71, 108] width 120 height 17
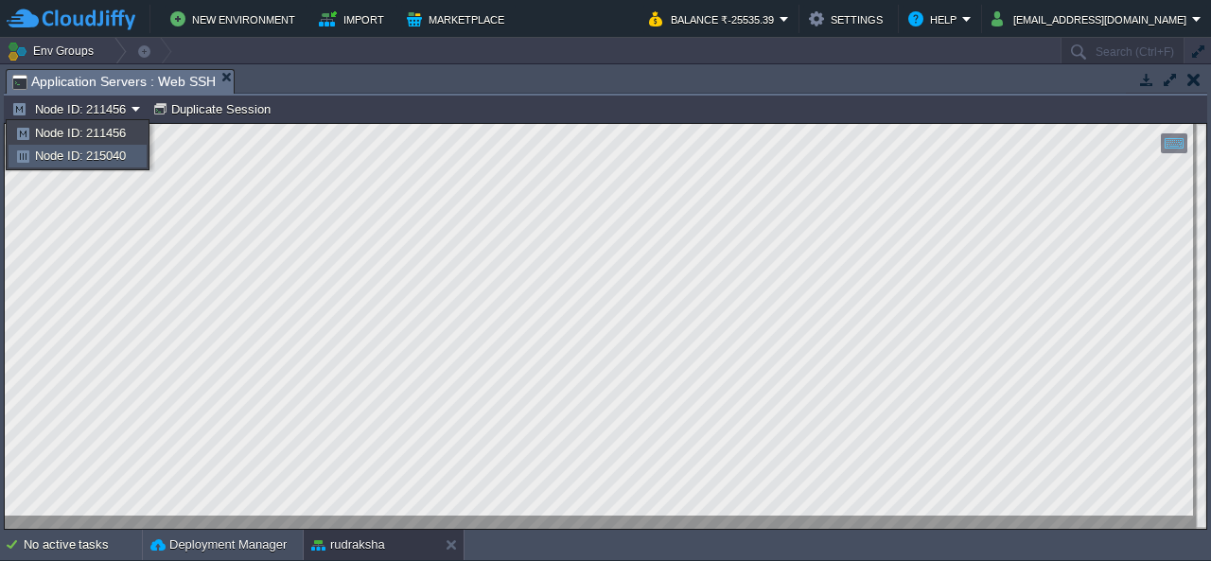
click at [119, 154] on span "Node ID: 215040" at bounding box center [80, 156] width 91 height 14
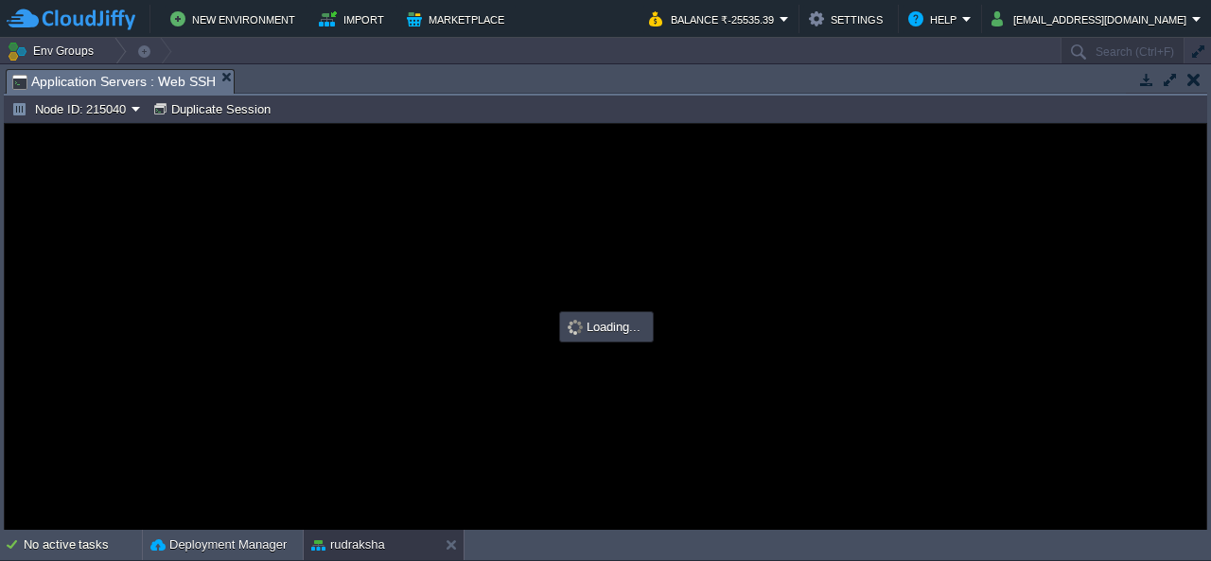
type input "#000000"
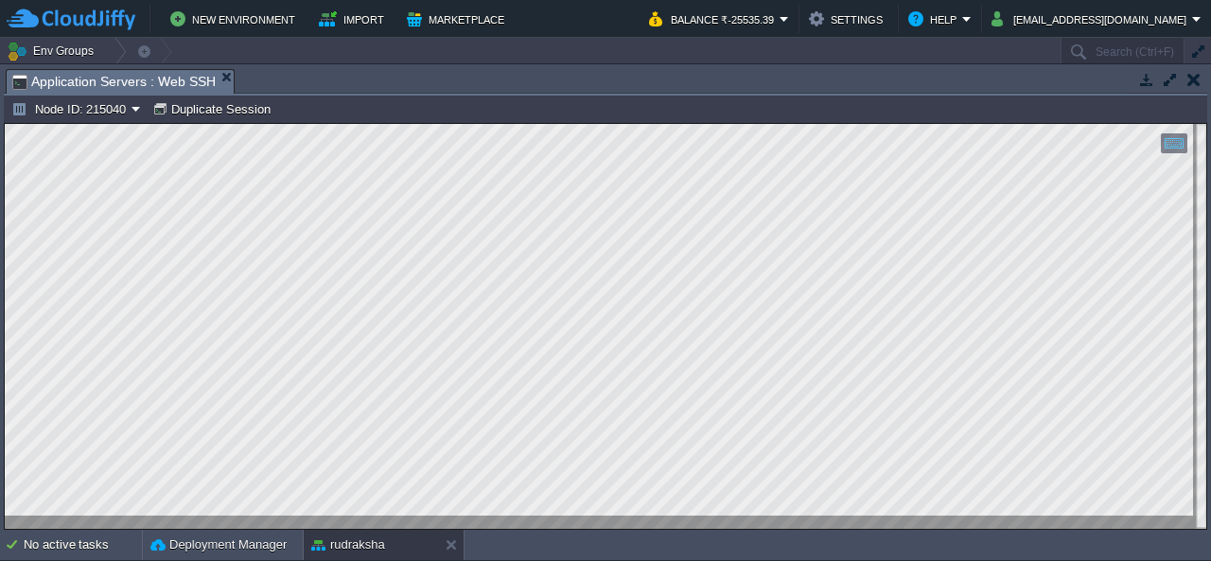
click at [1185, 83] on td at bounding box center [1194, 79] width 24 height 23
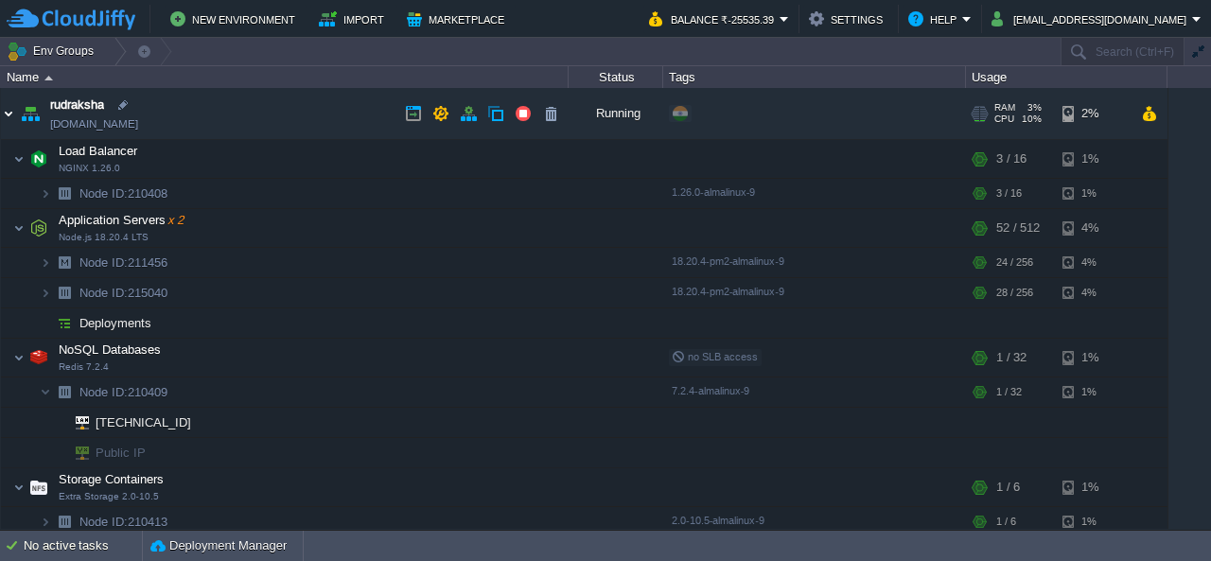
click at [13, 110] on img at bounding box center [8, 113] width 15 height 51
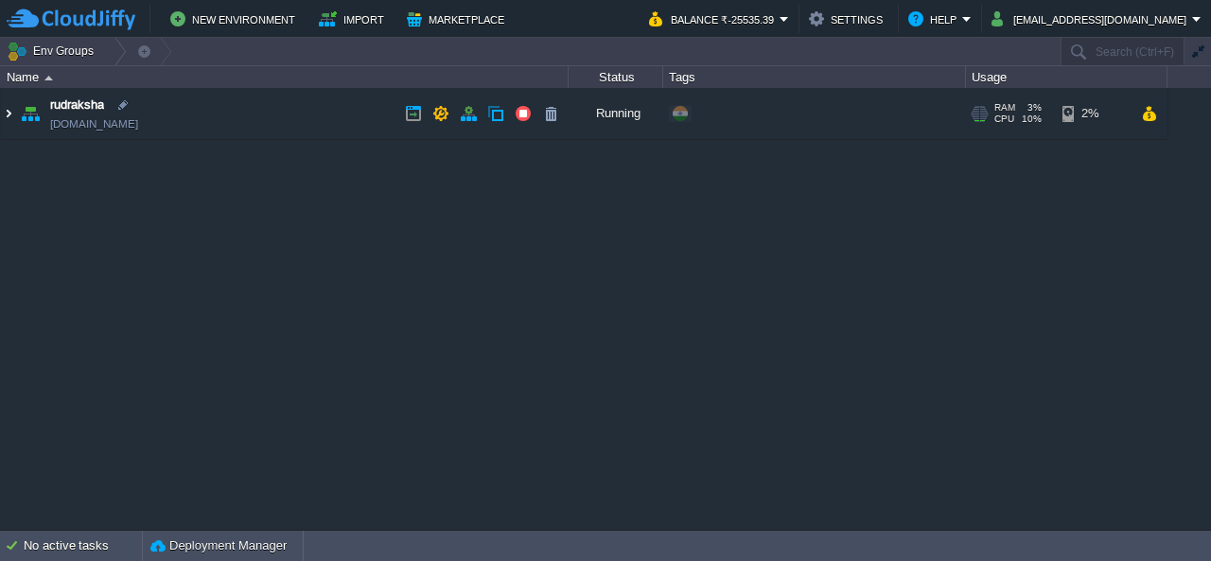
click at [4, 118] on img at bounding box center [8, 113] width 15 height 51
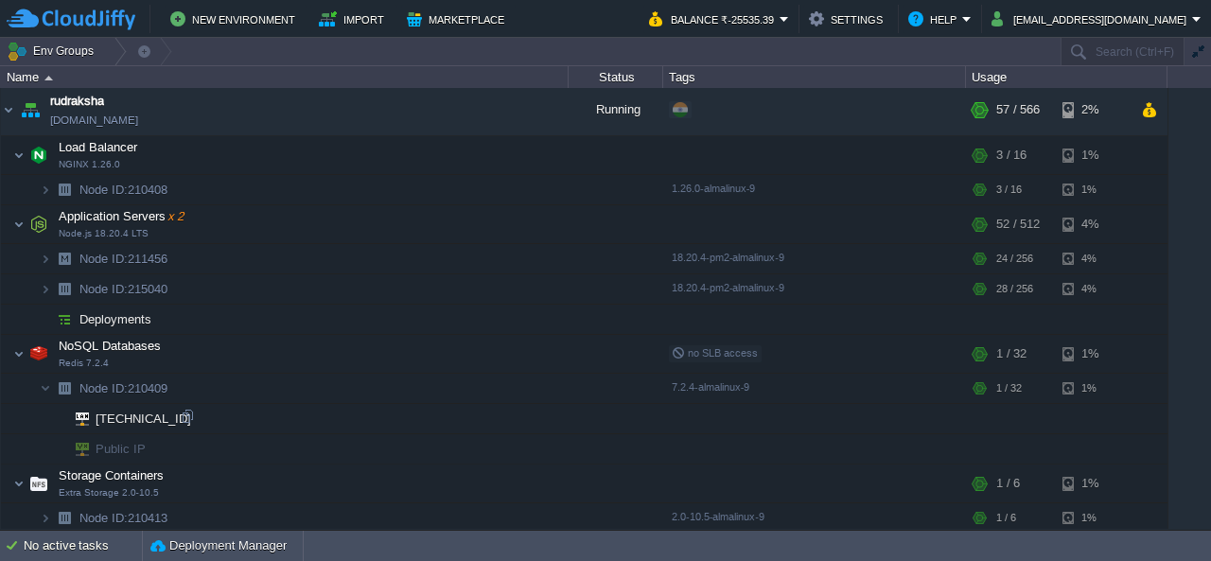
scroll to position [4, 0]
click at [16, 351] on img at bounding box center [18, 354] width 11 height 38
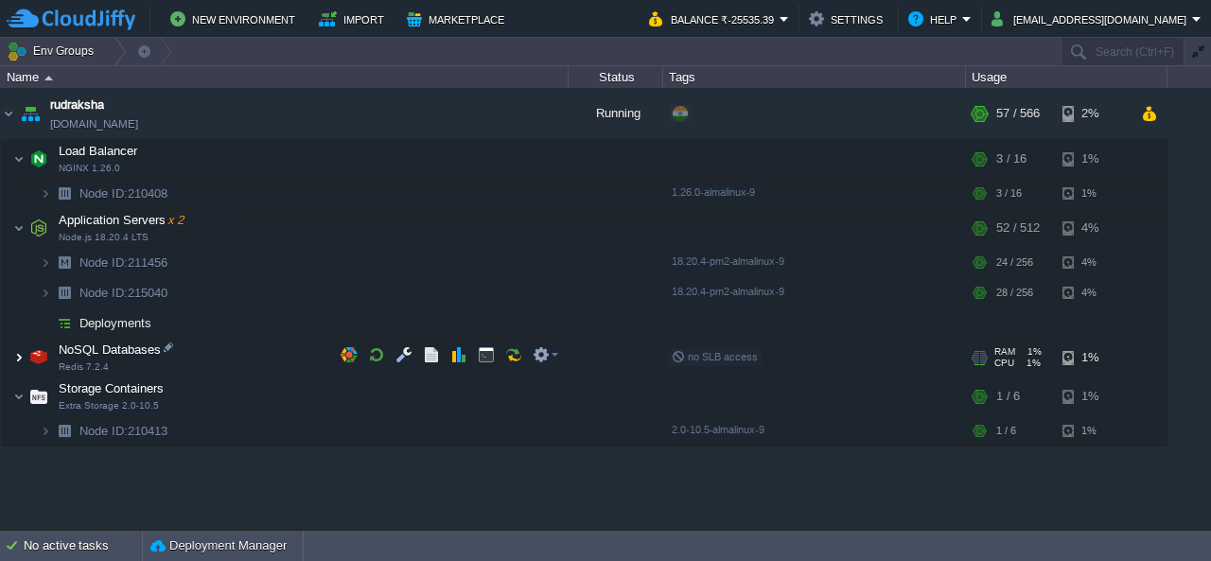
scroll to position [0, 0]
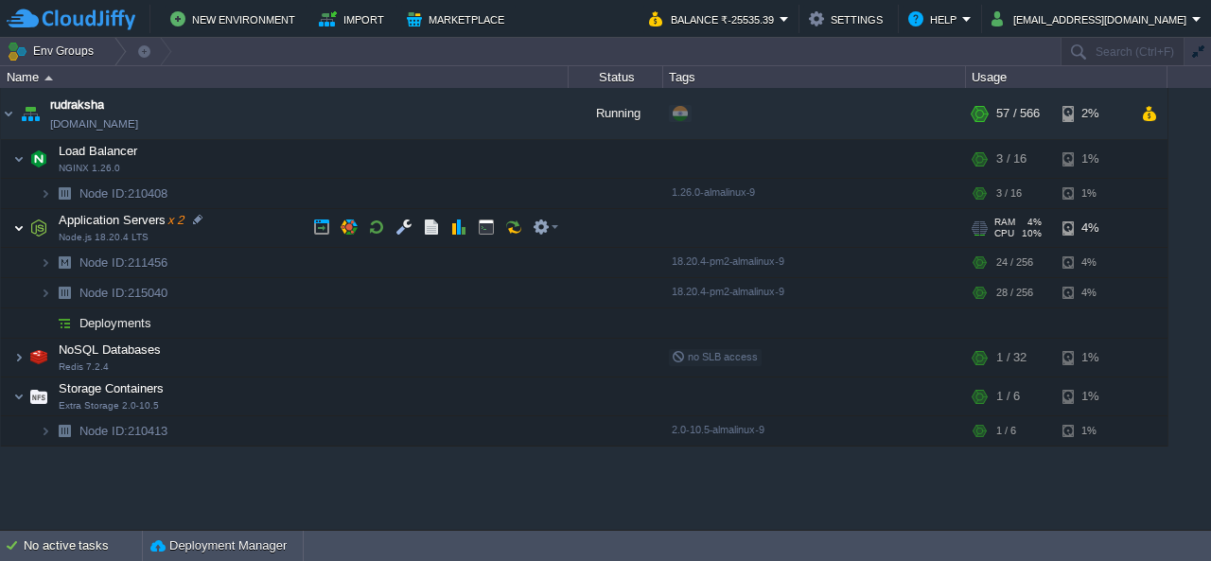
click at [21, 229] on img at bounding box center [18, 228] width 11 height 38
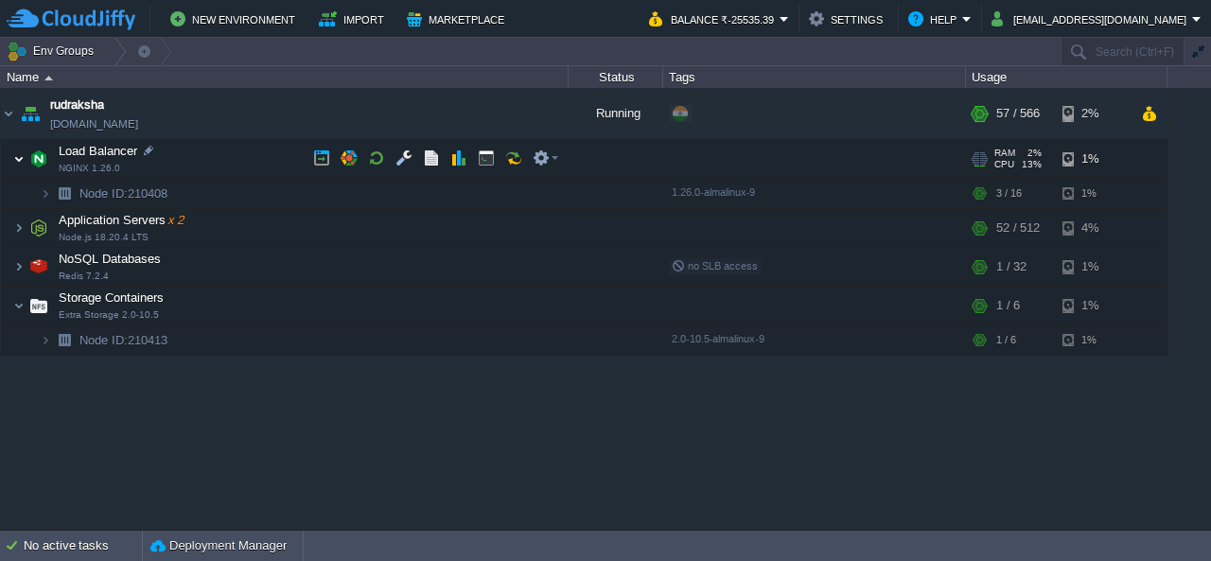
click at [19, 166] on img at bounding box center [18, 159] width 11 height 38
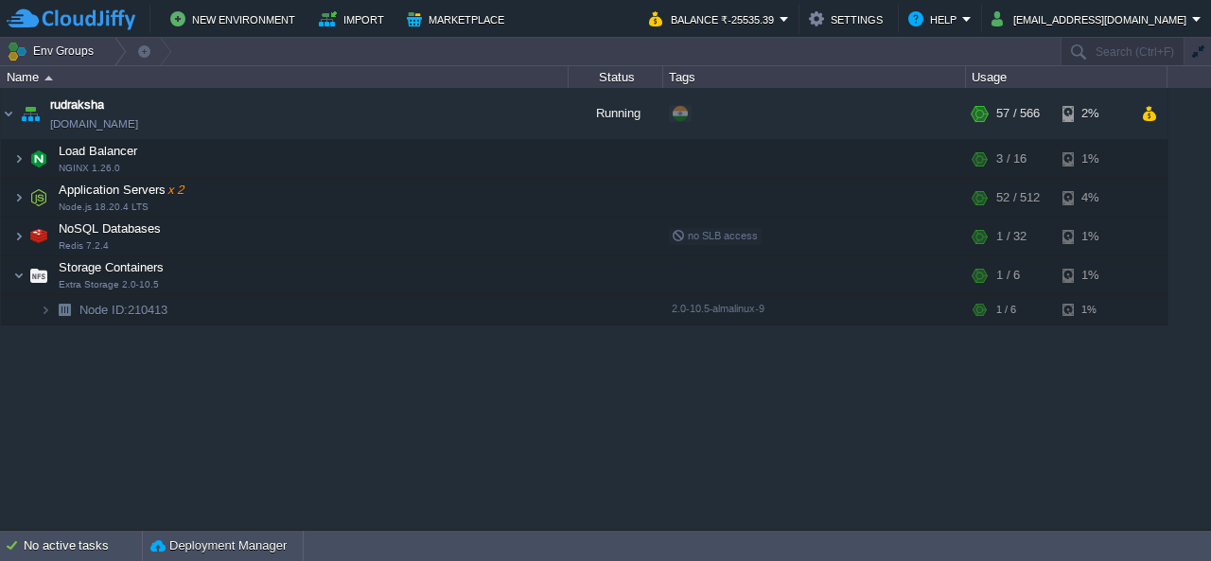
click at [5, 360] on div "rudraksha [DOMAIN_NAME] Running + Add to Env Group RAM 3% CPU 10% 57 / 566 2% L…" at bounding box center [605, 308] width 1211 height 441
